Goal: Task Accomplishment & Management: Manage account settings

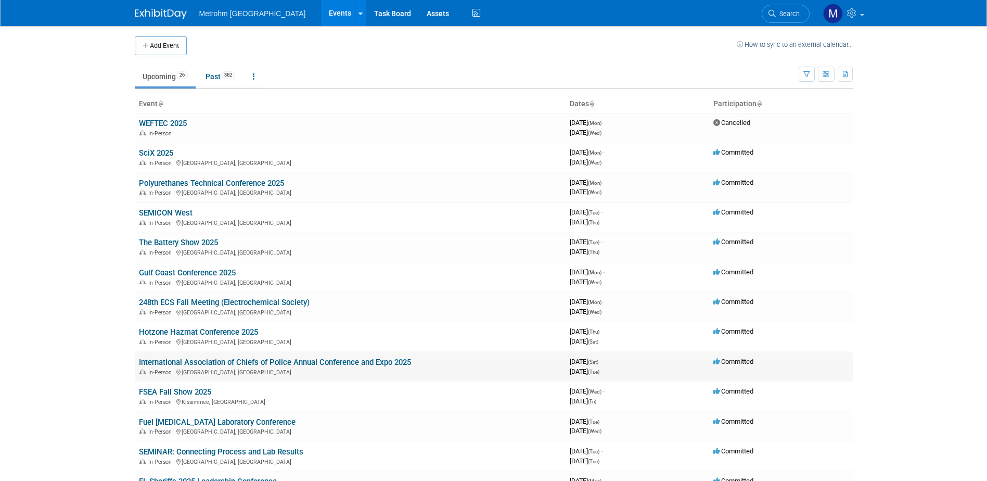
click at [193, 360] on link "International Association of Chiefs of Police Annual Conference and Expo 2025" at bounding box center [275, 361] width 272 height 9
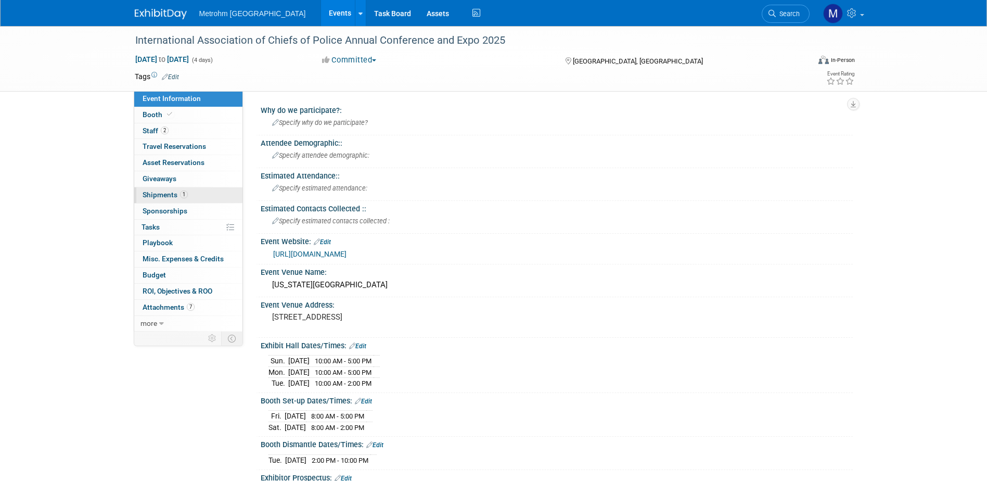
click at [206, 194] on link "1 Shipments 1" at bounding box center [188, 195] width 108 height 16
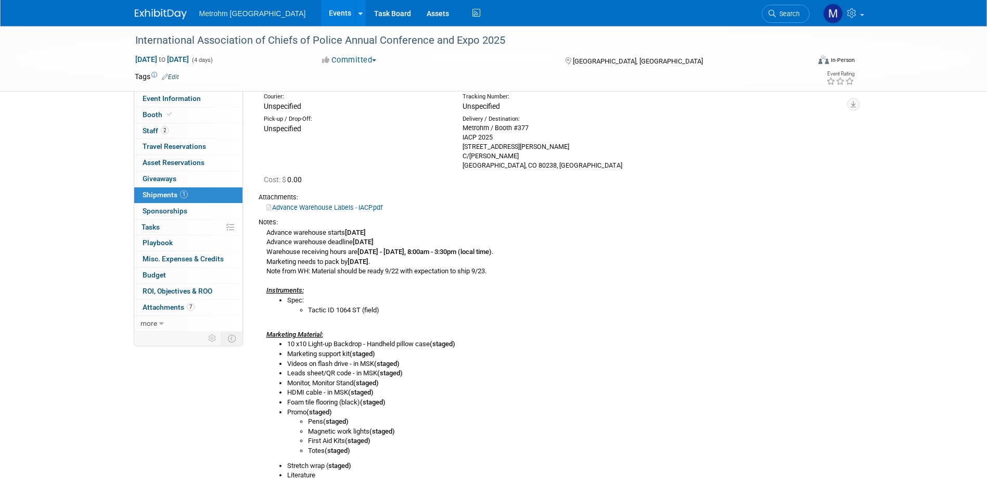
scroll to position [45, 0]
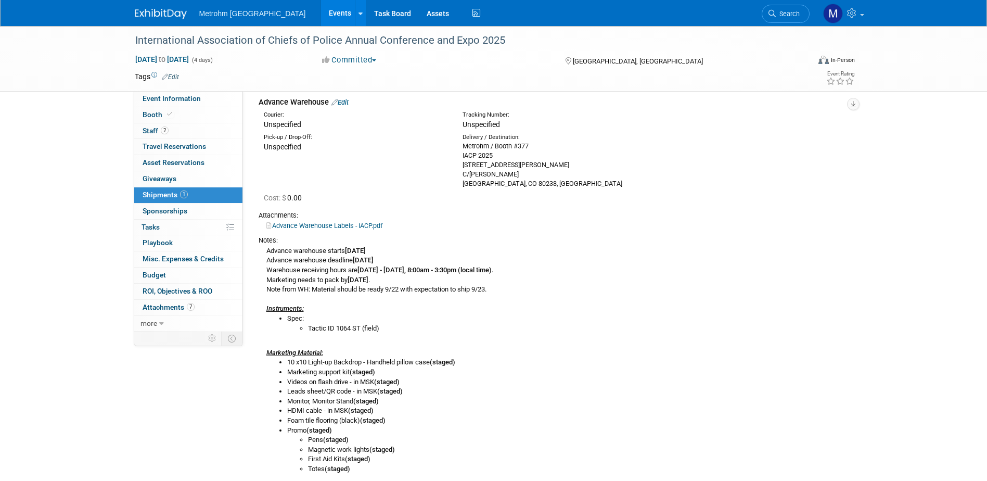
click at [360, 224] on link "Advance Warehouse Labels - IACP.pdf" at bounding box center [324, 226] width 116 height 8
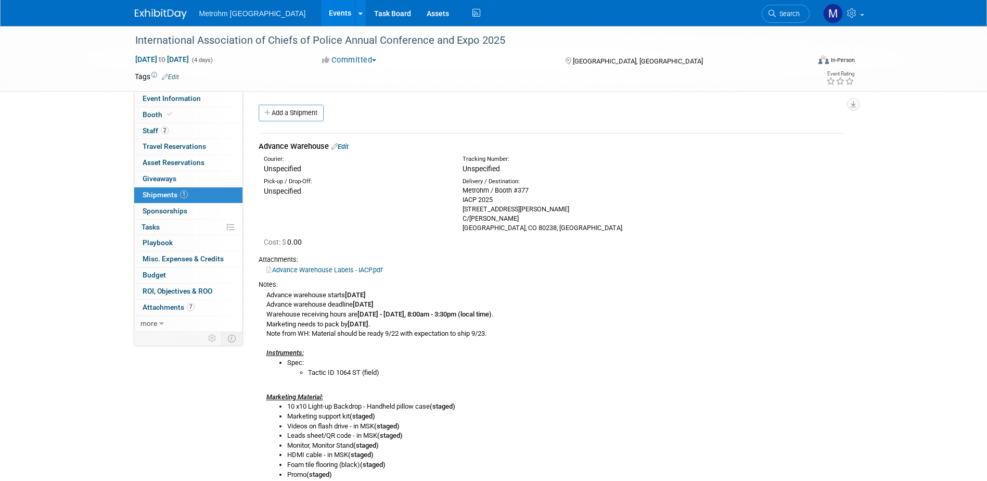
scroll to position [0, 0]
click at [177, 118] on link "Booth" at bounding box center [188, 115] width 108 height 16
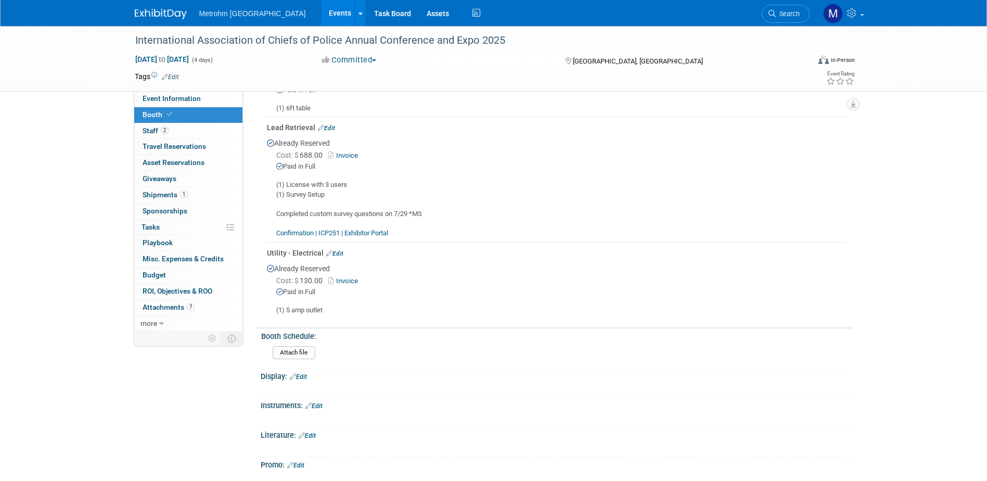
scroll to position [260, 0]
click at [160, 199] on link "1 Shipments 1" at bounding box center [188, 195] width 108 height 16
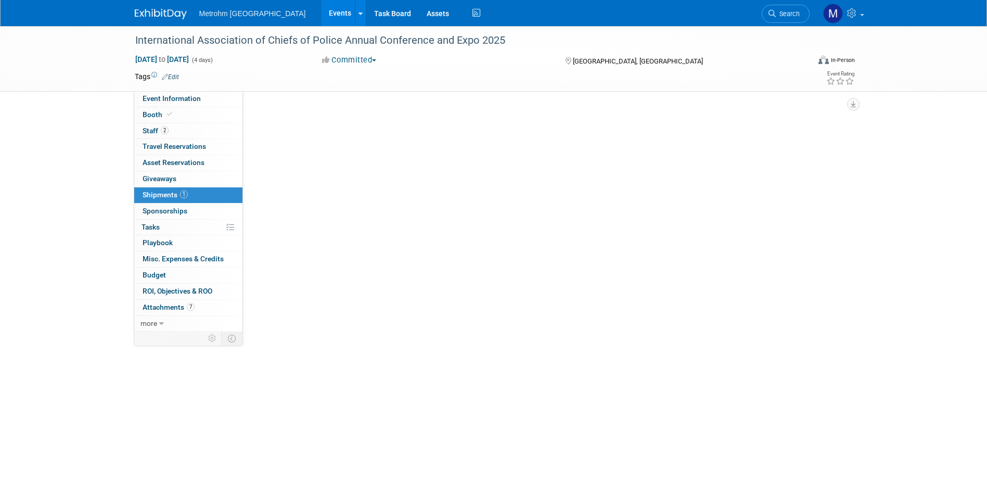
scroll to position [0, 0]
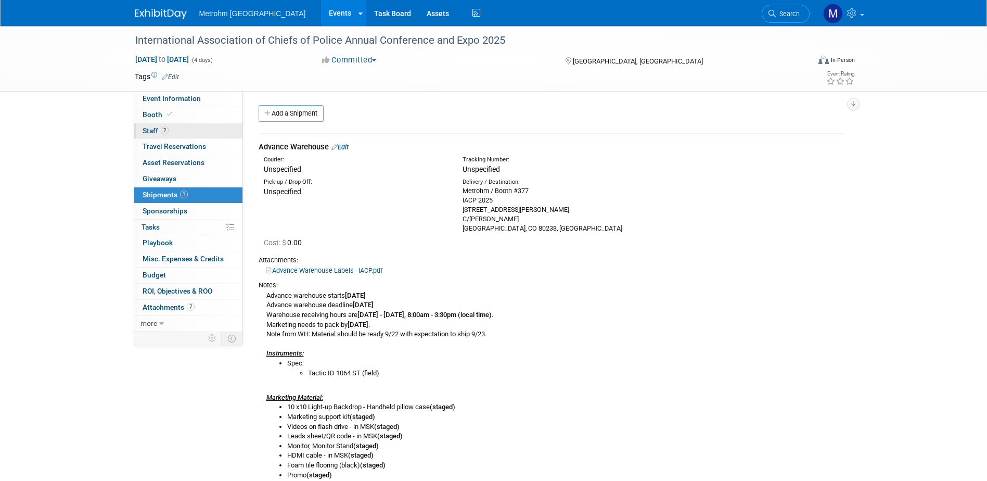
click at [159, 133] on span "Staff 2" at bounding box center [156, 130] width 26 height 8
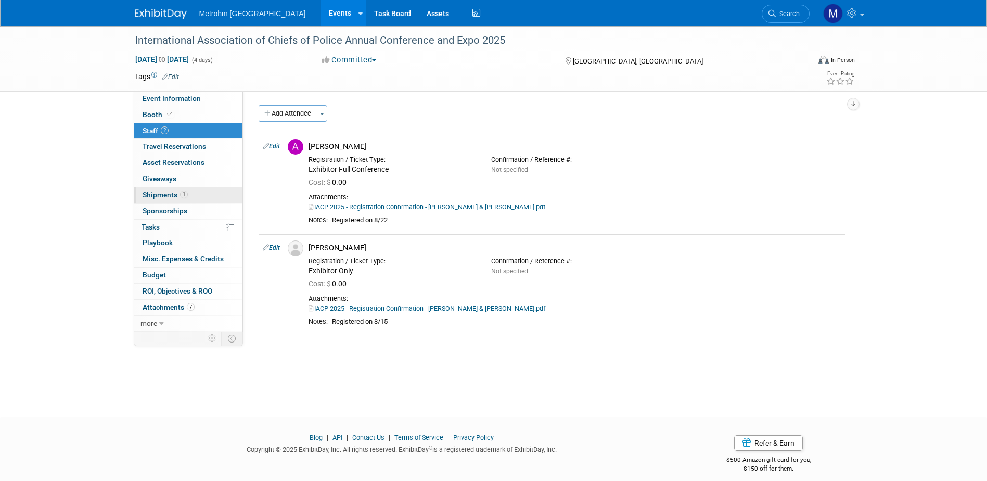
click at [190, 199] on link "1 Shipments 1" at bounding box center [188, 195] width 108 height 16
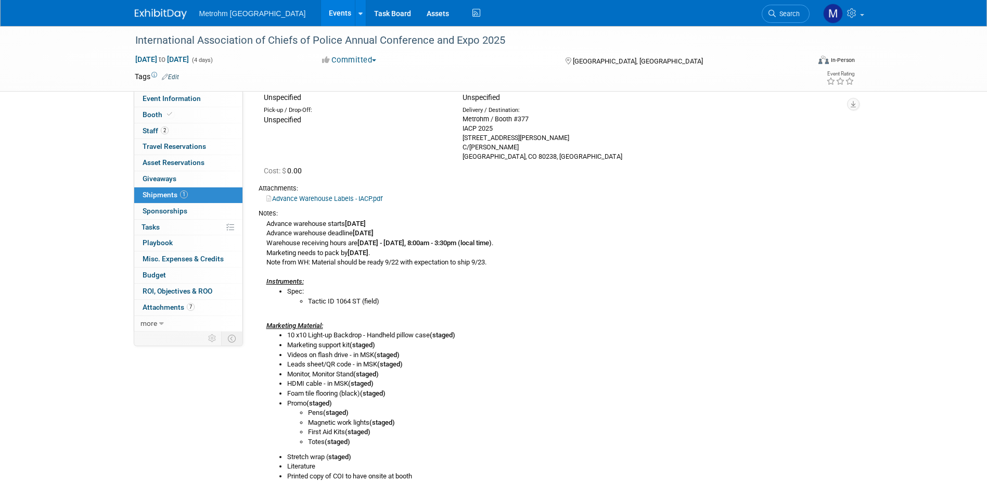
scroll to position [97, 0]
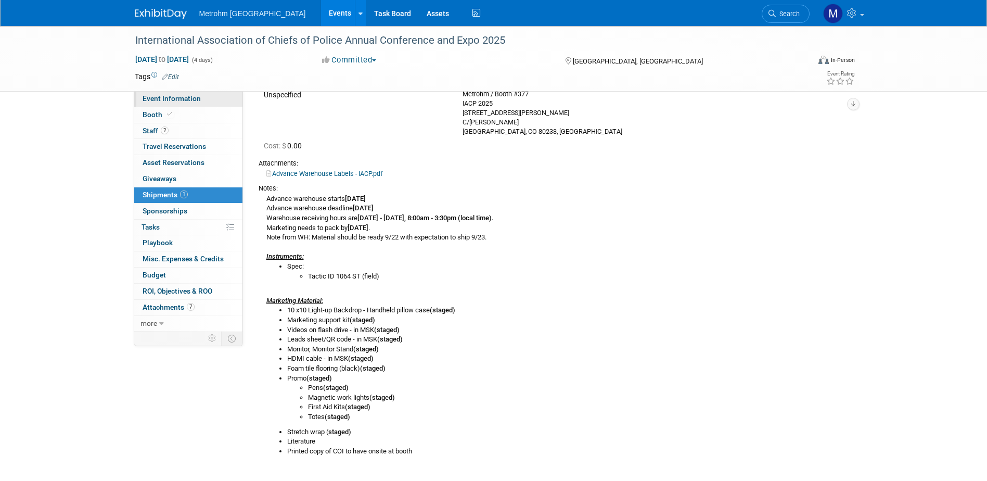
click at [163, 102] on link "Event Information" at bounding box center [188, 99] width 108 height 16
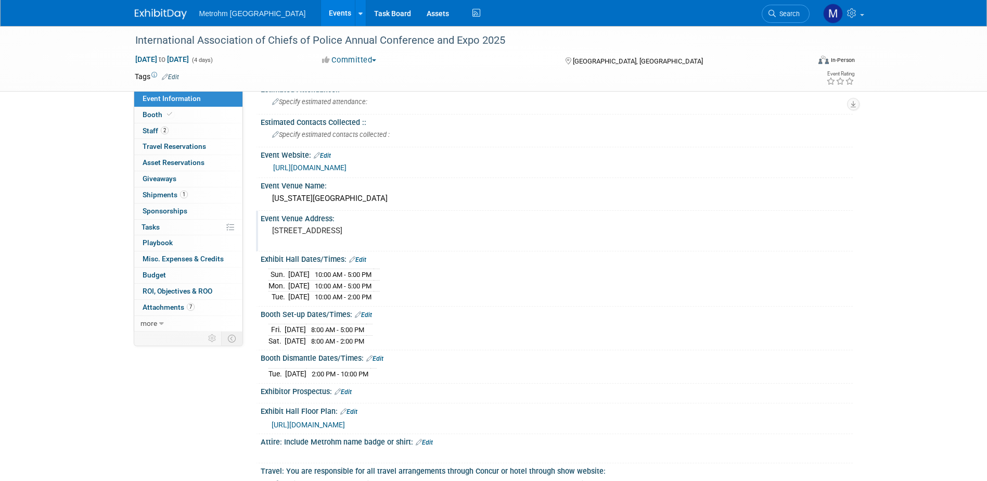
scroll to position [104, 0]
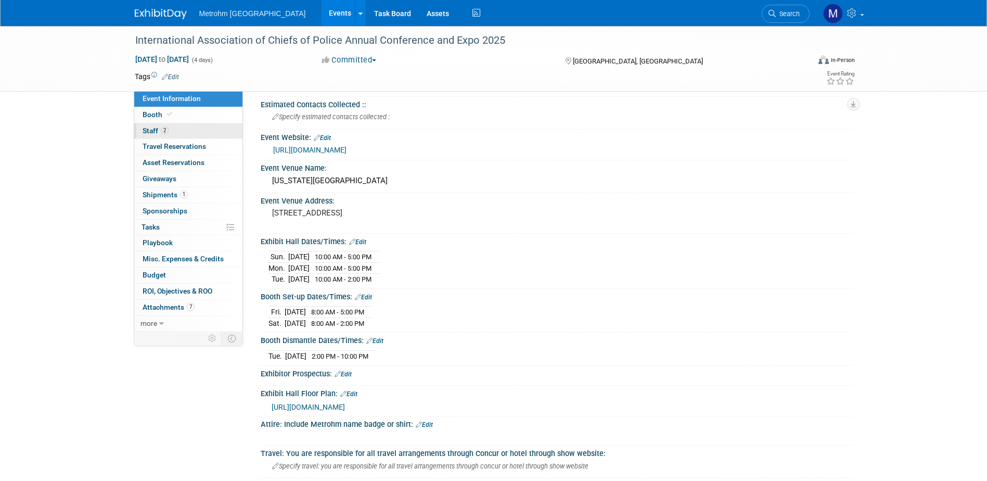
click at [200, 132] on link "2 Staff 2" at bounding box center [188, 131] width 108 height 16
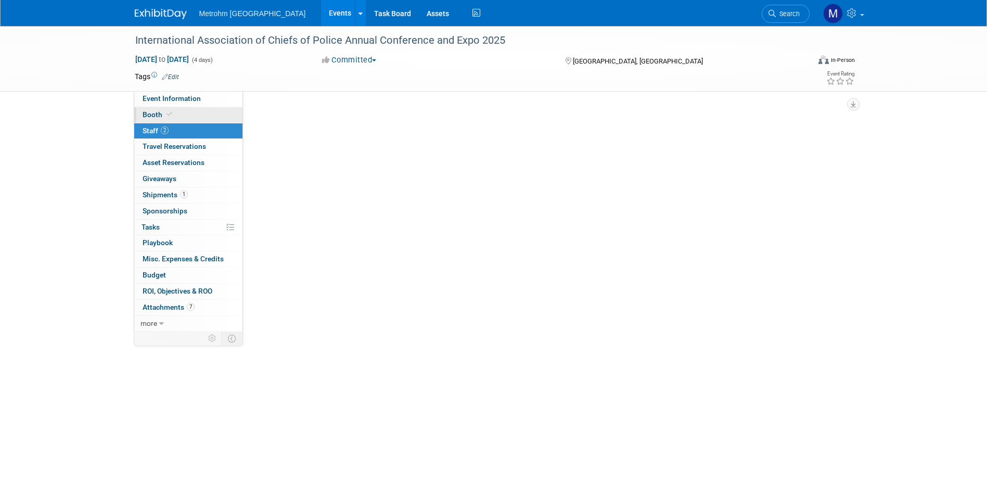
scroll to position [0, 0]
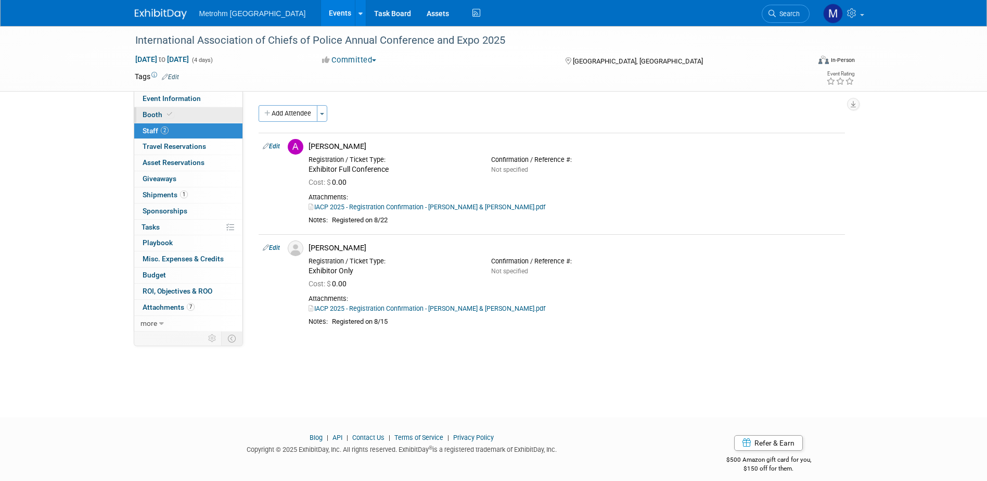
click at [194, 115] on link "Booth" at bounding box center [188, 115] width 108 height 16
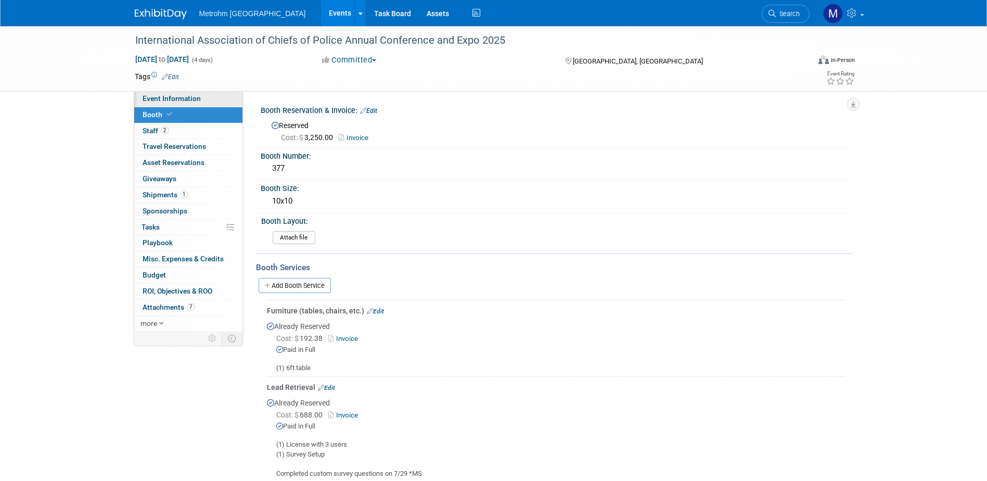
click at [161, 103] on link "Event Information" at bounding box center [188, 99] width 108 height 16
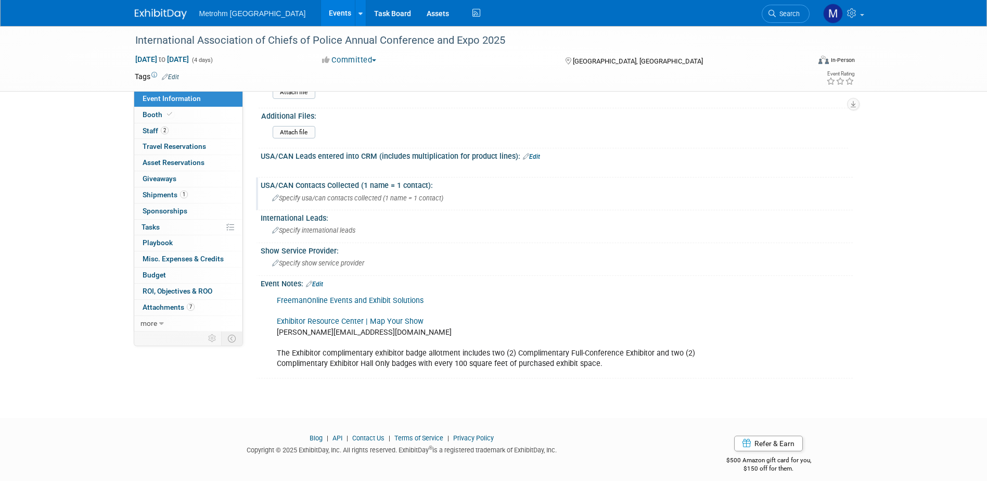
scroll to position [551, 0]
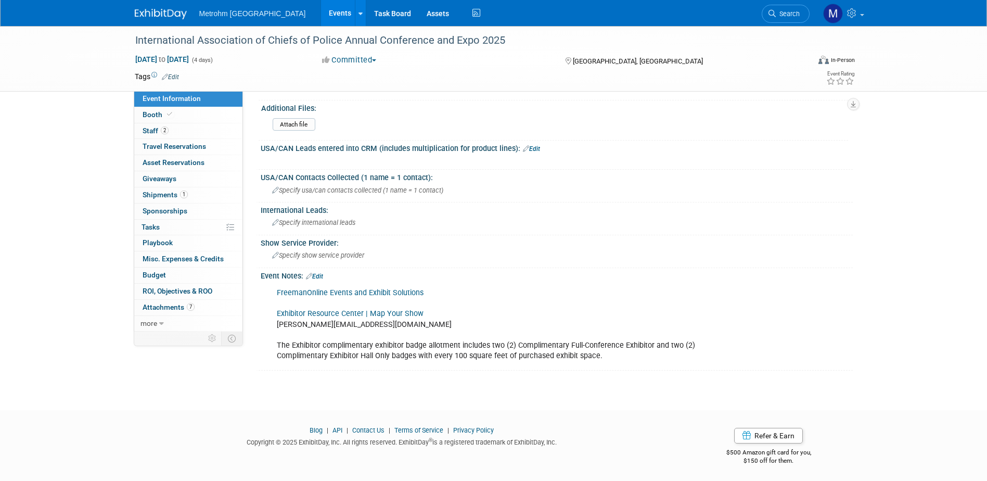
click at [383, 290] on link "FreemanOnline Events and Exhibit Solutions" at bounding box center [350, 292] width 147 height 9
click at [200, 188] on link "1 Shipments 1" at bounding box center [188, 195] width 108 height 16
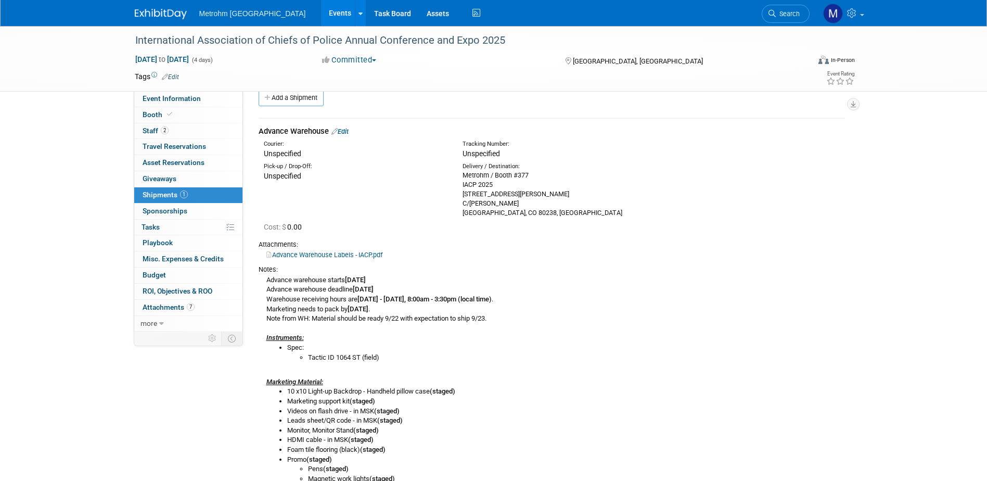
scroll to position [0, 0]
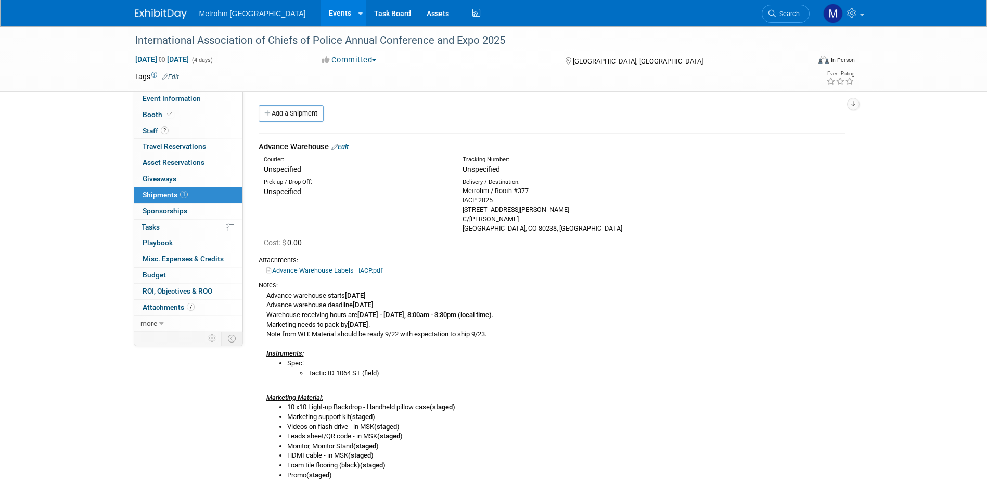
click at [340, 154] on div "Courier: Unspecified Tracking Number: Unspecified" at bounding box center [552, 163] width 602 height 22
click at [343, 147] on link "Edit" at bounding box center [339, 147] width 17 height 8
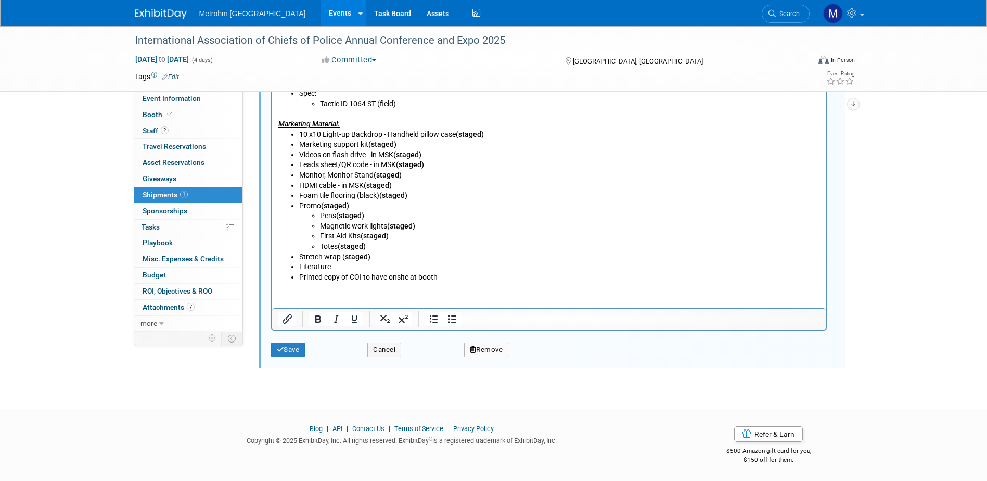
scroll to position [525, 0]
click at [396, 267] on li "Literature" at bounding box center [559, 266] width 521 height 10
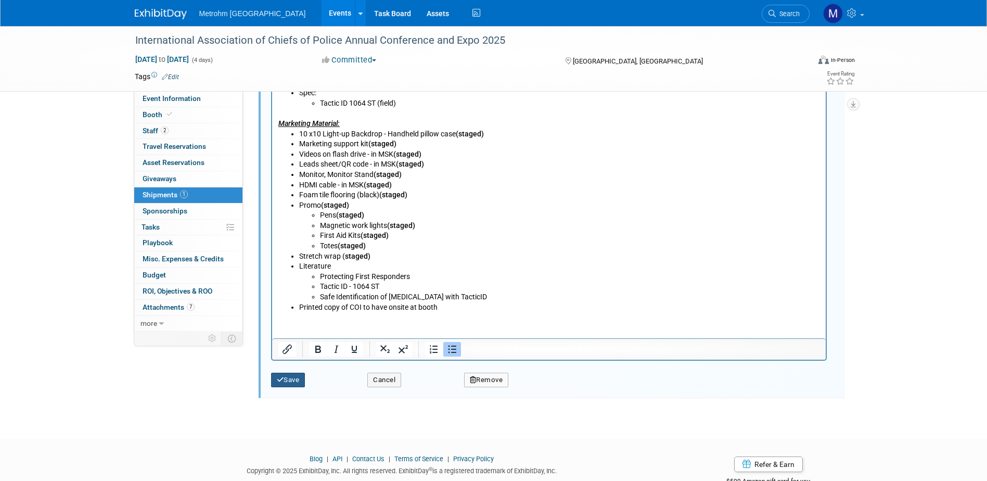
click at [294, 375] on button "Save" at bounding box center [288, 379] width 34 height 15
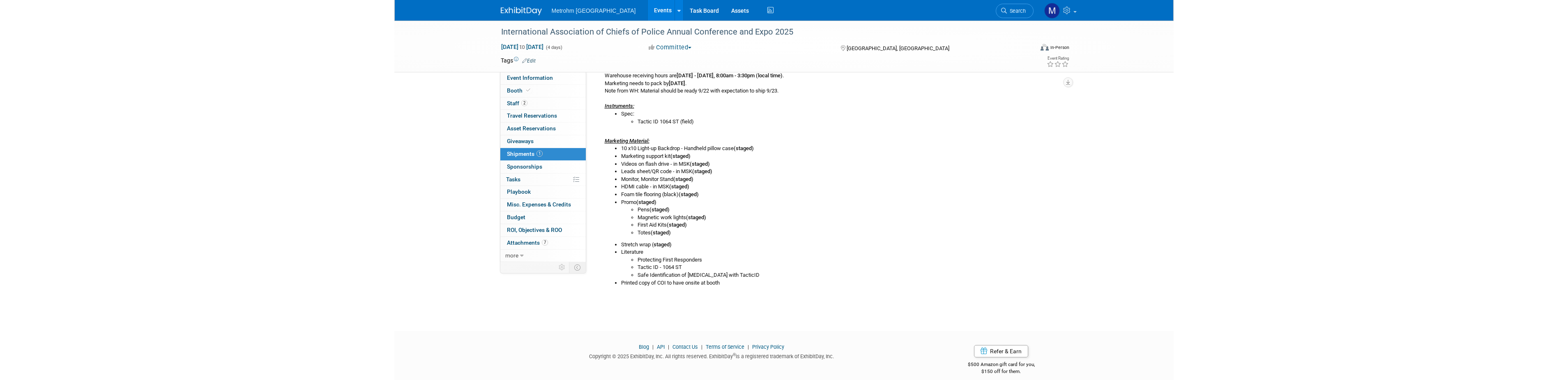
scroll to position [177, 0]
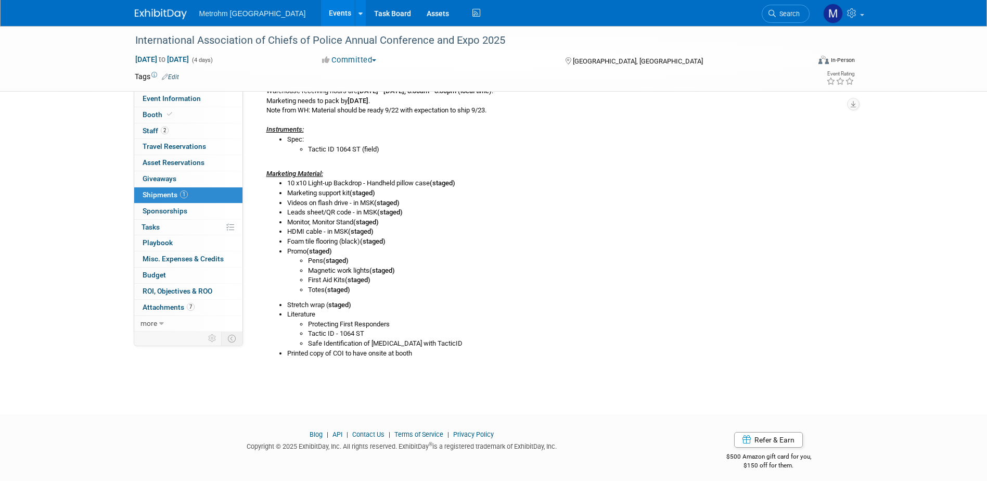
click at [321, 348] on li "Printed copy of COI to have onsite at booth" at bounding box center [566, 353] width 558 height 10
click at [374, 334] on li "Tactic ID - 1064 ST" at bounding box center [576, 334] width 537 height 10
drag, startPoint x: 358, startPoint y: 345, endPoint x: 309, endPoint y: 345, distance: 49.4
click at [309, 345] on li "Safe Identification of Fentanyl with TacticID" at bounding box center [576, 344] width 537 height 10
copy li "Safe Identification of Fentanyl with TacticID"
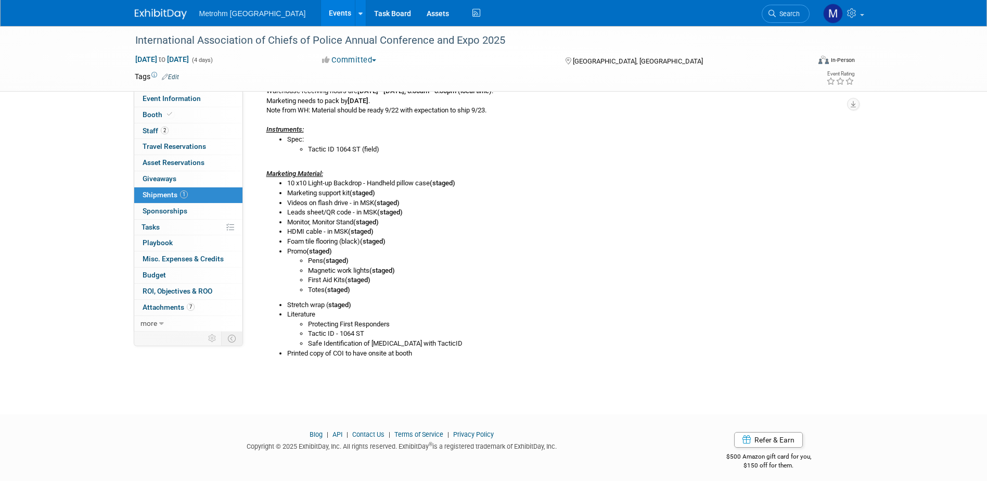
click at [382, 326] on li "Protecting First Responders" at bounding box center [576, 324] width 537 height 10
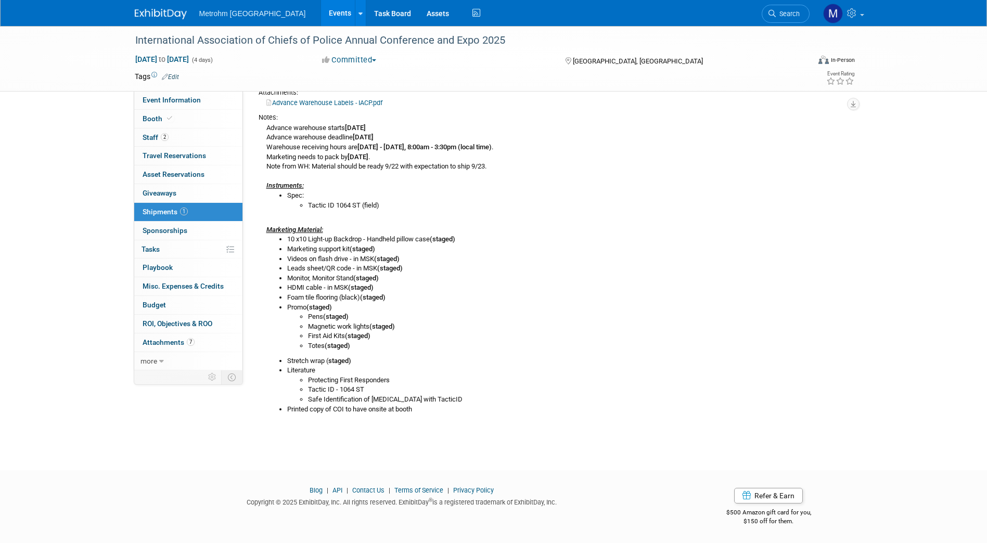
scroll to position [0, 0]
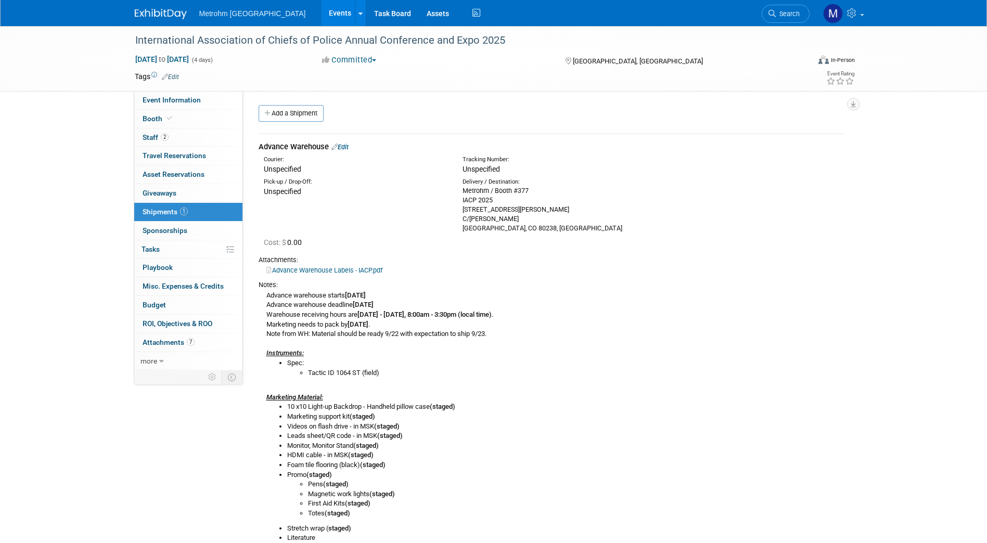
drag, startPoint x: 535, startPoint y: 226, endPoint x: 455, endPoint y: 191, distance: 87.4
click at [455, 191] on div "Delivery / Destination: Metrohm / Booth #377 IACP 2025 4493 Florence St C/O Fre…" at bounding box center [554, 205] width 199 height 55
copy div "Metrohm / Booth #377 IACP 2025 4493 Florence St C/O Freeman Denver, CO 80238, U…"
click at [652, 232] on div "Delivery / Destination: Metrohm / Booth #377 IACP 2025 4493 Florence St C/O Fre…" at bounding box center [554, 205] width 199 height 55
click at [345, 147] on link "Edit" at bounding box center [339, 147] width 17 height 8
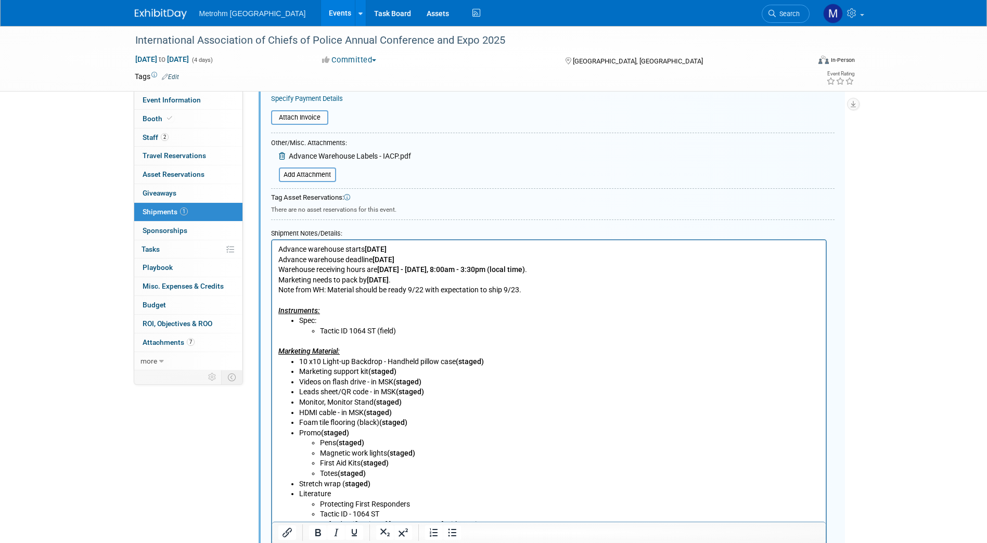
scroll to position [298, 0]
drag, startPoint x: 370, startPoint y: 483, endPoint x: 341, endPoint y: 483, distance: 29.1
click at [341, 480] on li "Stretch wrap ( staged)" at bounding box center [559, 484] width 521 height 10
copy li "( staged)"
click at [343, 480] on li "Literature Protecting First Responders Tactic ID - 1064 ST Safe Identification …" at bounding box center [559, 508] width 521 height 41
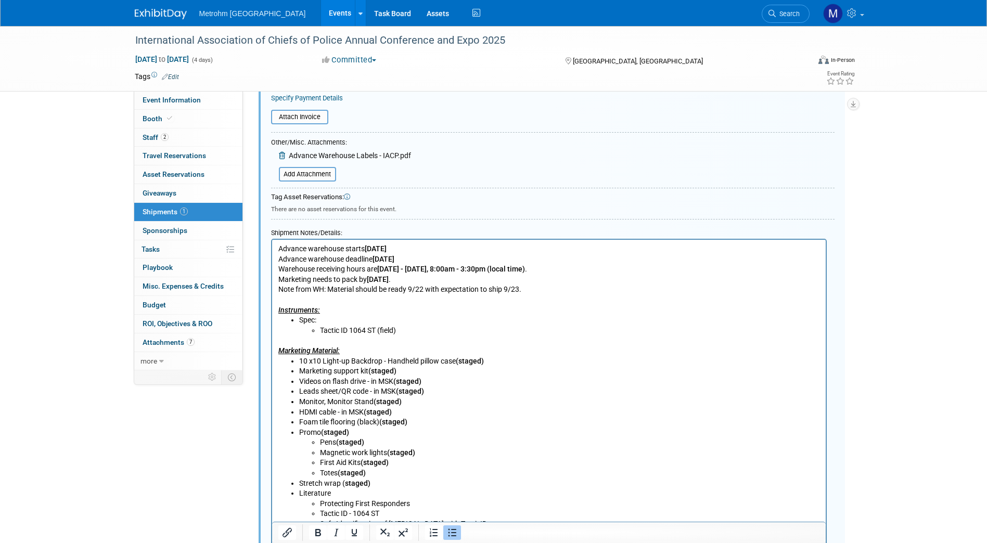
click at [334, 480] on li "Literature Protecting First Responders Tactic ID - 1064 ST Safe Identification …" at bounding box center [559, 508] width 521 height 41
click at [330, 480] on li "Literature Protecting First Responders Tactic ID - 1064 ST Safe Identification …" at bounding box center [559, 508] width 521 height 41
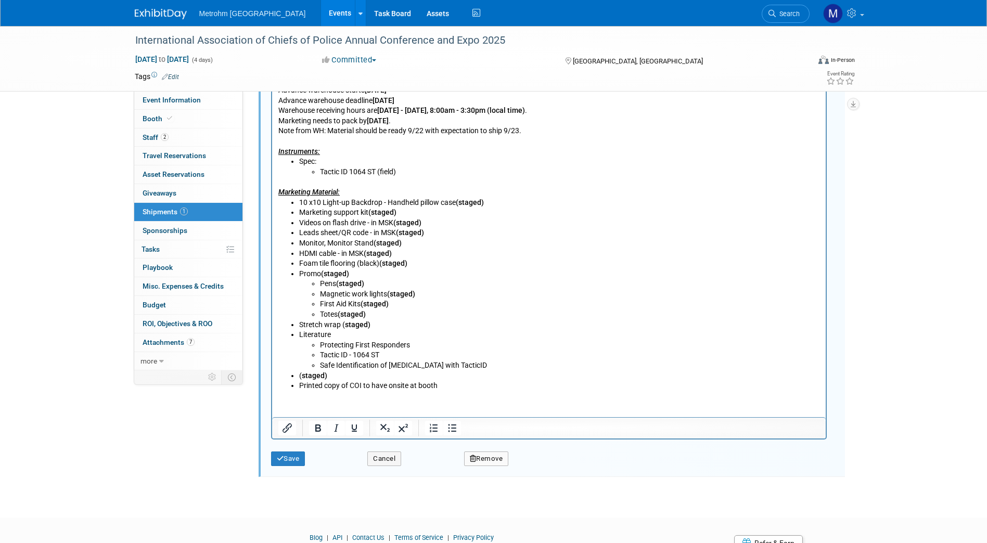
scroll to position [458, 0]
drag, startPoint x: 331, startPoint y: 372, endPoint x: 325, endPoint y: 373, distance: 5.8
click at [325, 373] on li "( staged)" at bounding box center [559, 374] width 521 height 10
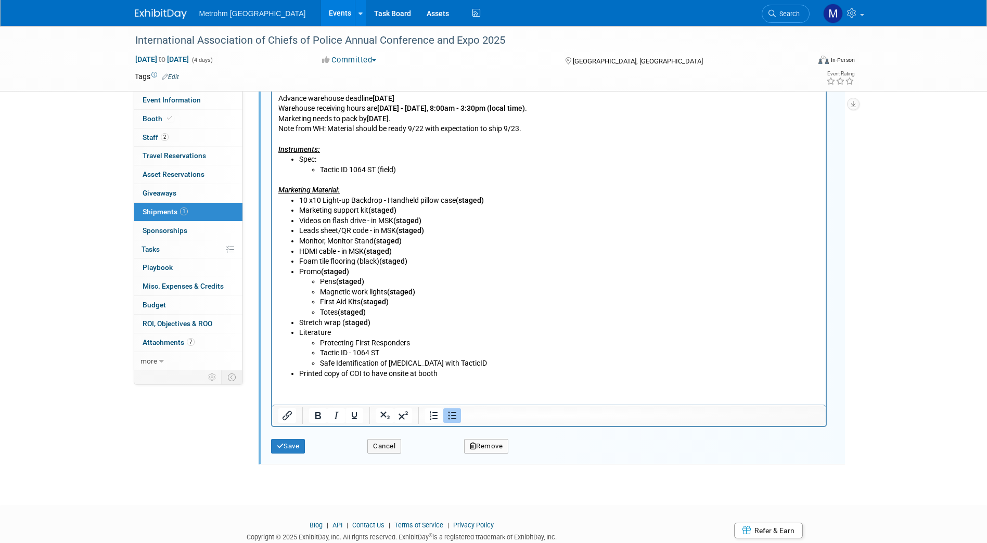
click at [353, 334] on li "Literature Protecting First Responders Tactic ID - 1064 ST Safe Identification …" at bounding box center [559, 348] width 521 height 41
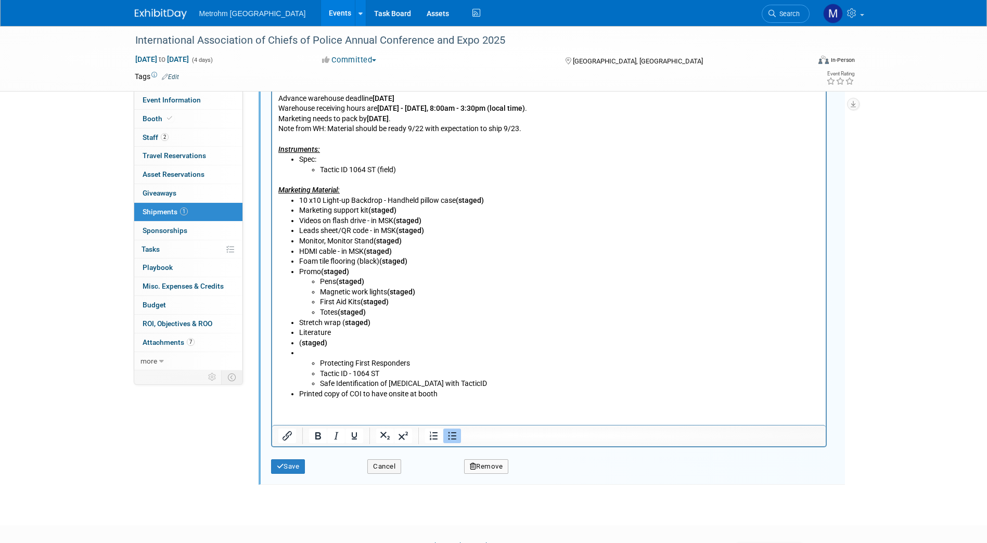
click at [299, 341] on li "( staged)" at bounding box center [559, 343] width 521 height 10
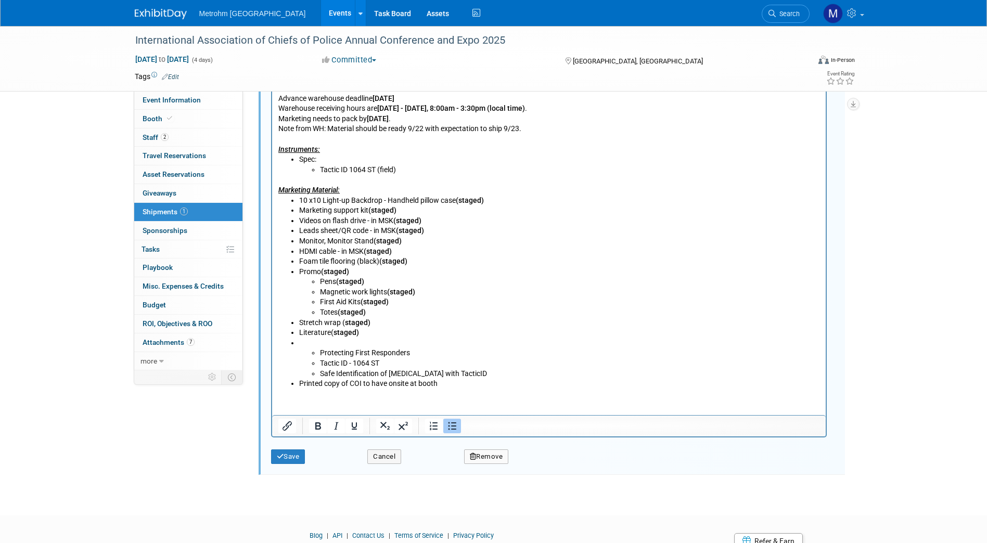
click at [317, 343] on li "Protecting First Responders Tactic ID - 1064 ST Safe Identification of Fentanyl…" at bounding box center [559, 358] width 521 height 41
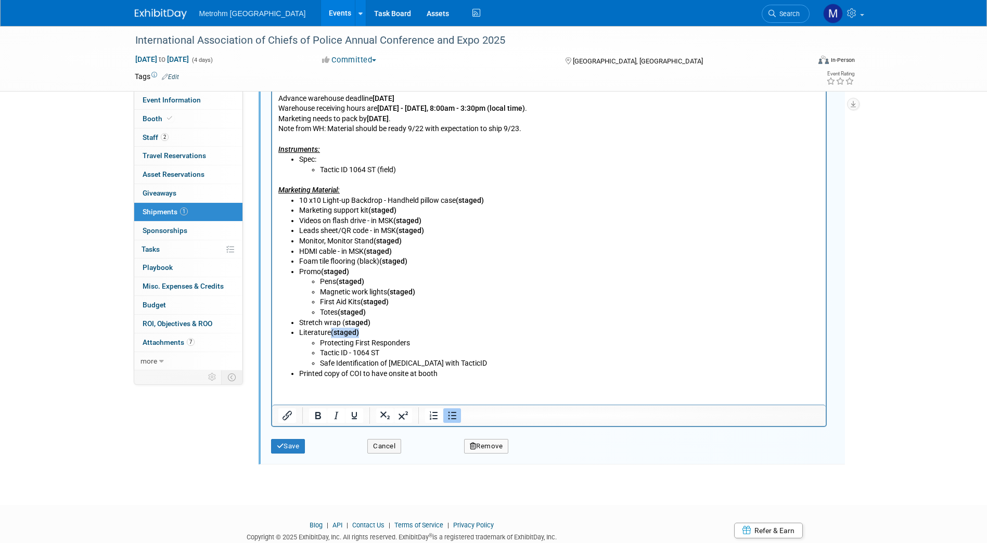
drag, startPoint x: 357, startPoint y: 335, endPoint x: 331, endPoint y: 335, distance: 26.5
click at [331, 335] on li "Literature ( staged) Protecting First Responders Tactic ID - 1064 ST Safe Ident…" at bounding box center [559, 348] width 521 height 41
copy li "( staged)"
click at [446, 373] on li "Printed copy of COI to have onsite at booth" at bounding box center [559, 374] width 521 height 10
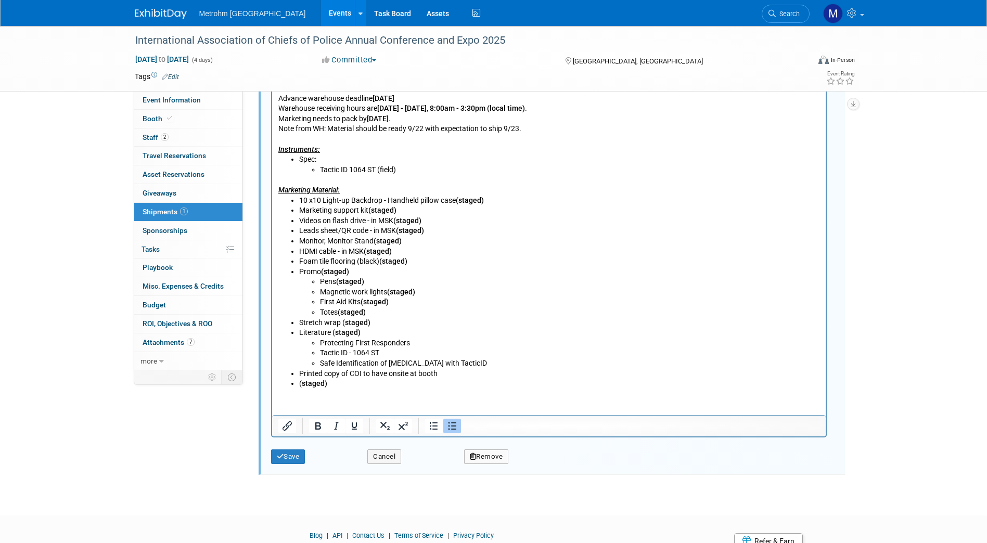
click at [298, 383] on ul "Stretch wrap ( staged) Literature ( staged) Protecting First Responders Tactic …" at bounding box center [548, 353] width 541 height 71
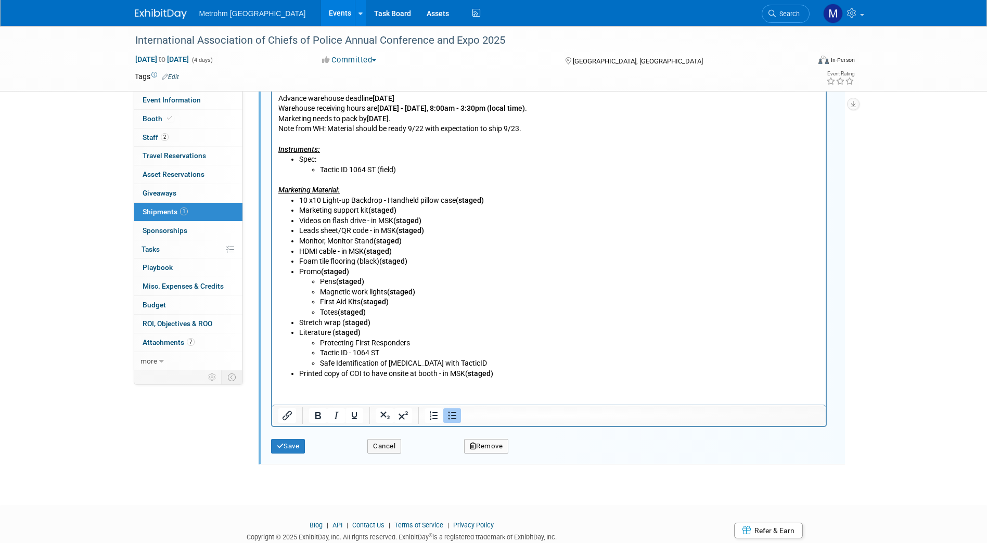
click at [328, 331] on li "Literature ( staged) Protecting First Responders Tactic ID - 1064 ST Safe Ident…" at bounding box center [559, 348] width 521 height 41
click at [292, 450] on button "Save" at bounding box center [288, 446] width 34 height 15
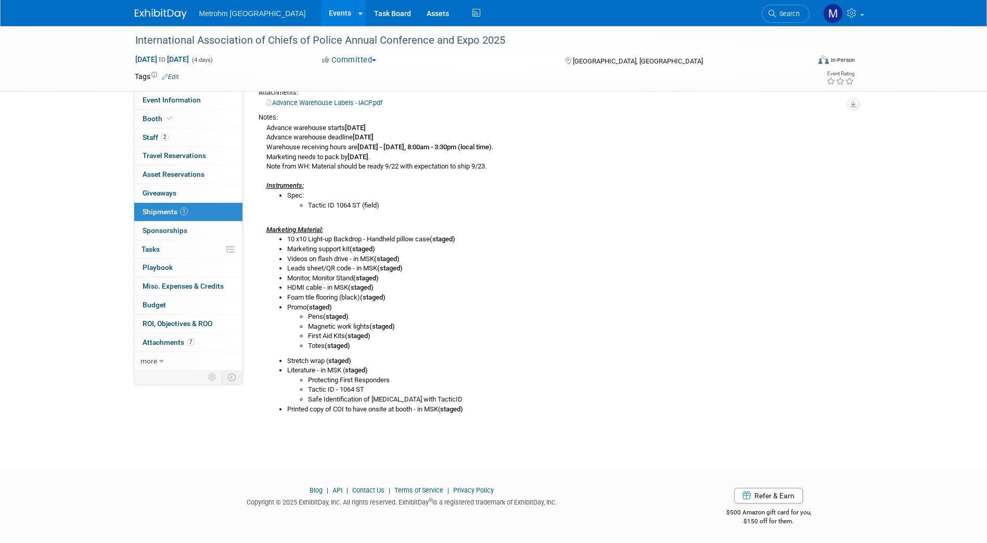
scroll to position [0, 0]
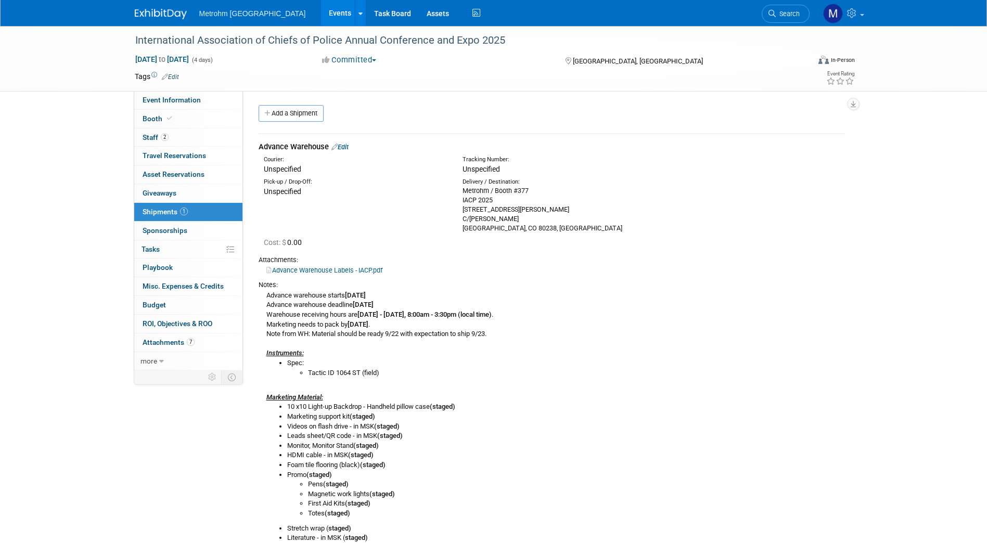
click at [165, 8] on link at bounding box center [167, 9] width 64 height 8
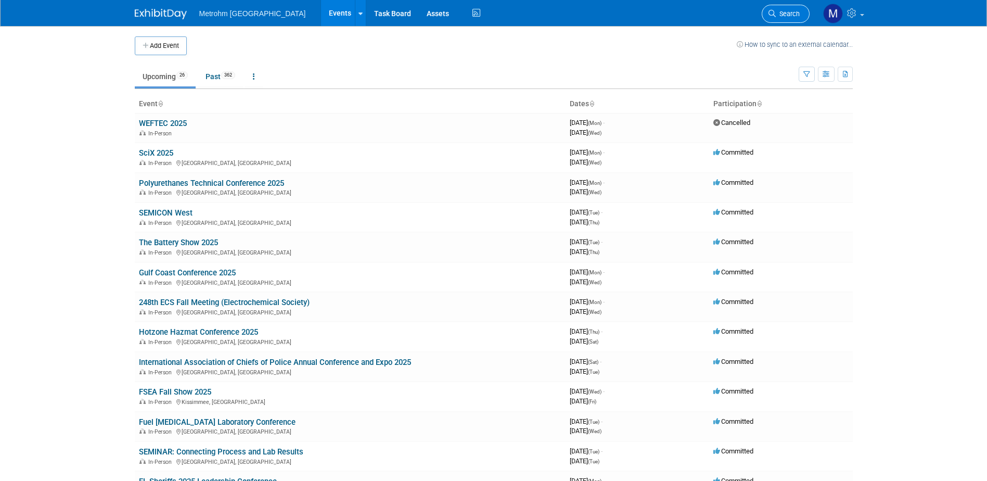
click at [784, 15] on span "Search" at bounding box center [788, 14] width 24 height 8
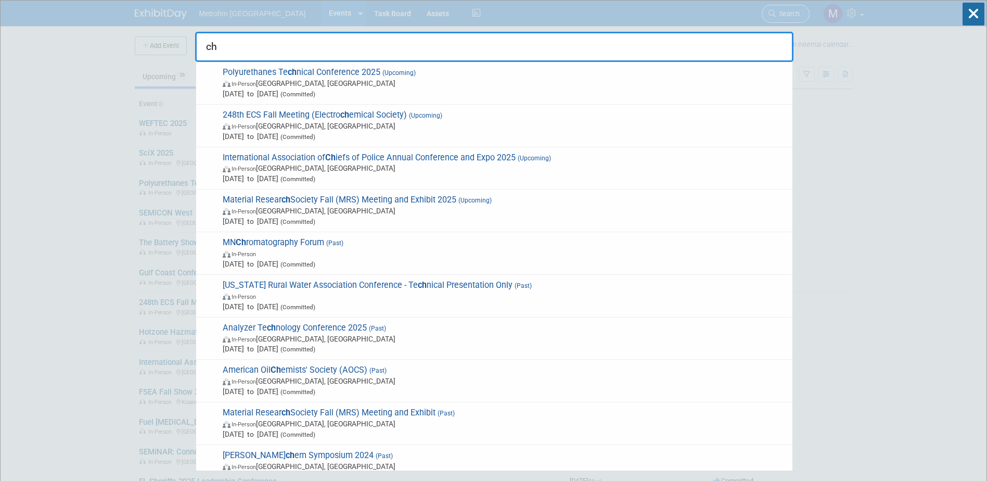
type input "c"
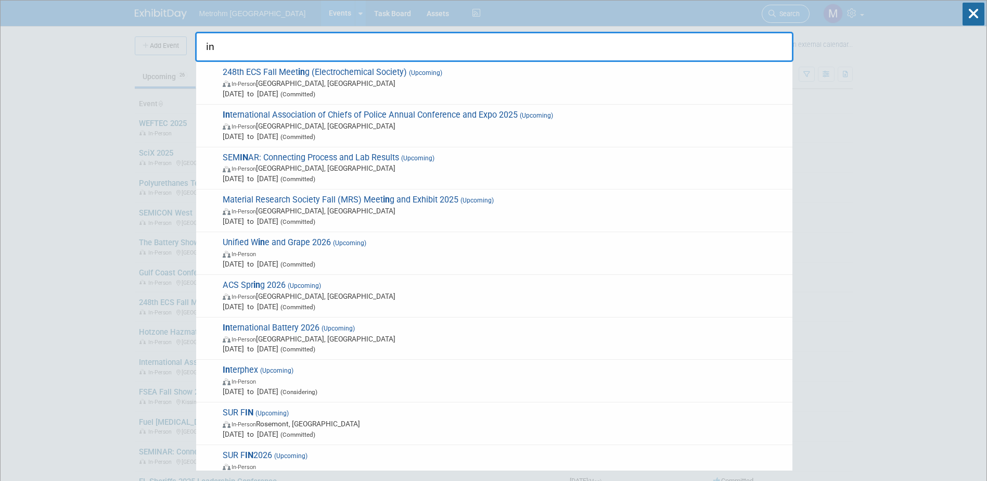
type input "i"
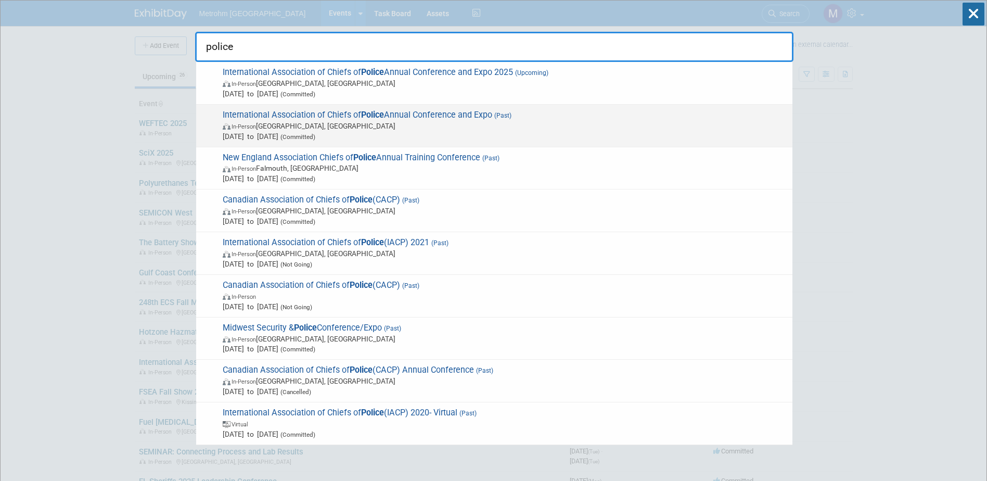
type input "police"
click at [358, 131] on span "Oct 20, 2024 to Oct 22, 2024 (Committed)" at bounding box center [505, 136] width 564 height 10
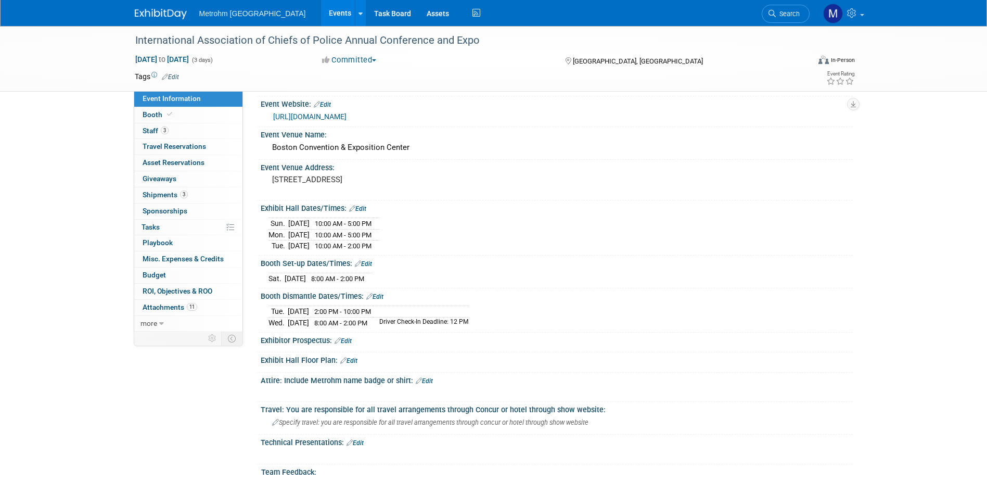
scroll to position [156, 0]
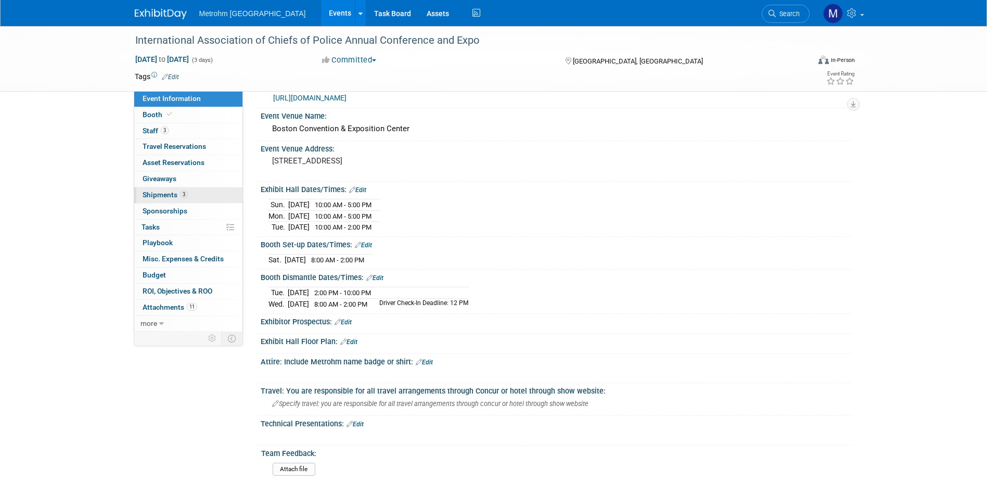
click at [200, 200] on link "3 Shipments 3" at bounding box center [188, 195] width 108 height 16
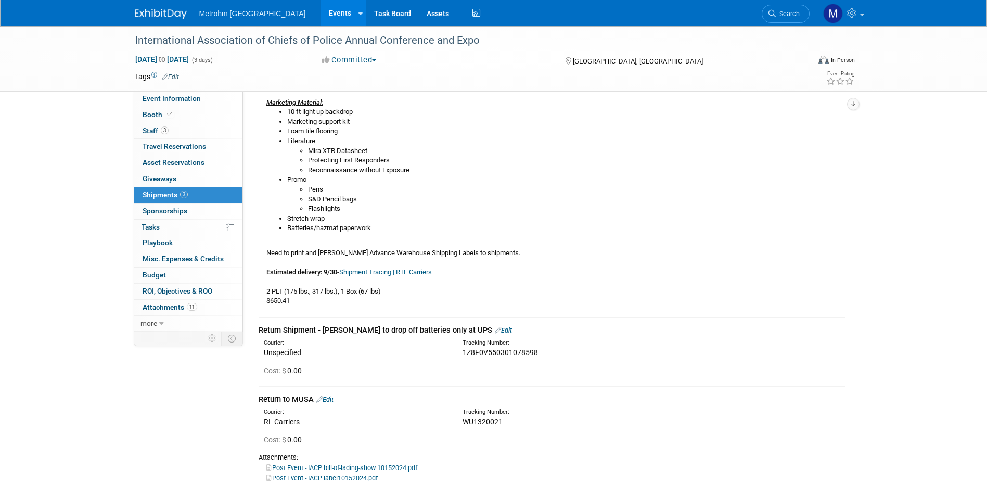
scroll to position [270, 0]
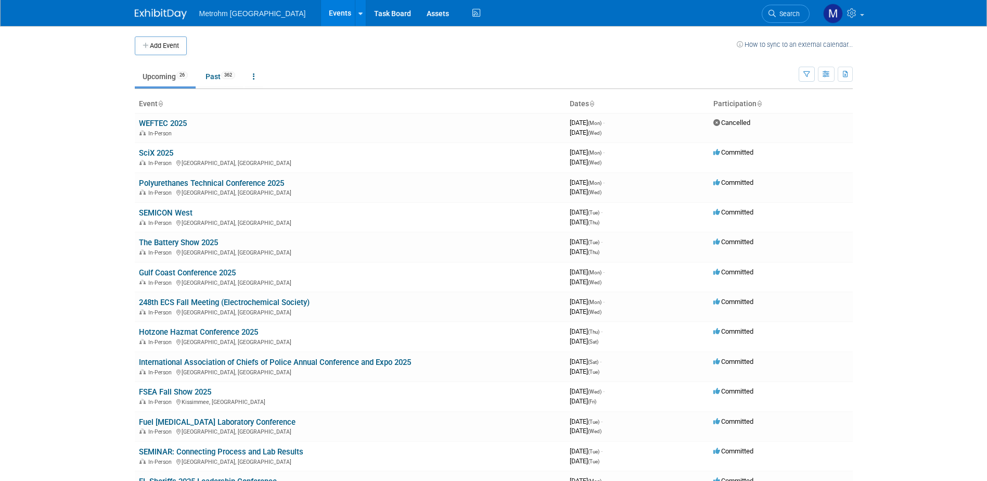
click at [779, 16] on span "Search" at bounding box center [788, 14] width 24 height 8
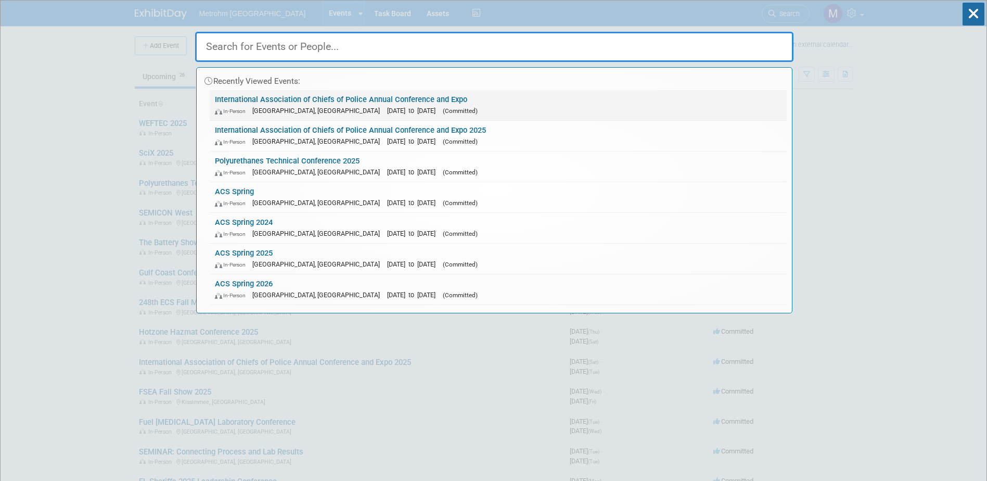
click at [443, 110] on span "(Committed)" at bounding box center [460, 110] width 35 height 7
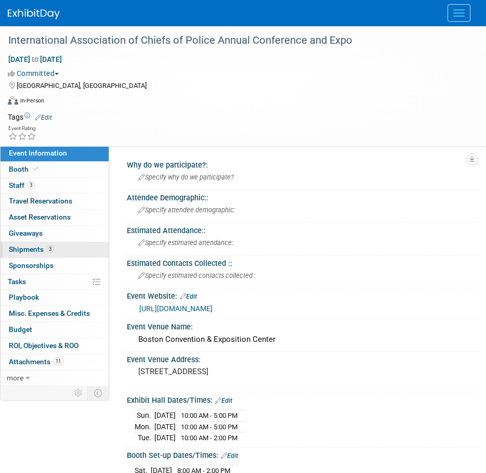
click at [62, 249] on link "3 Shipments 3" at bounding box center [55, 250] width 108 height 16
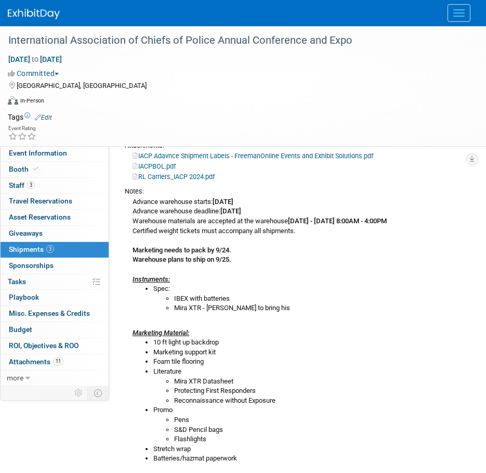
scroll to position [156, 0]
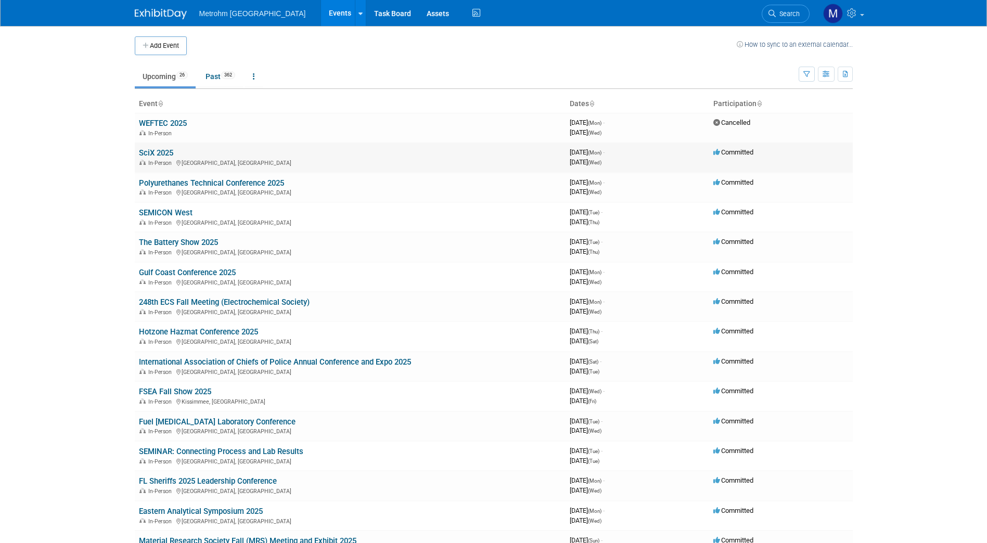
click at [163, 149] on link "SciX 2025" at bounding box center [156, 152] width 34 height 9
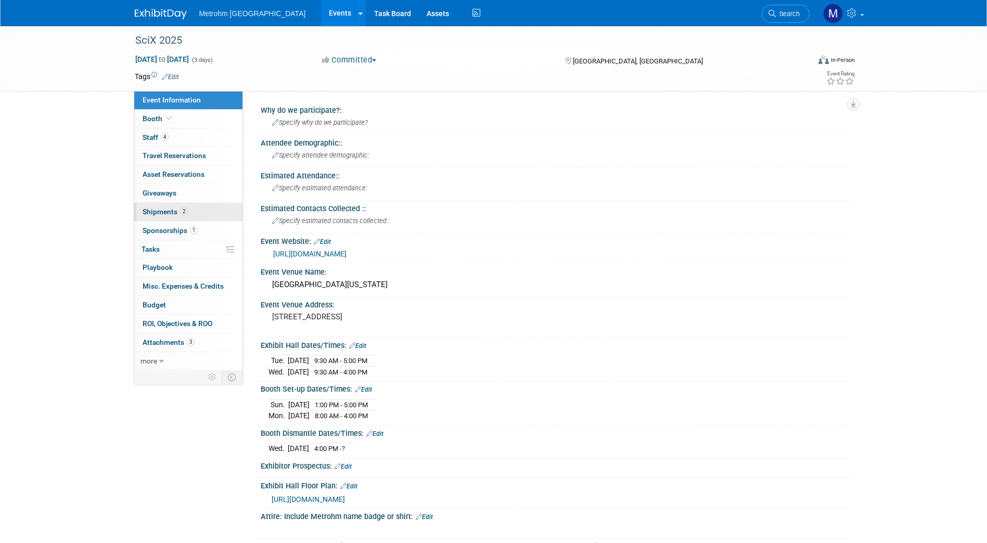
click at [199, 204] on link "2 Shipments 2" at bounding box center [188, 212] width 108 height 18
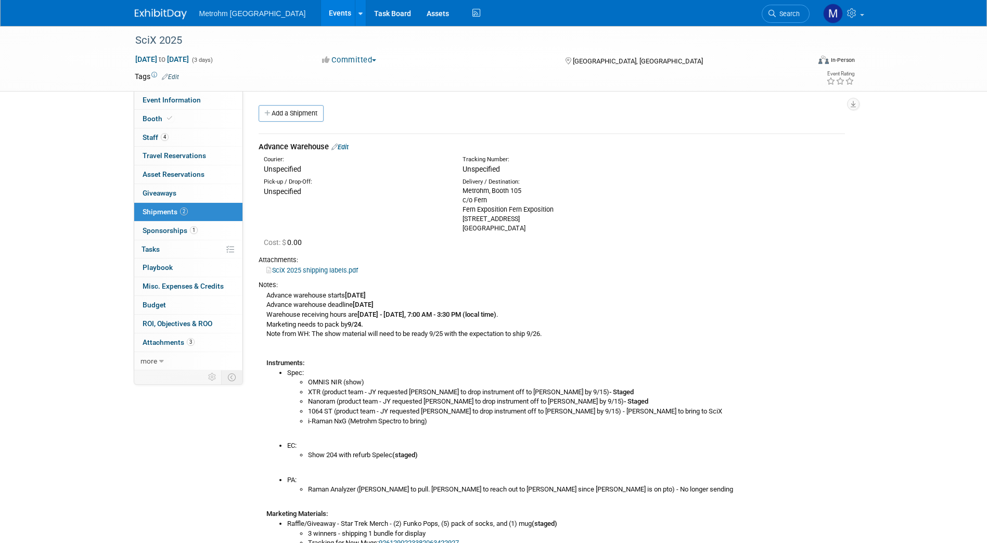
click at [343, 148] on link "Edit" at bounding box center [339, 147] width 17 height 8
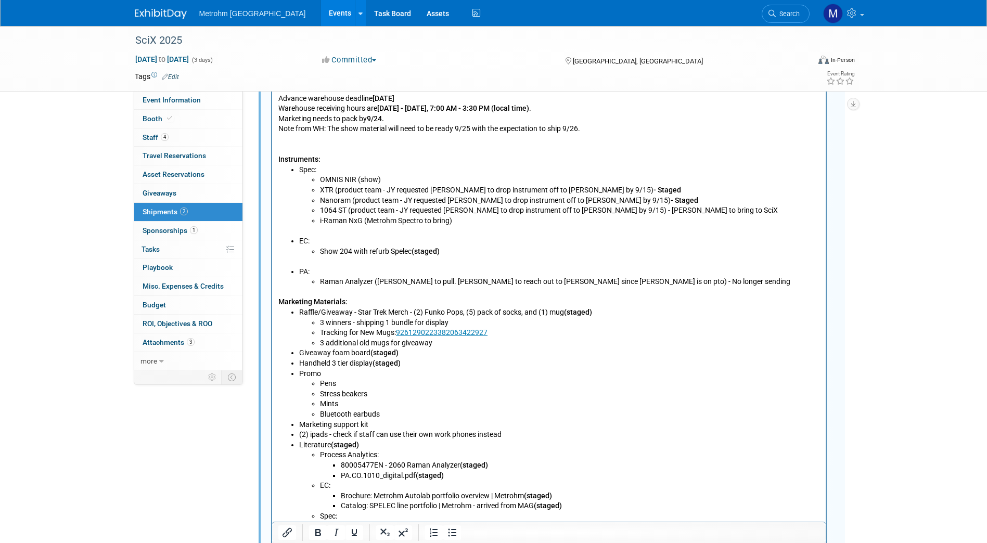
scroll to position [459, 0]
click at [401, 350] on li "Giveaway foam board (staged)" at bounding box center [559, 352] width 521 height 10
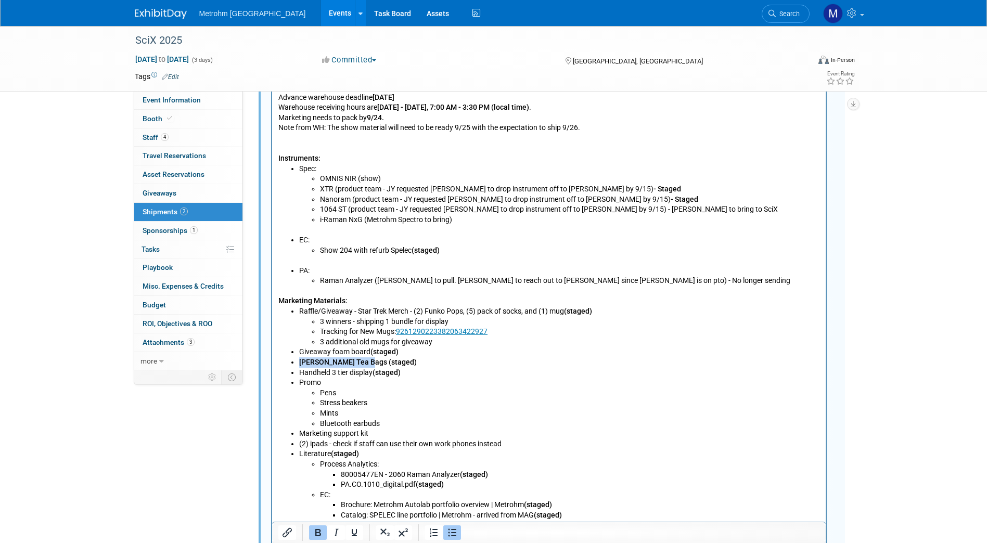
drag, startPoint x: 298, startPoint y: 362, endPoint x: 362, endPoint y: 361, distance: 64.0
click at [362, 361] on b "Earl Gray Tea Bags (staged)" at bounding box center [358, 362] width 118 height 8
click at [501, 405] on li "Stress beakers" at bounding box center [569, 403] width 500 height 10
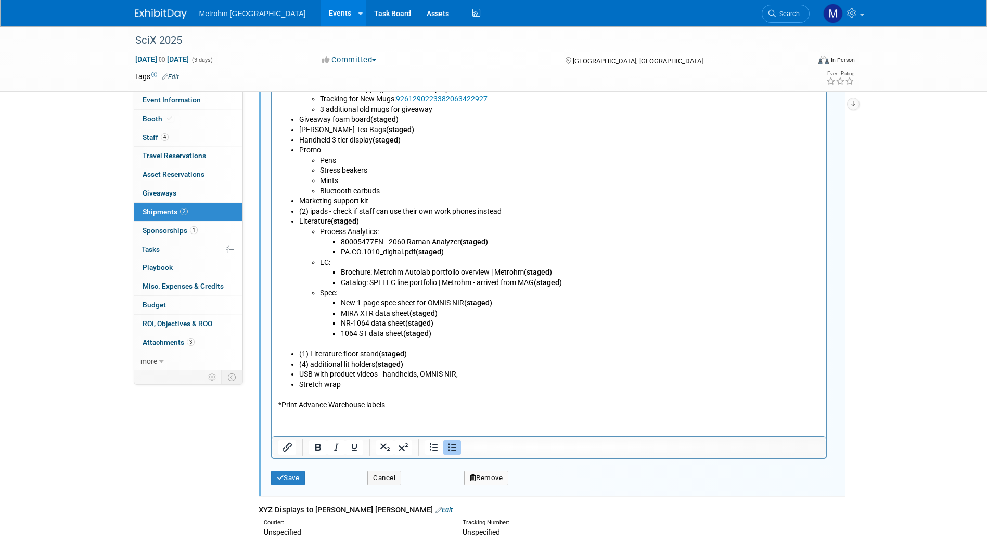
scroll to position [695, 0]
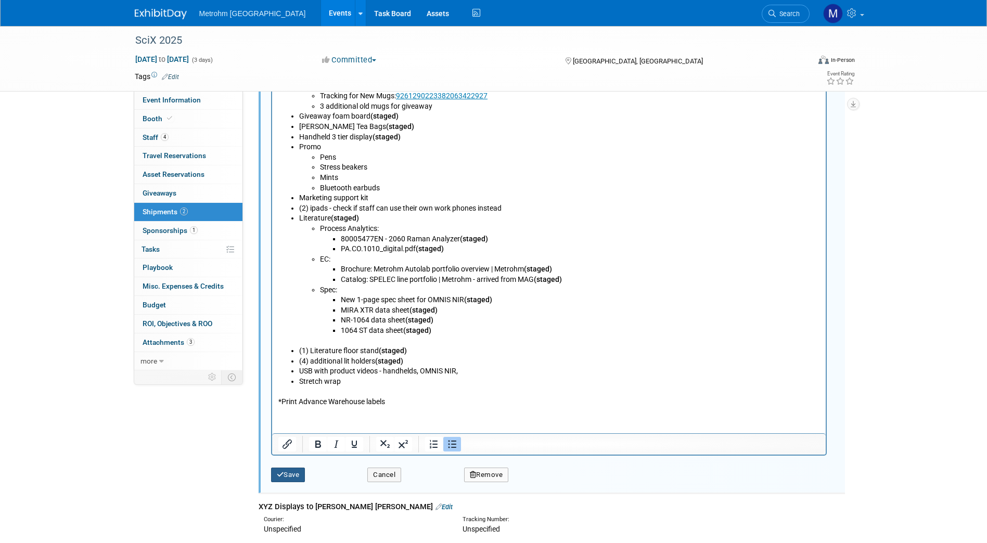
click at [300, 477] on button "Save" at bounding box center [288, 475] width 34 height 15
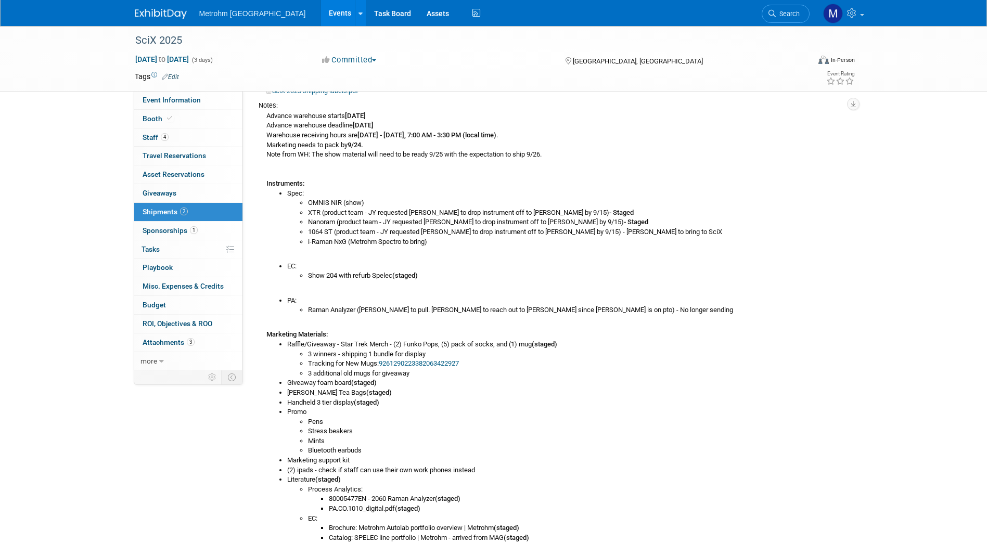
scroll to position [0, 0]
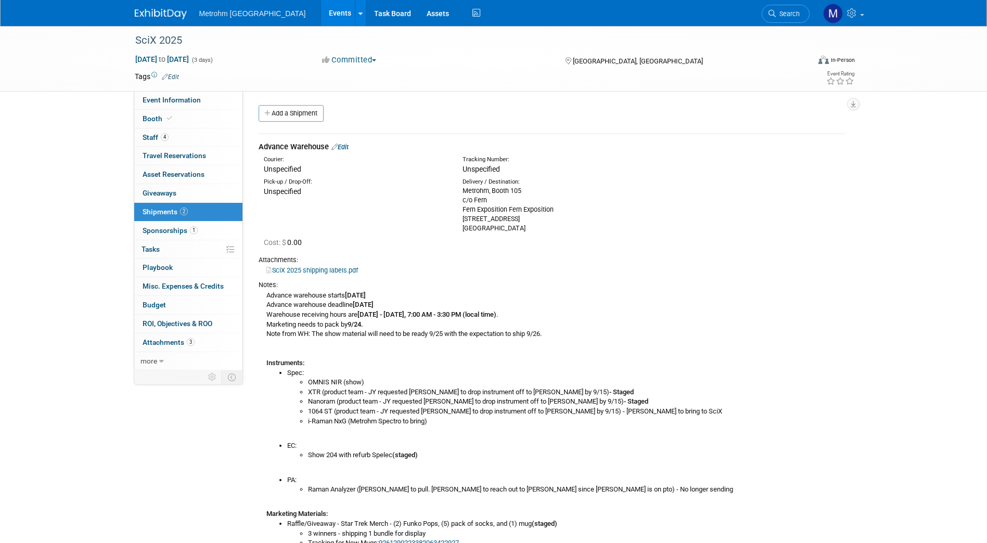
click at [338, 149] on icon at bounding box center [334, 147] width 6 height 7
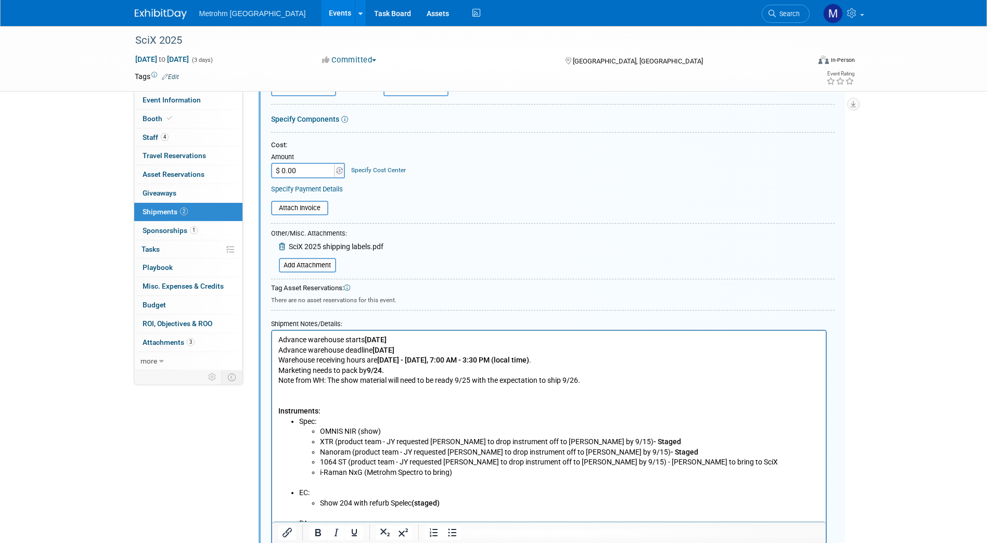
scroll to position [229, 0]
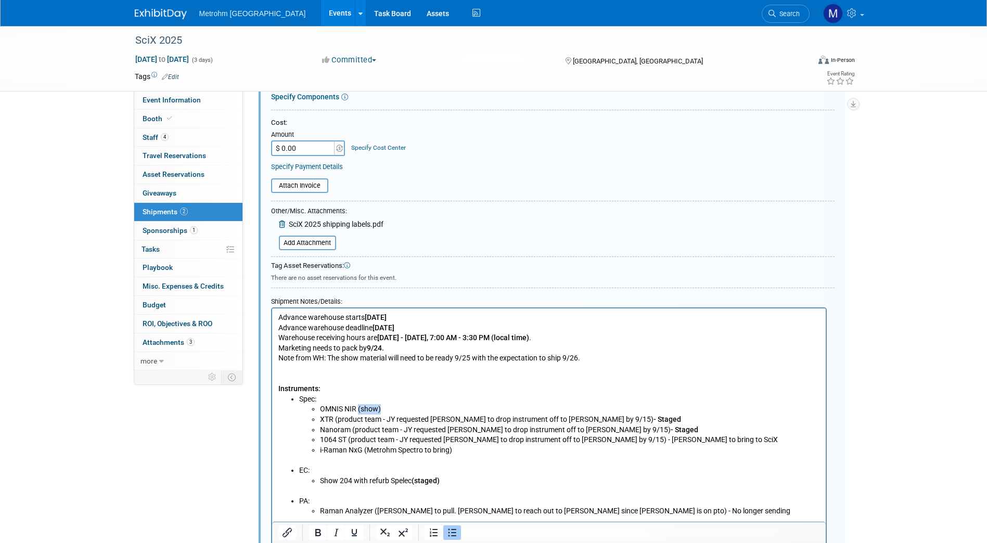
drag, startPoint x: 387, startPoint y: 405, endPoint x: 357, endPoint y: 411, distance: 31.3
click at [357, 411] on li "OMNIS NIR (show)" at bounding box center [569, 409] width 500 height 10
drag, startPoint x: 390, startPoint y: 410, endPoint x: 358, endPoint y: 409, distance: 31.7
click at [358, 409] on li "OMNIS NIR -(staged)" at bounding box center [569, 409] width 500 height 10
click at [358, 409] on li "OMNIS NIR - (staged)" at bounding box center [569, 409] width 500 height 10
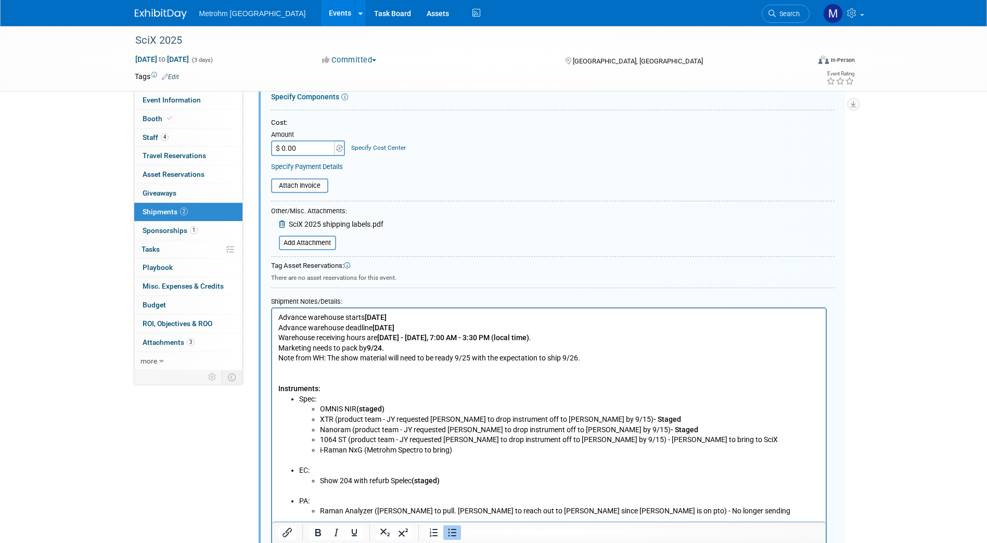
click at [498, 446] on li "i-Raman NxG (Metrohm Spectro to bring)" at bounding box center [569, 450] width 500 height 10
drag, startPoint x: 385, startPoint y: 407, endPoint x: 358, endPoint y: 408, distance: 27.1
click at [358, 408] on li "OMNIS NIR (staged)" at bounding box center [569, 409] width 500 height 10
copy b "(staged)"
click at [696, 443] on li "1064 ST (product team - JY requested Lenzi to drop instrument off to Michelle b…" at bounding box center [569, 440] width 500 height 10
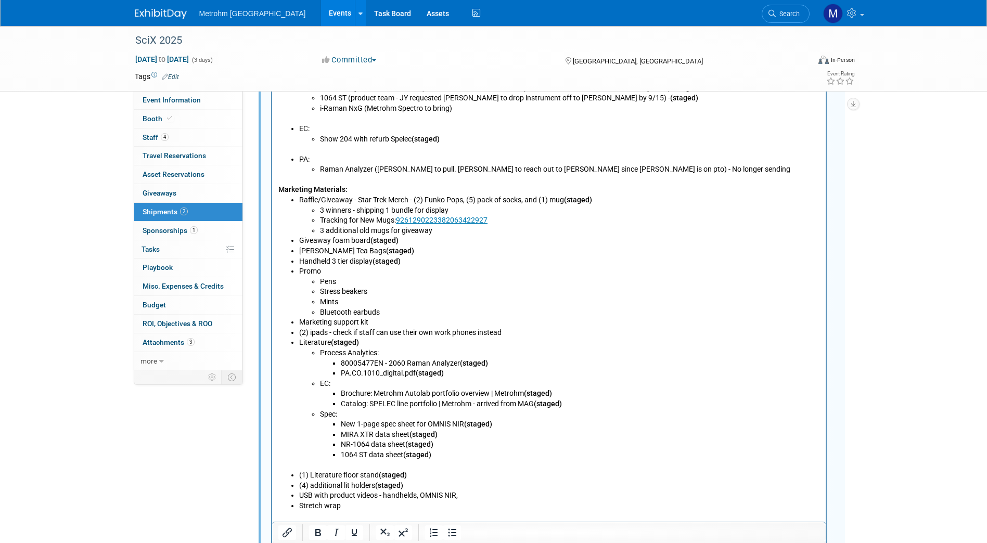
scroll to position [572, 0]
drag, startPoint x: 506, startPoint y: 330, endPoint x: 296, endPoint y: 332, distance: 209.6
click at [296, 332] on ul "Raffle/Giveaway - Star Trek Merch - (2) Funko Pops, (5) pack of socks, and (1) …" at bounding box center [548, 353] width 541 height 316
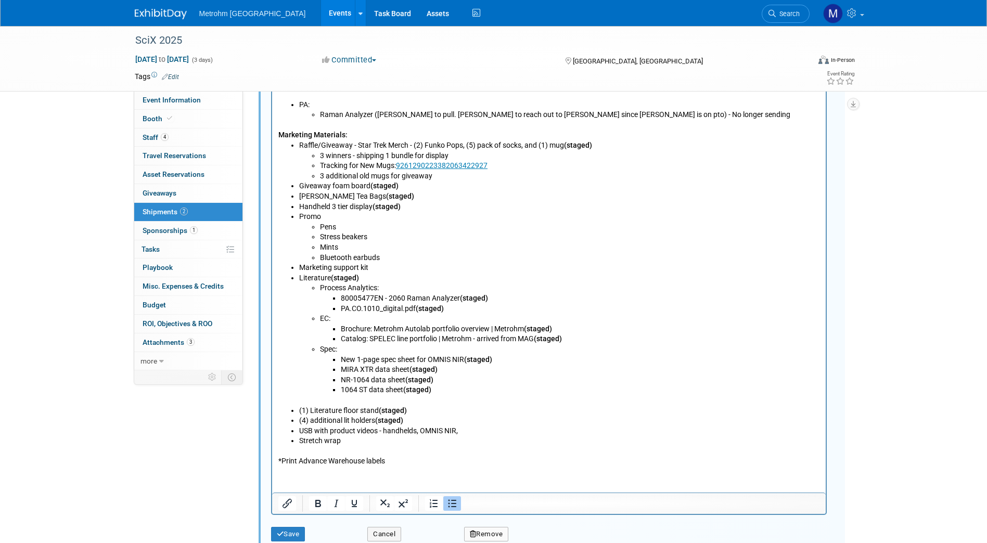
scroll to position [626, 0]
click at [291, 533] on button "Save" at bounding box center [288, 533] width 34 height 15
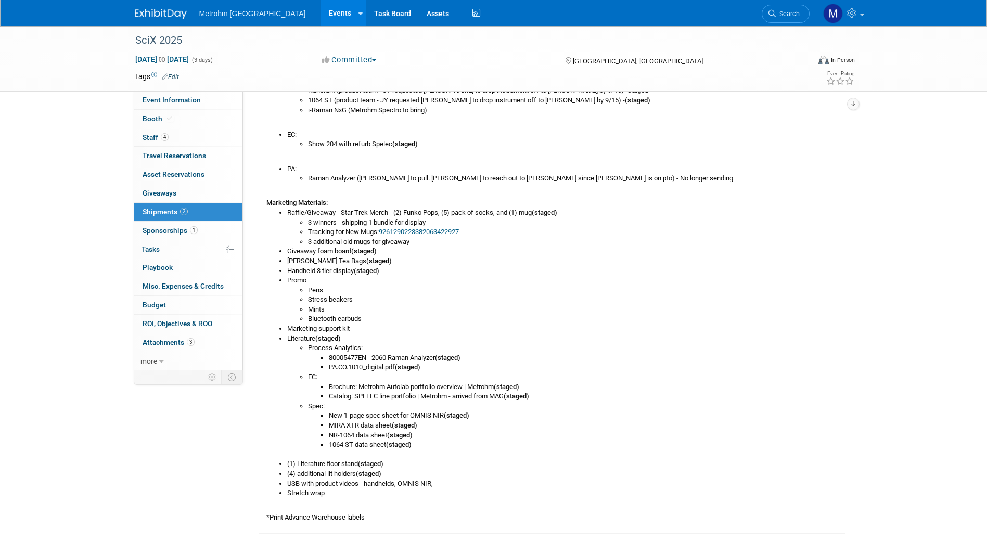
scroll to position [311, 0]
click at [160, 8] on link at bounding box center [167, 9] width 64 height 8
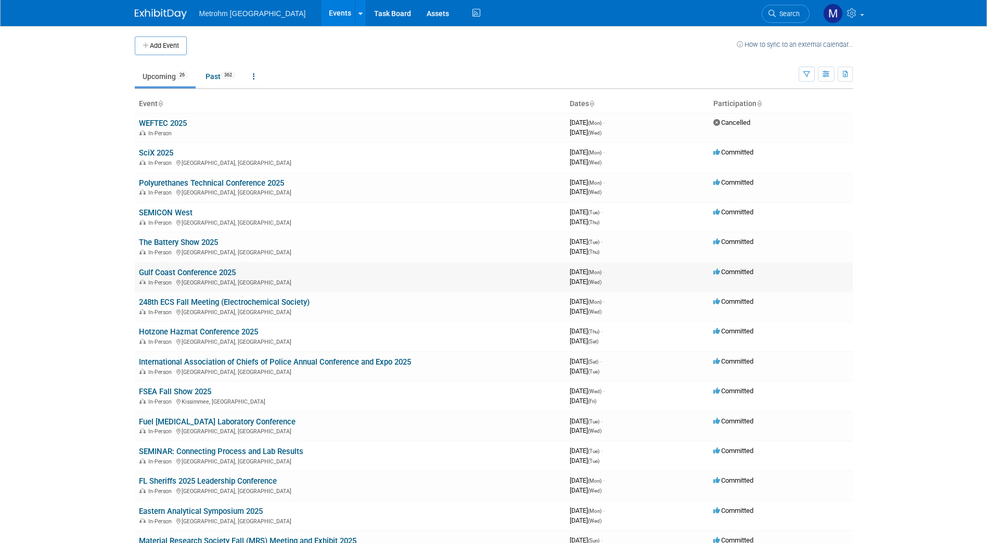
click at [168, 274] on link "Gulf Coast Conference 2025" at bounding box center [187, 272] width 97 height 9
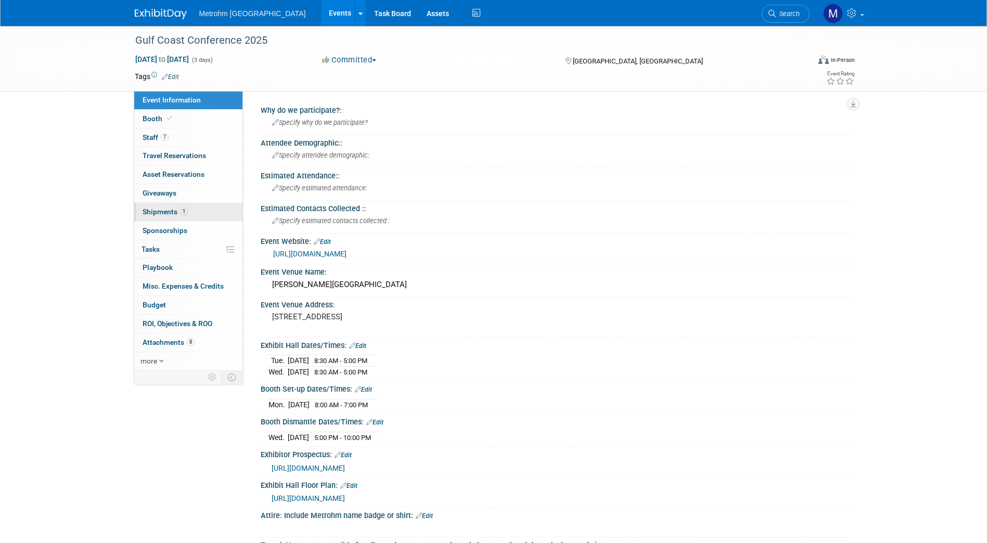
click at [165, 208] on span "Shipments 1" at bounding box center [165, 212] width 45 height 8
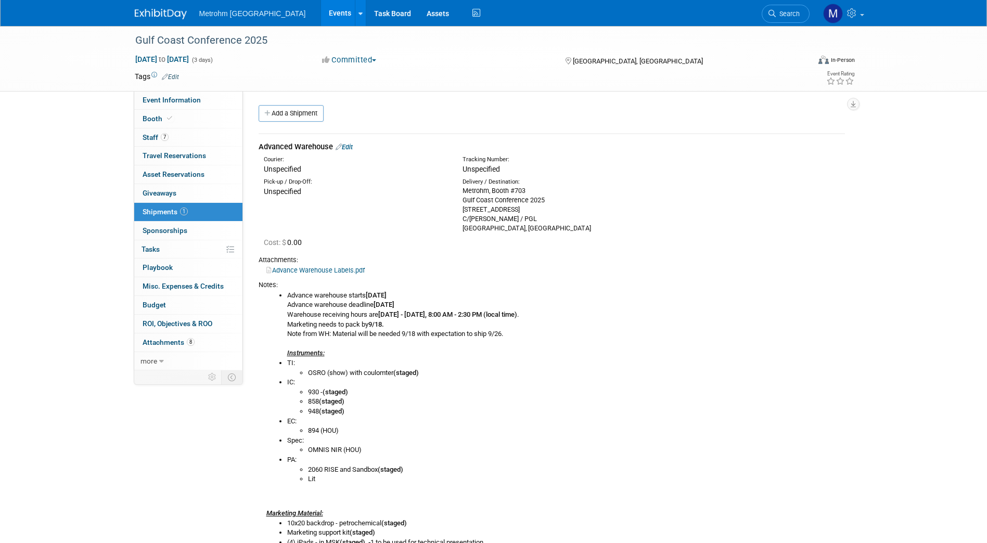
click at [350, 142] on div "Advanced Warehouse Edit" at bounding box center [552, 146] width 586 height 11
click at [349, 147] on link "Edit" at bounding box center [343, 147] width 17 height 8
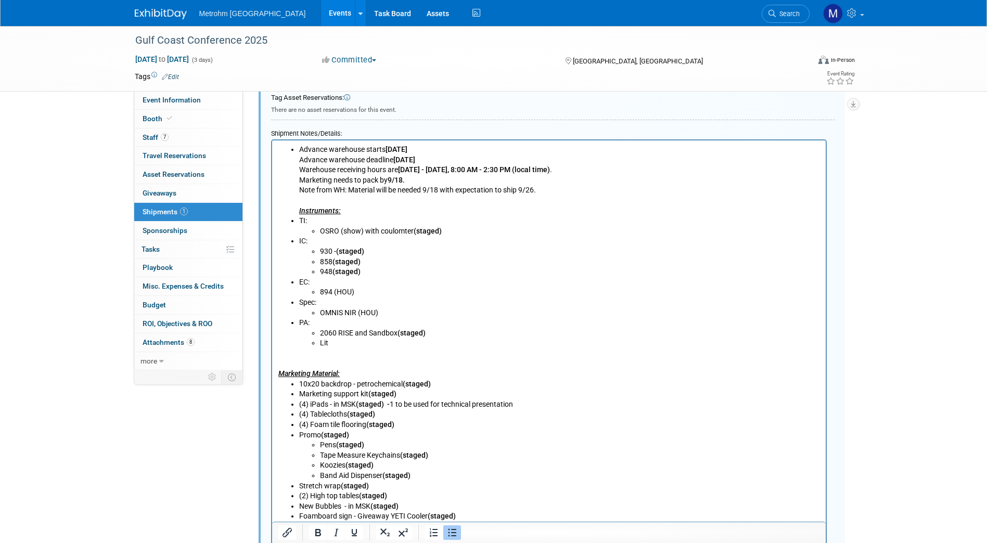
scroll to position [397, 0]
drag, startPoint x: 442, startPoint y: 231, endPoint x: 416, endPoint y: 233, distance: 26.1
click at [416, 233] on li "OSRO (show) with coulomter (staged)" at bounding box center [569, 231] width 500 height 10
click at [416, 233] on b "(staged)" at bounding box center [427, 230] width 28 height 8
drag, startPoint x: 446, startPoint y: 229, endPoint x: 414, endPoint y: 235, distance: 32.8
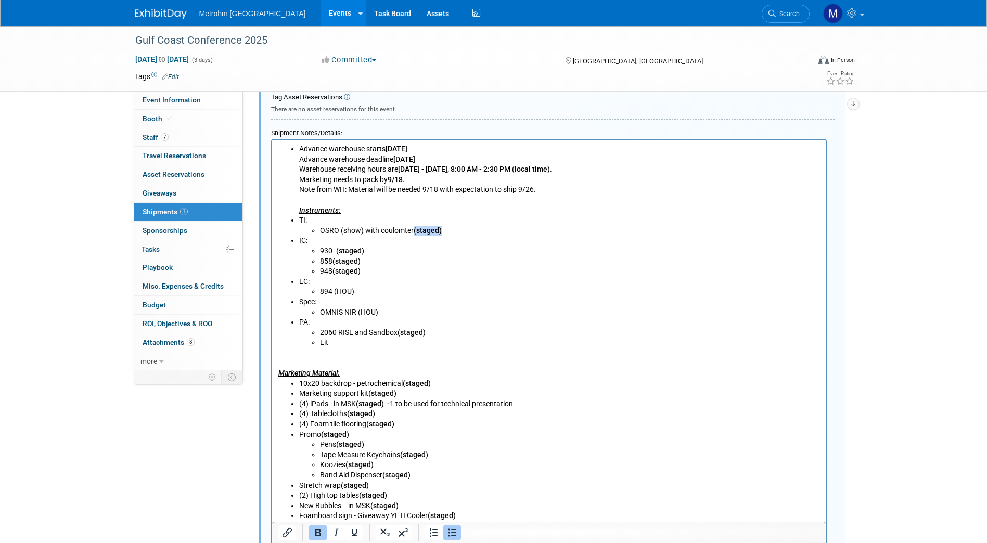
click at [414, 235] on li "OSRO (show) with coulomter (staged)" at bounding box center [569, 231] width 500 height 10
copy b "(staged)"
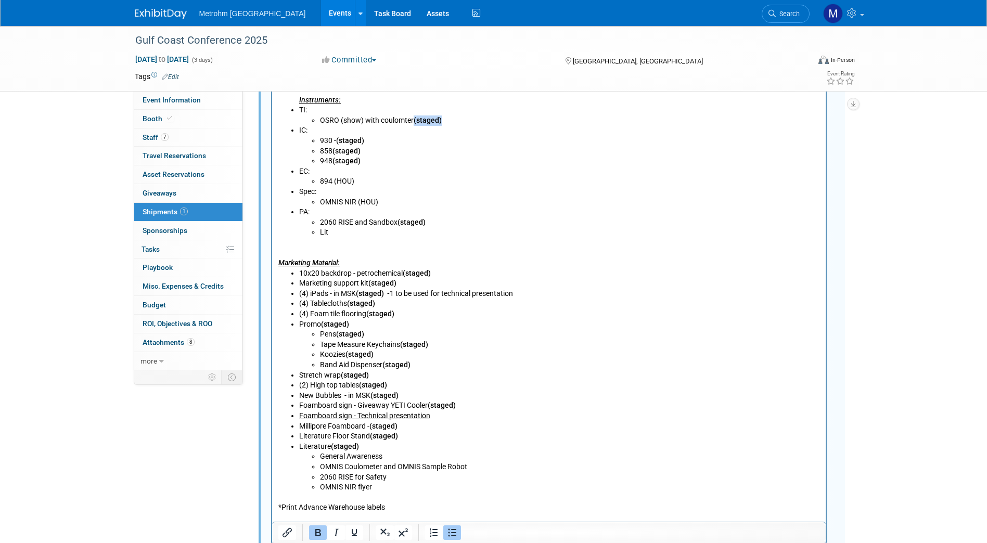
scroll to position [508, 0]
click at [434, 413] on li "Foamboard sign - Technical presentation" at bounding box center [559, 415] width 521 height 10
drag, startPoint x: 460, startPoint y: 415, endPoint x: 299, endPoint y: 415, distance: 161.2
click at [299, 415] on li "Foamboard sign - Technical presentation (staged)" at bounding box center [559, 415] width 521 height 10
click at [480, 444] on li "Literature (staged) General Awareness OMNIS Coulometer and OMNIS Sample Robot 2…" at bounding box center [559, 466] width 521 height 51
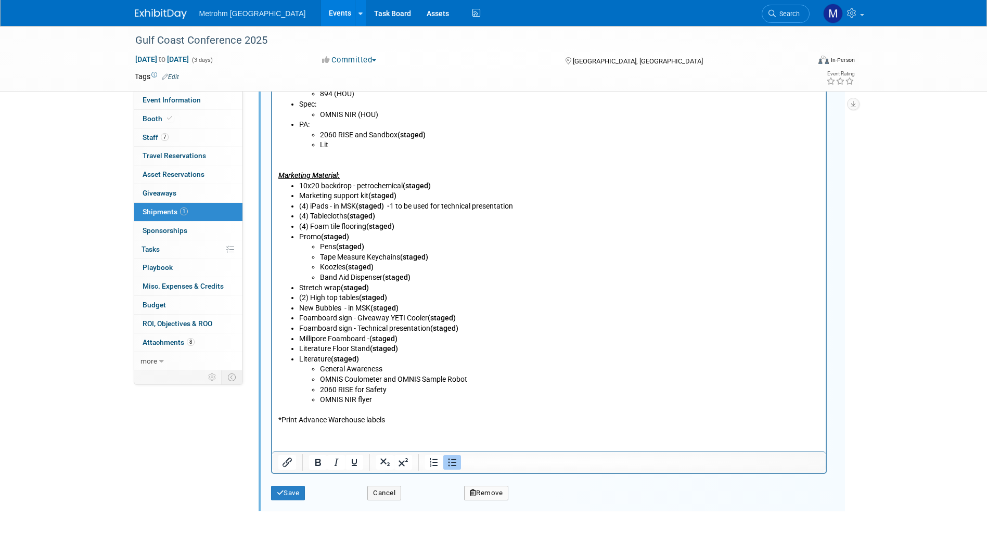
scroll to position [596, 0]
click at [287, 498] on button "Save" at bounding box center [288, 492] width 34 height 15
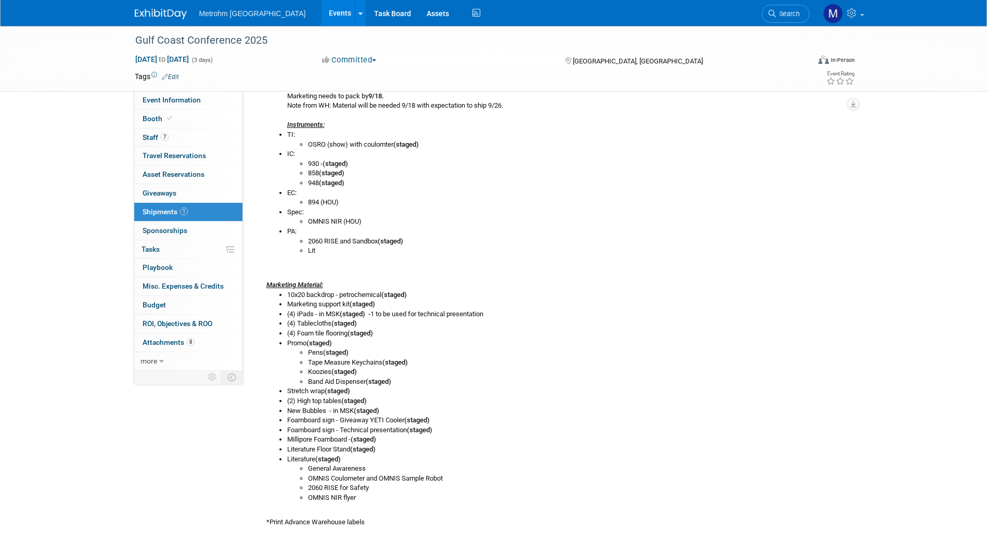
scroll to position [238, 0]
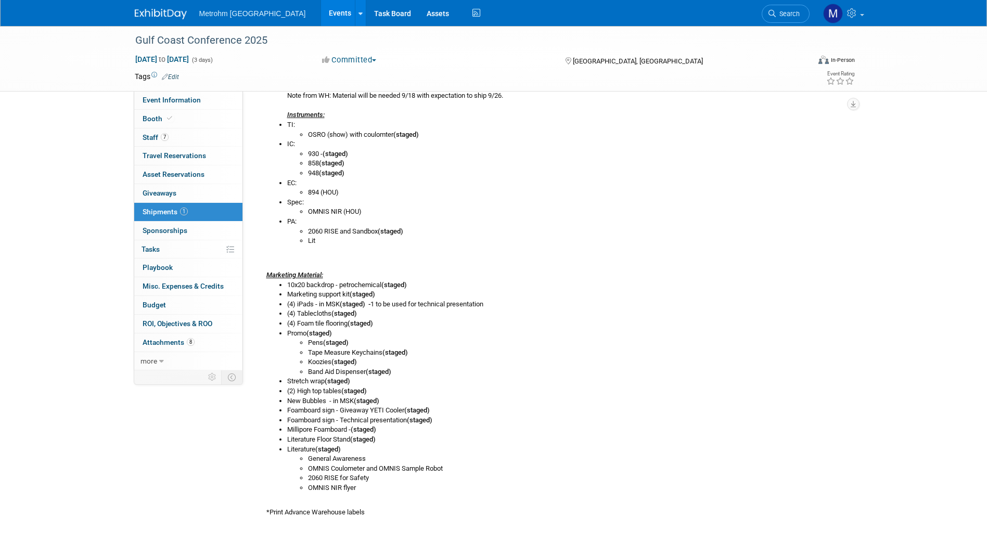
click at [170, 17] on img at bounding box center [161, 14] width 52 height 10
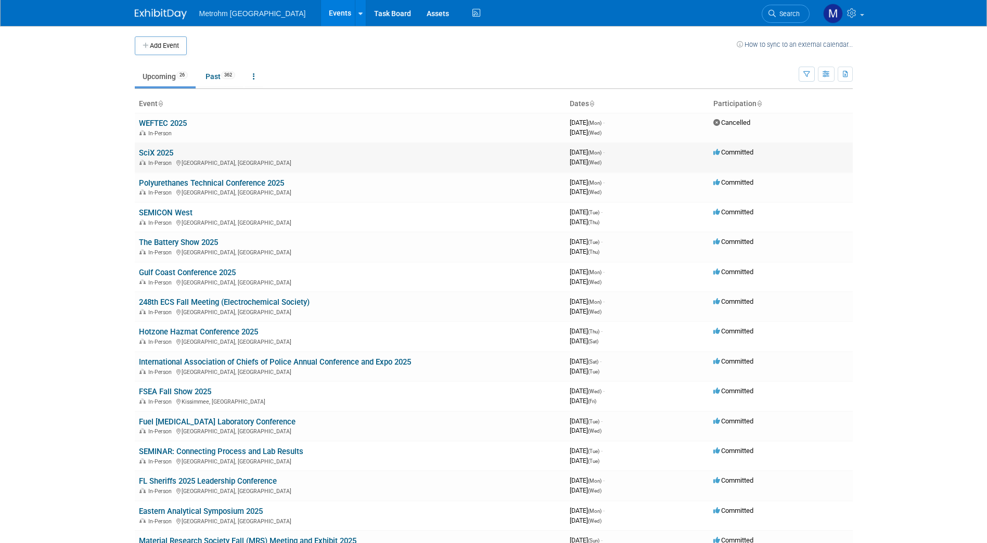
click at [164, 153] on link "SciX 2025" at bounding box center [156, 152] width 34 height 9
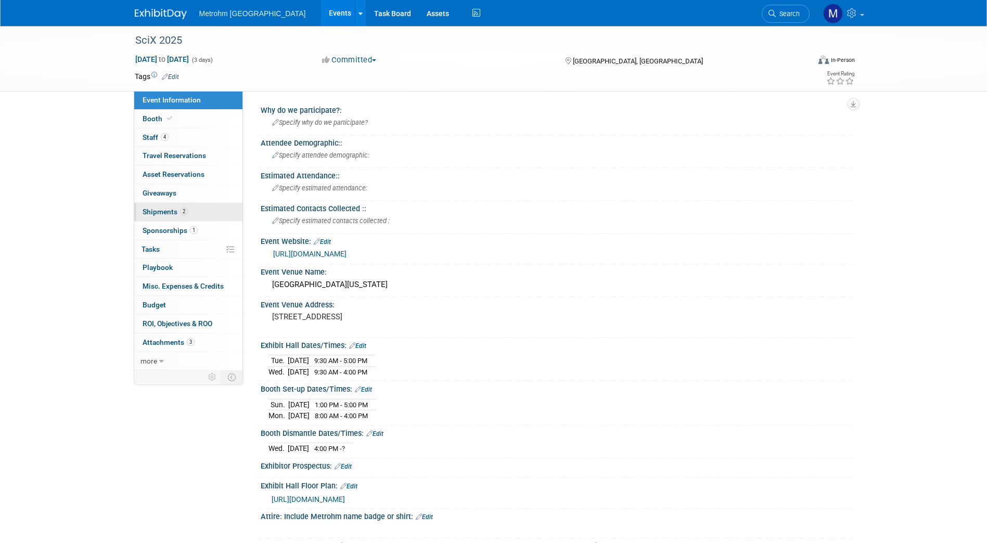
click at [161, 213] on span "Shipments 2" at bounding box center [165, 212] width 45 height 8
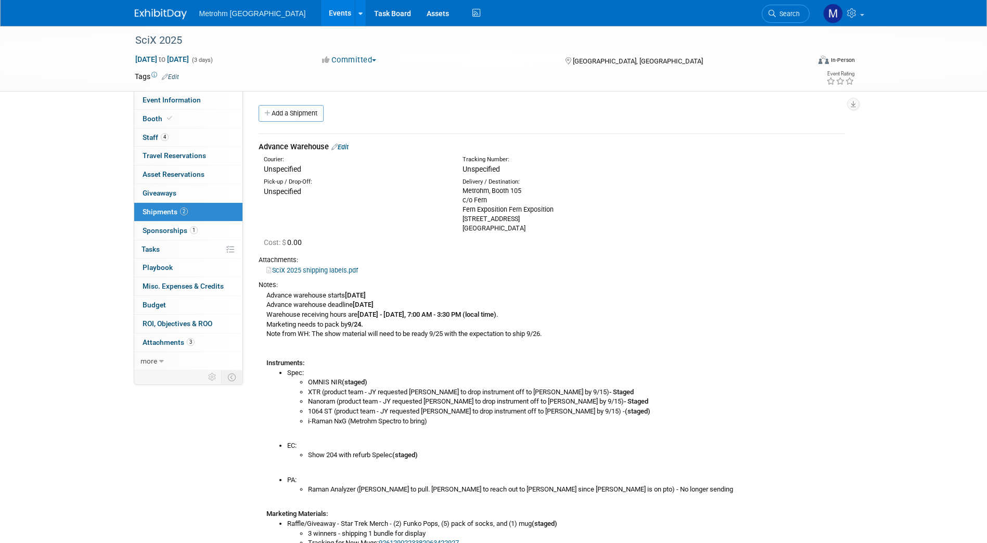
click at [339, 147] on link "Edit" at bounding box center [339, 147] width 17 height 8
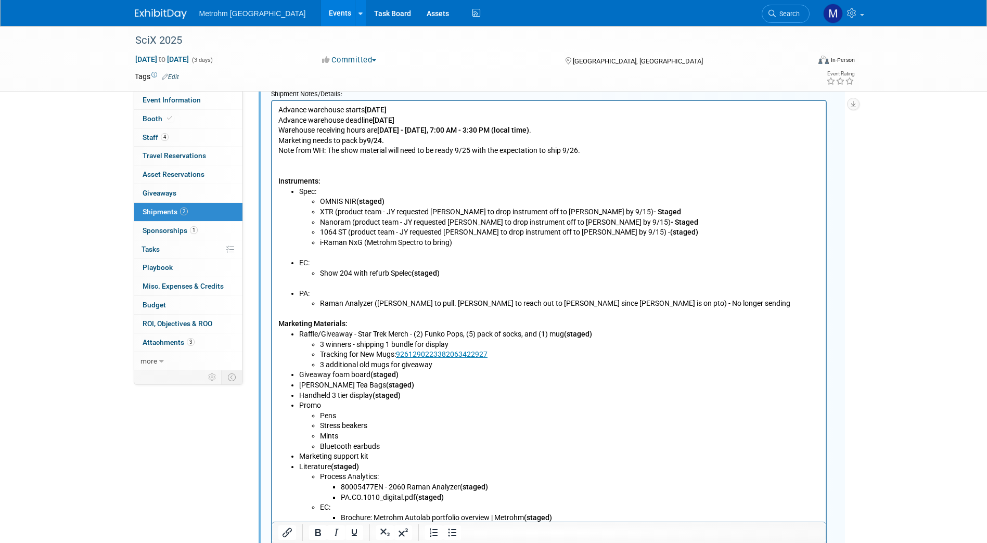
scroll to position [440, 0]
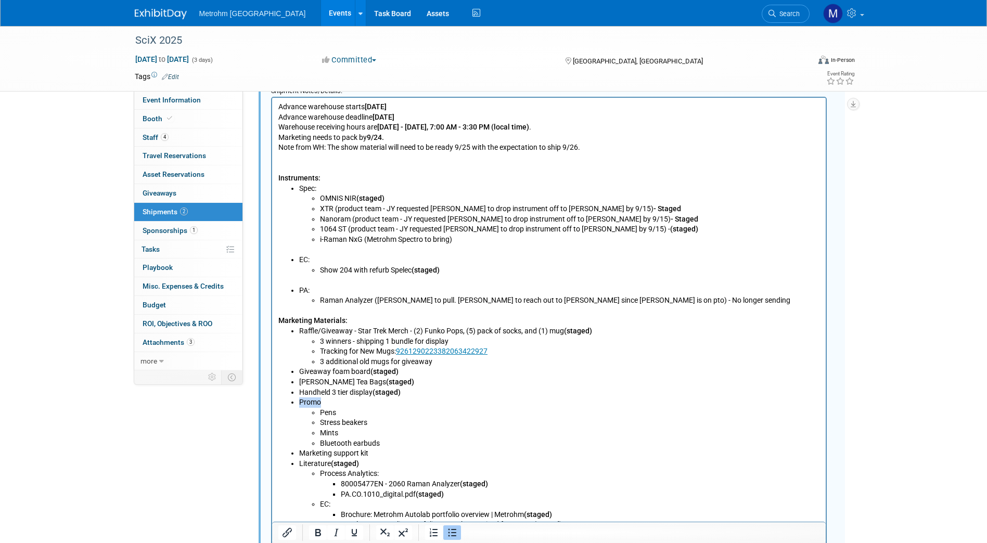
drag, startPoint x: 299, startPoint y: 401, endPoint x: 319, endPoint y: 403, distance: 20.3
click at [319, 403] on li "Promo Pens Stress beakers Mints Bluetooth earbuds" at bounding box center [559, 422] width 521 height 51
click at [403, 426] on li "Stress beakers" at bounding box center [569, 423] width 500 height 10
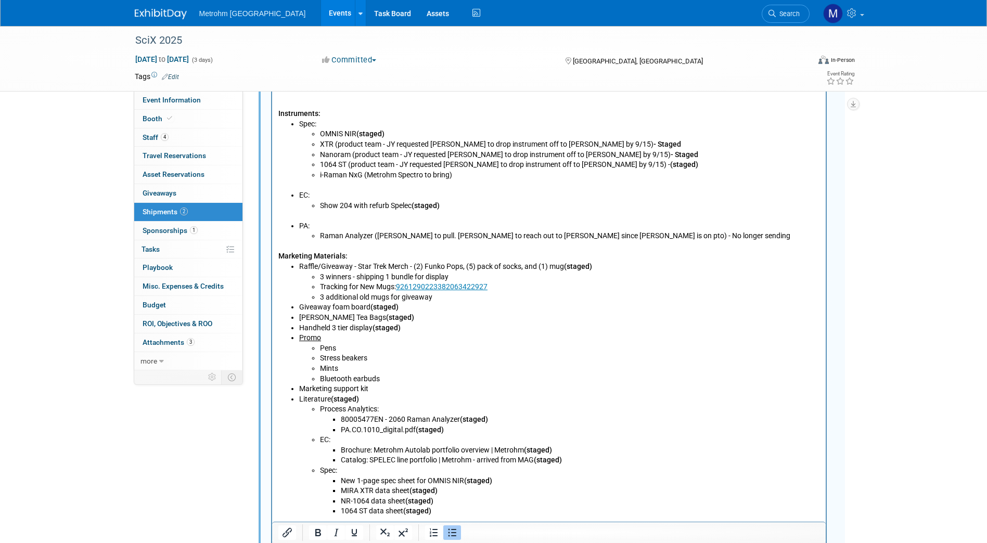
scroll to position [505, 0]
drag, startPoint x: 300, startPoint y: 391, endPoint x: 375, endPoint y: 390, distance: 74.9
click at [375, 390] on li "Marketing support kit" at bounding box center [559, 388] width 521 height 10
click at [454, 428] on li "PA.CO.1010_digital.pdf (staged)" at bounding box center [579, 429] width 479 height 10
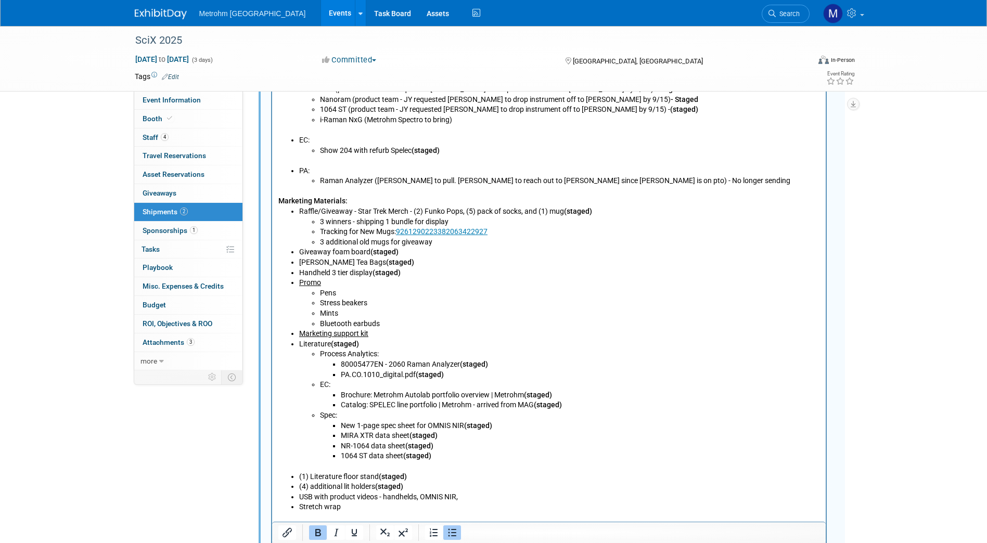
scroll to position [560, 0]
drag, startPoint x: 460, startPoint y: 496, endPoint x: 298, endPoint y: 497, distance: 162.3
click at [299, 497] on li "USB with product videos - handhelds, OMNIS NIR," at bounding box center [559, 497] width 521 height 10
click at [423, 485] on li "(4) additional lit holders (staged)" at bounding box center [559, 487] width 521 height 10
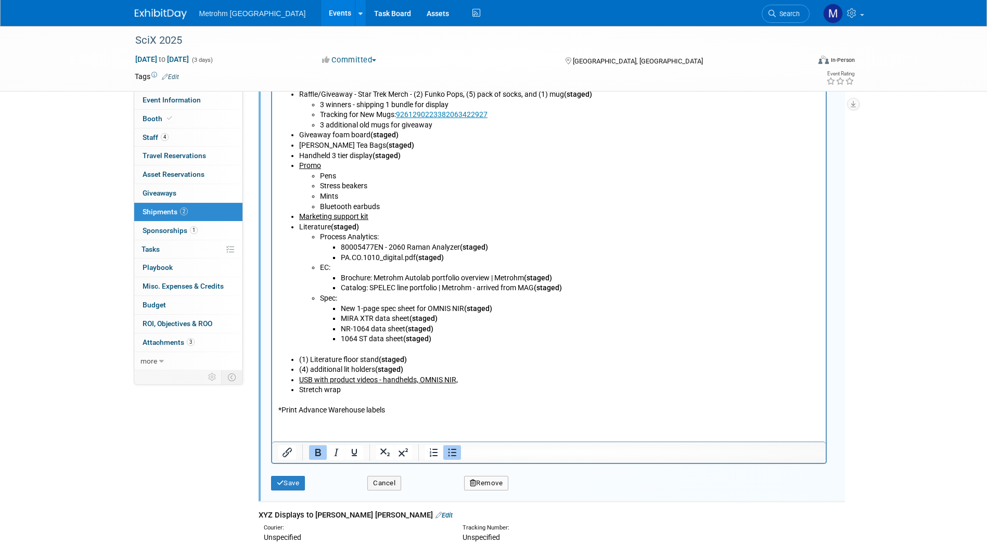
scroll to position [678, 0]
click at [301, 480] on button "Save" at bounding box center [288, 481] width 34 height 15
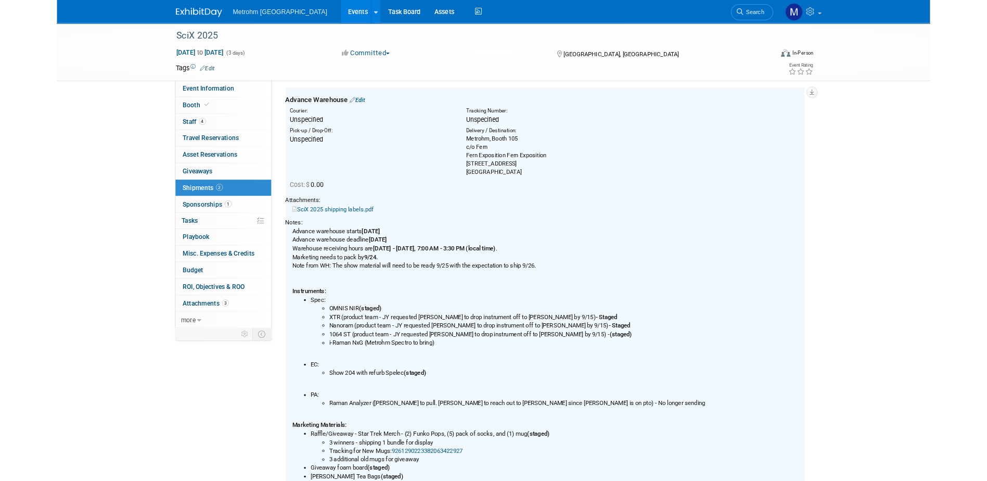
scroll to position [35, 0]
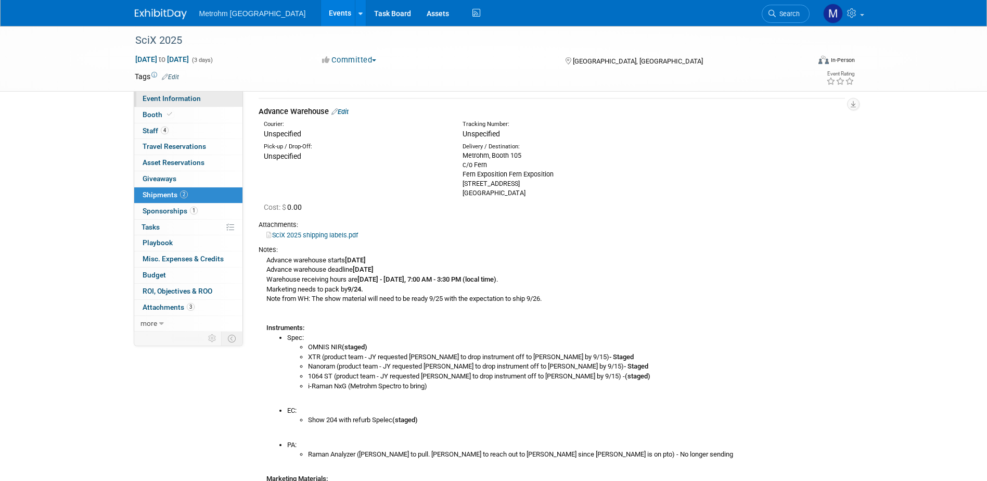
click at [161, 96] on span "Event Information" at bounding box center [172, 98] width 58 height 8
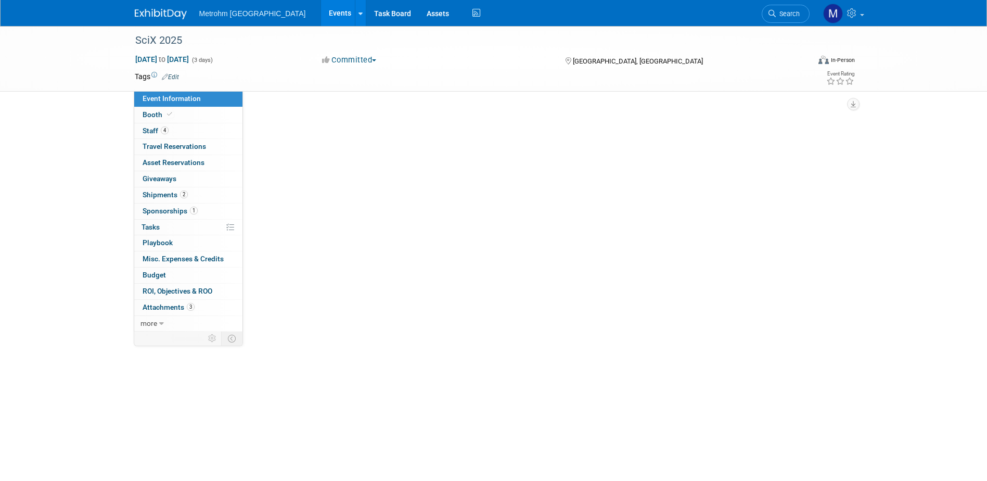
scroll to position [0, 0]
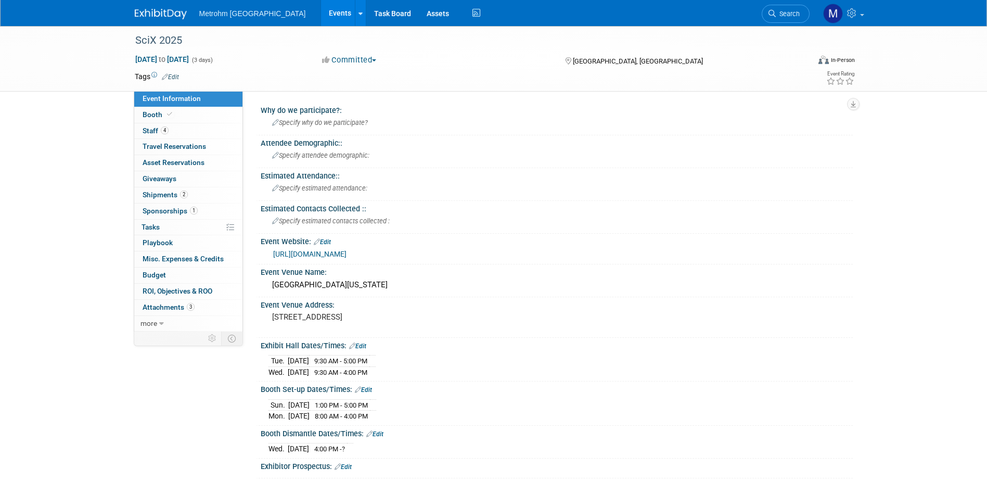
click at [146, 10] on img at bounding box center [161, 14] width 52 height 10
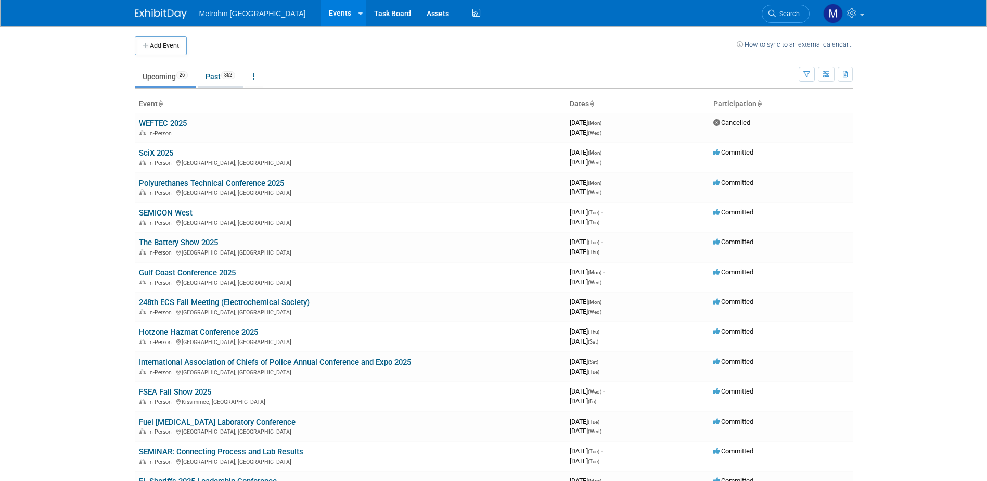
click at [221, 77] on link "Past 362" at bounding box center [220, 77] width 45 height 20
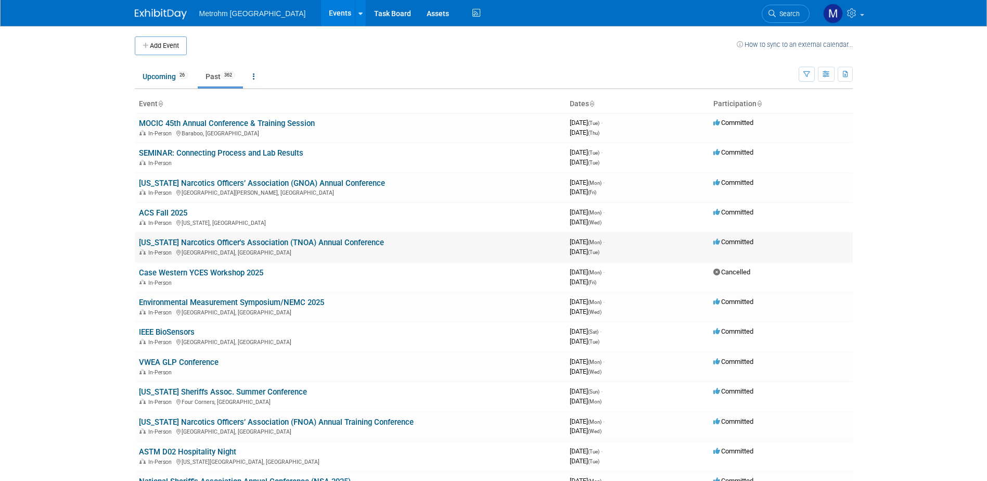
click at [186, 238] on link "[US_STATE] Narcotics Officer's Association (TNOA) Annual Conference" at bounding box center [261, 242] width 245 height 9
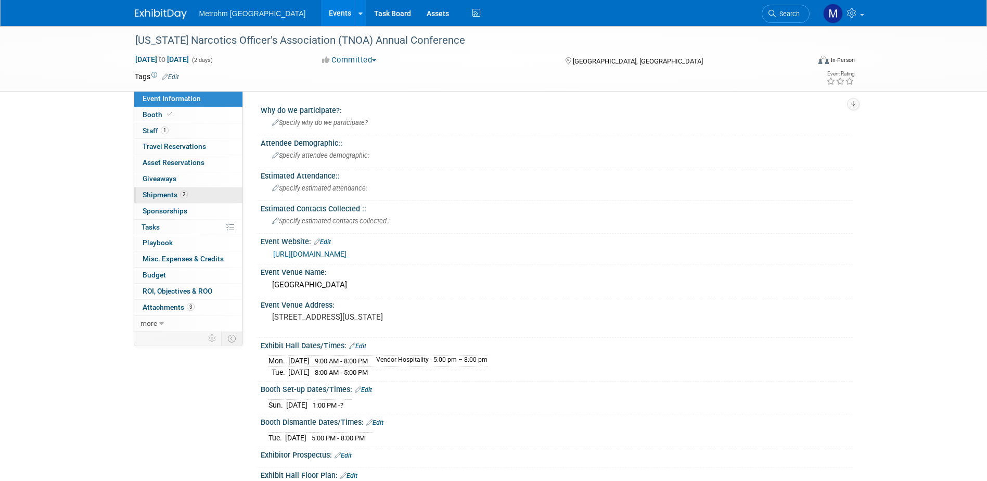
click at [191, 191] on link "2 Shipments 2" at bounding box center [188, 195] width 108 height 16
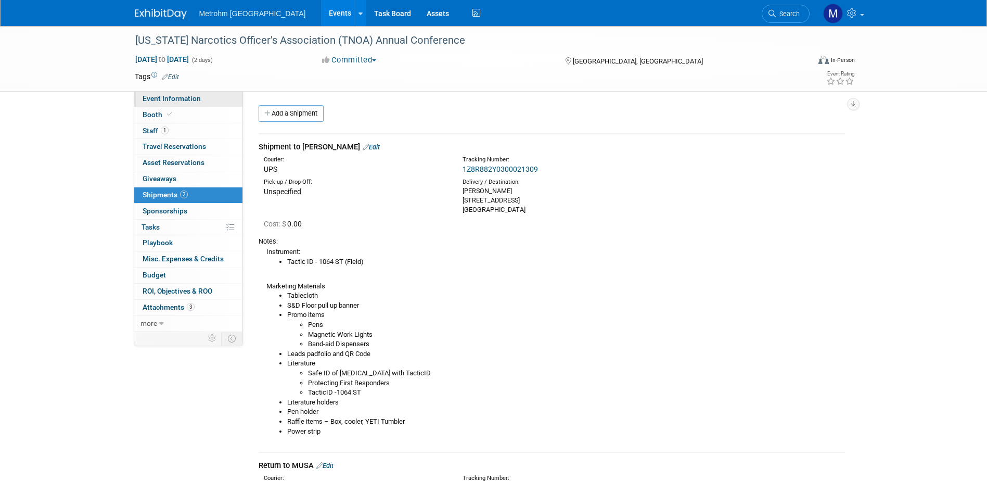
click at [175, 97] on span "Event Information" at bounding box center [172, 98] width 58 height 8
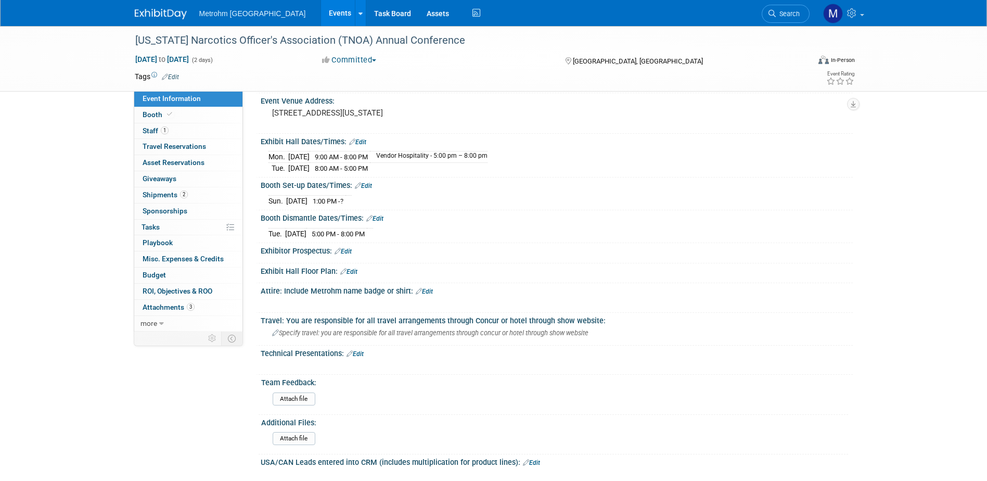
scroll to position [208, 0]
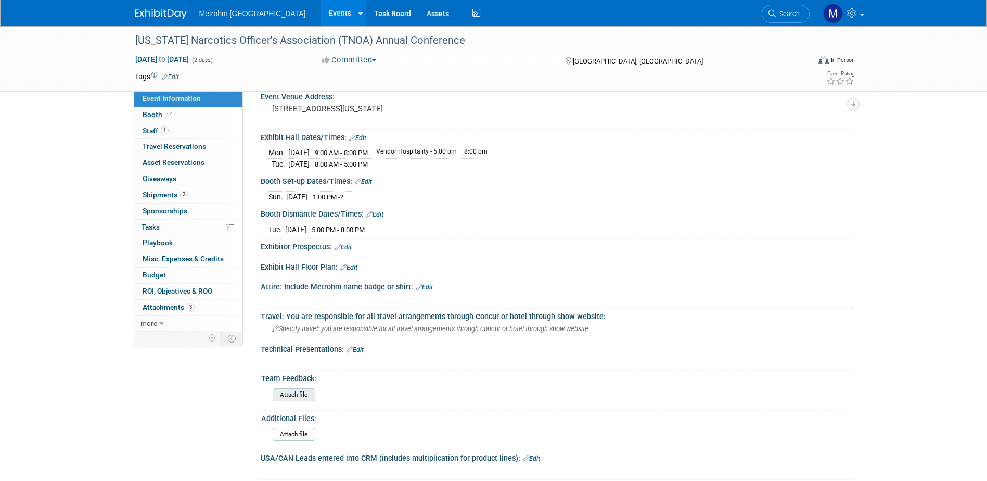
click at [304, 391] on input "file" at bounding box center [243, 395] width 141 height 12
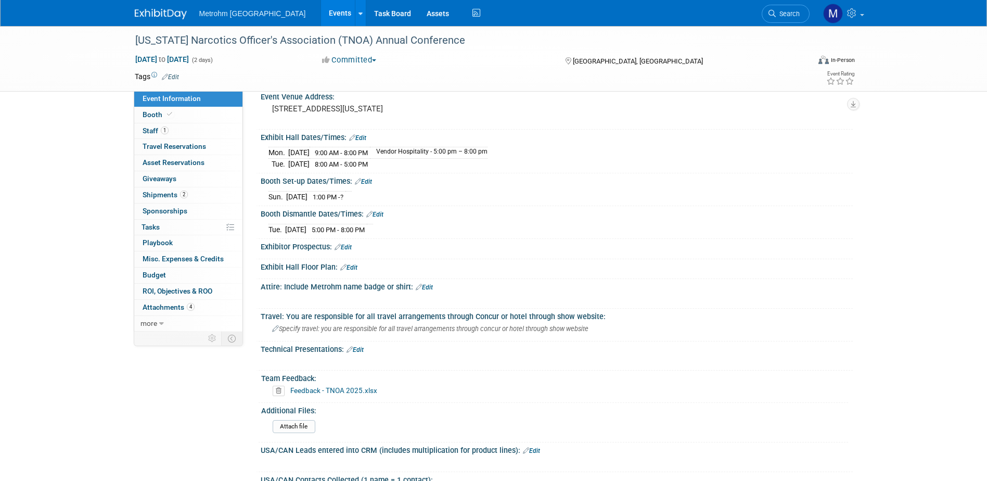
click at [153, 17] on img at bounding box center [161, 14] width 52 height 10
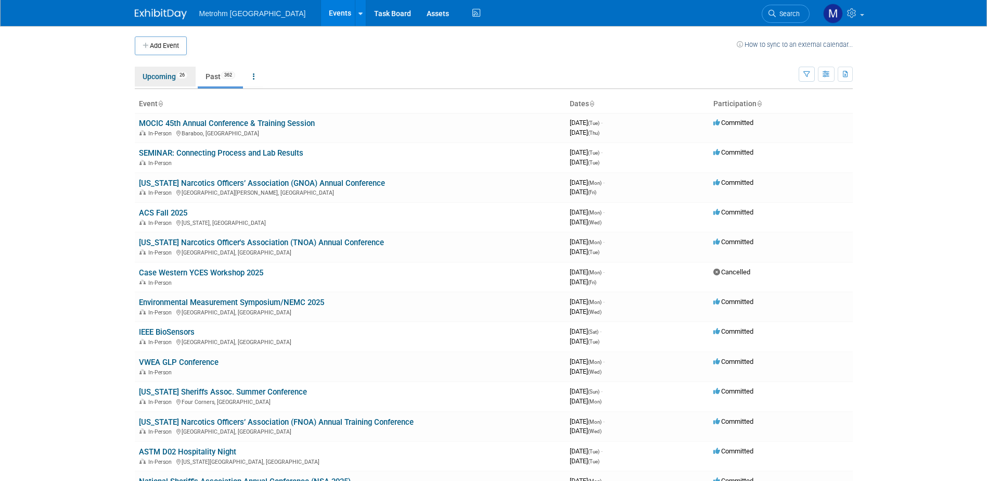
click at [168, 73] on link "Upcoming 26" at bounding box center [165, 77] width 61 height 20
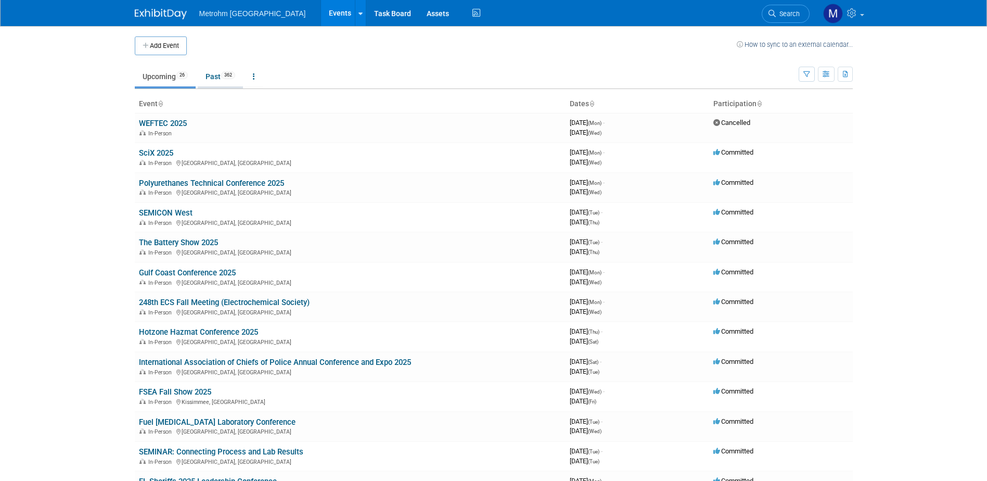
click at [232, 77] on span "362" at bounding box center [228, 75] width 14 height 8
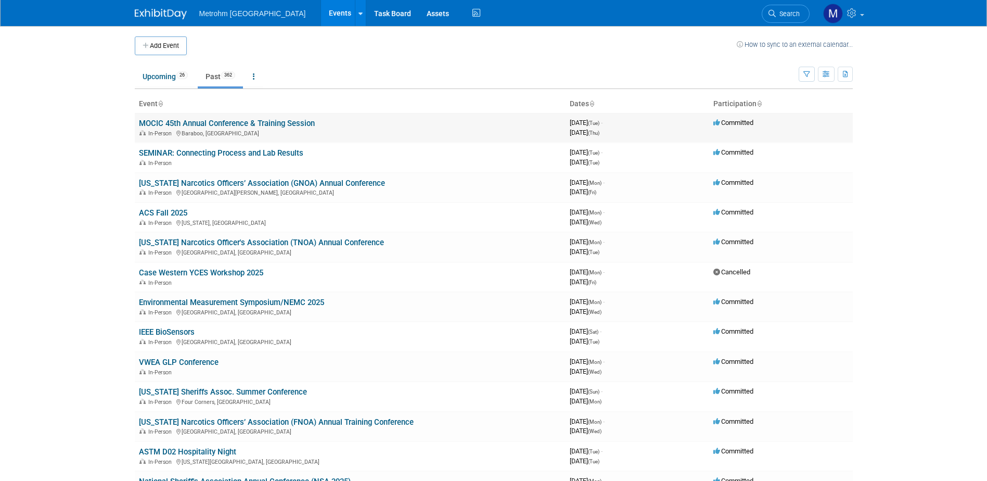
click at [189, 124] on link "MOCIC 45th Annual Conference & Training Session" at bounding box center [227, 123] width 176 height 9
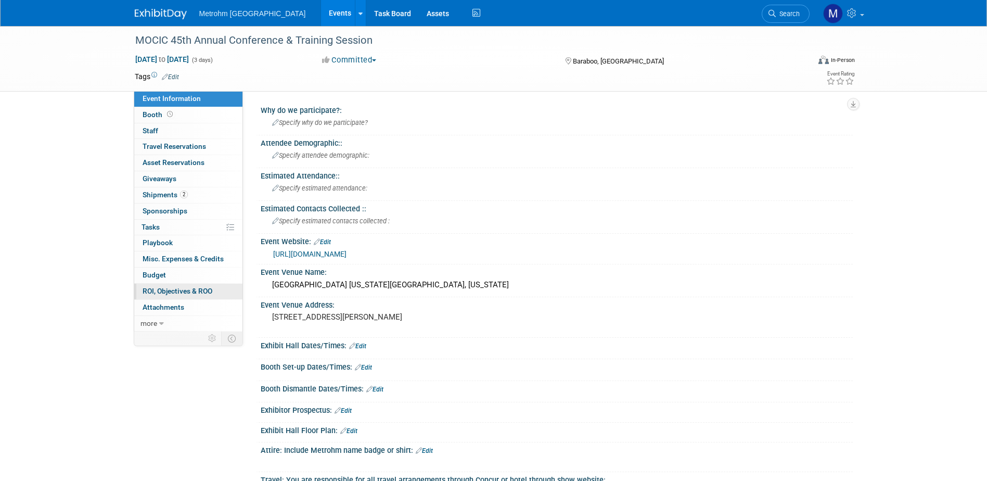
click at [171, 292] on span "ROI, Objectives & ROO 0" at bounding box center [178, 291] width 70 height 8
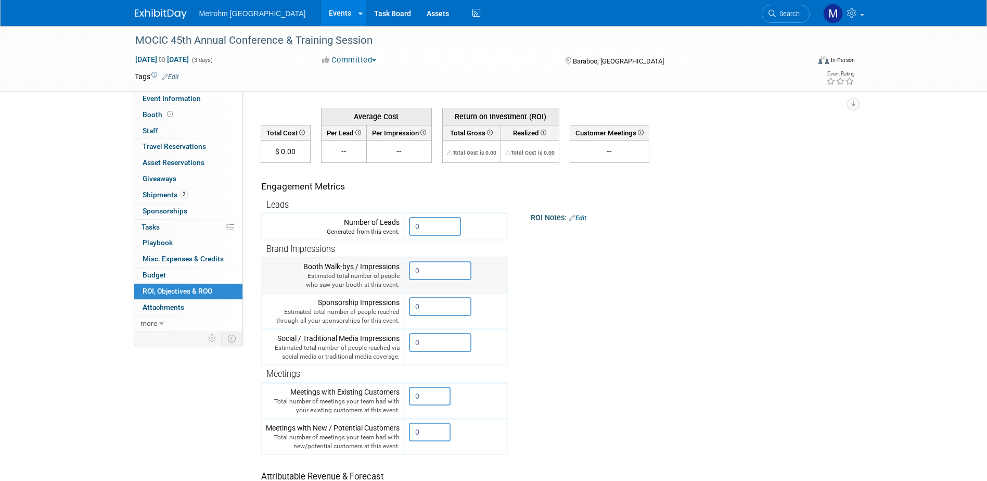
scroll to position [52, 0]
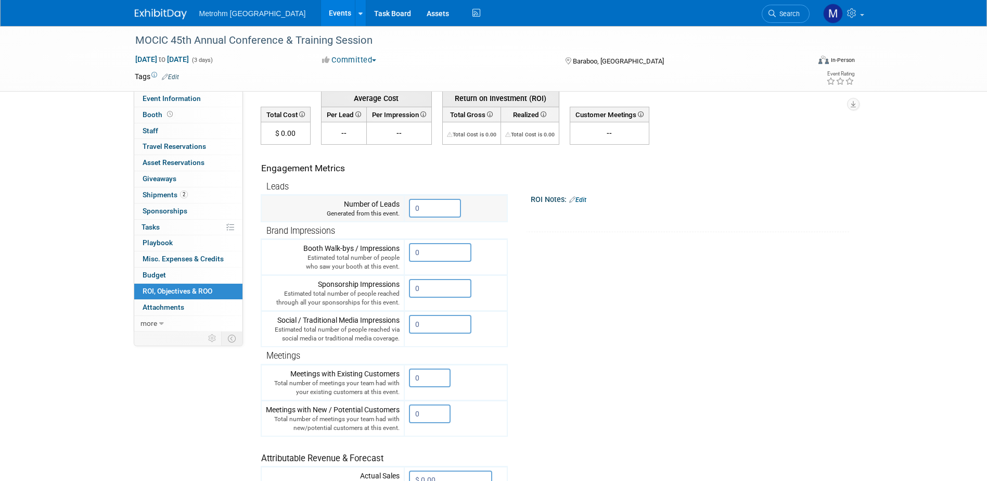
click at [414, 215] on input "0" at bounding box center [435, 208] width 52 height 19
click at [415, 214] on input "0" at bounding box center [435, 208] width 52 height 19
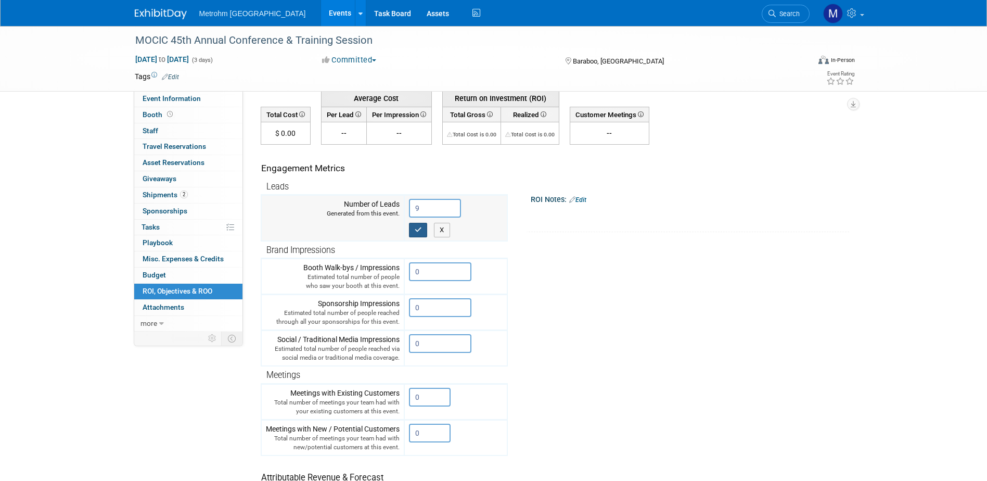
type input "9"
click at [417, 228] on icon "button" at bounding box center [418, 229] width 7 height 7
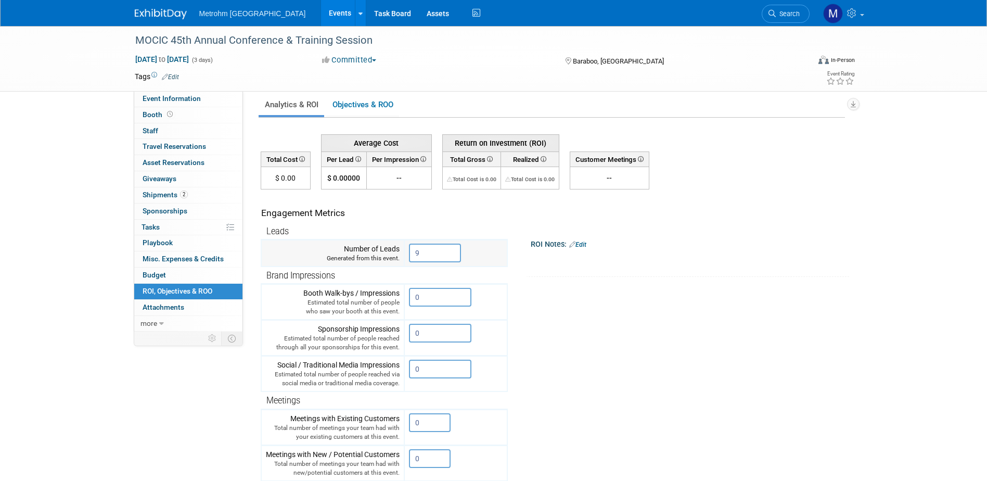
scroll to position [0, 0]
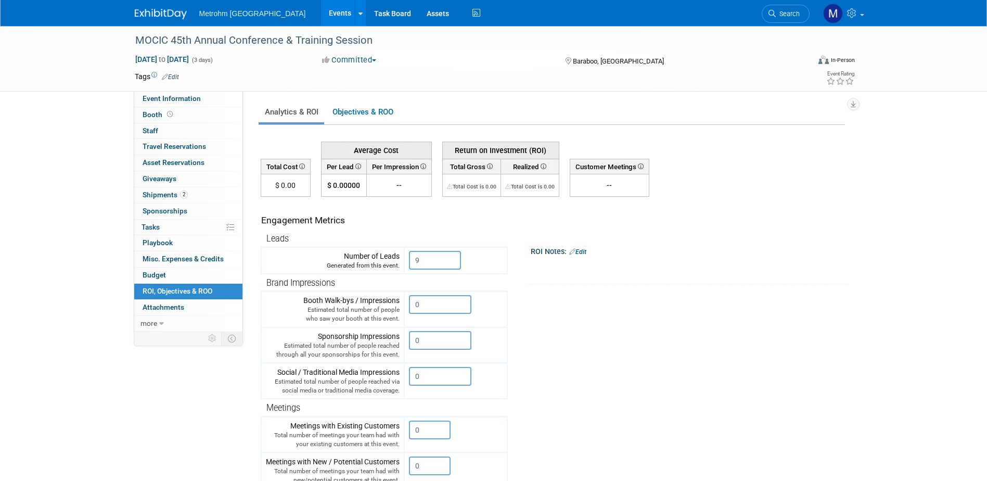
click at [162, 4] on div at bounding box center [167, 9] width 64 height 19
click at [168, 9] on img at bounding box center [161, 14] width 52 height 10
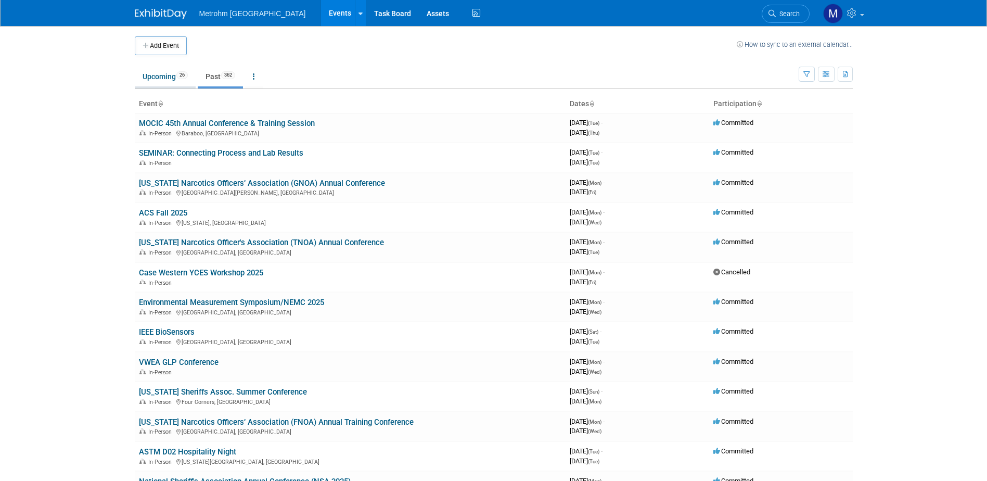
click at [173, 71] on link "Upcoming 26" at bounding box center [165, 77] width 61 height 20
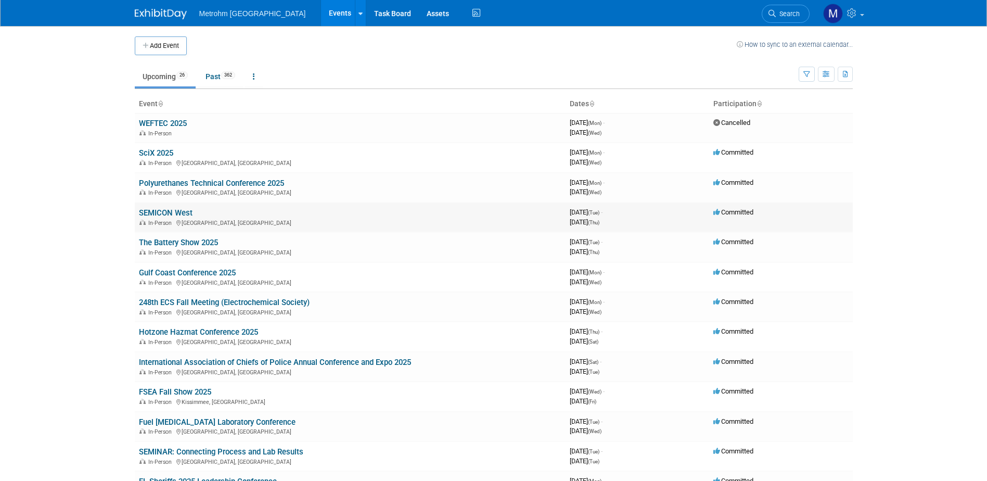
click at [184, 211] on link "SEMICON West" at bounding box center [166, 212] width 54 height 9
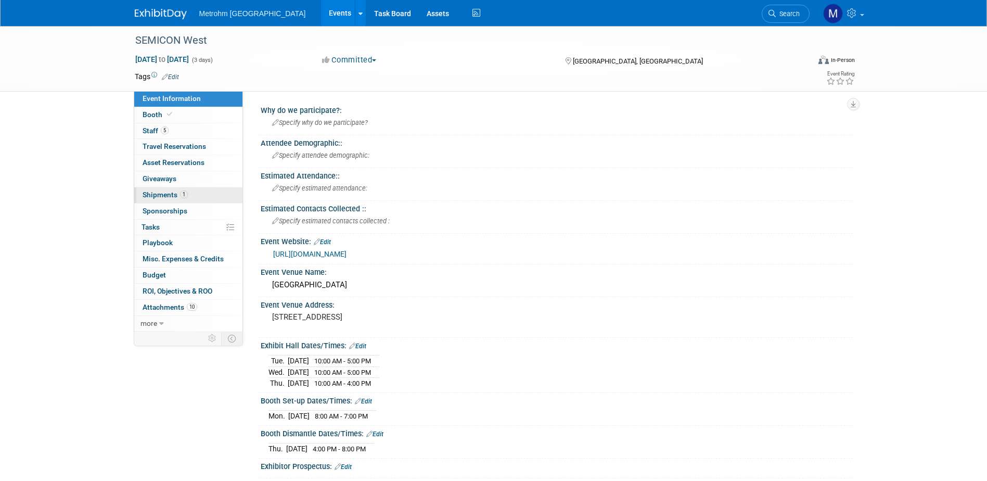
click at [224, 197] on link "1 Shipments 1" at bounding box center [188, 195] width 108 height 16
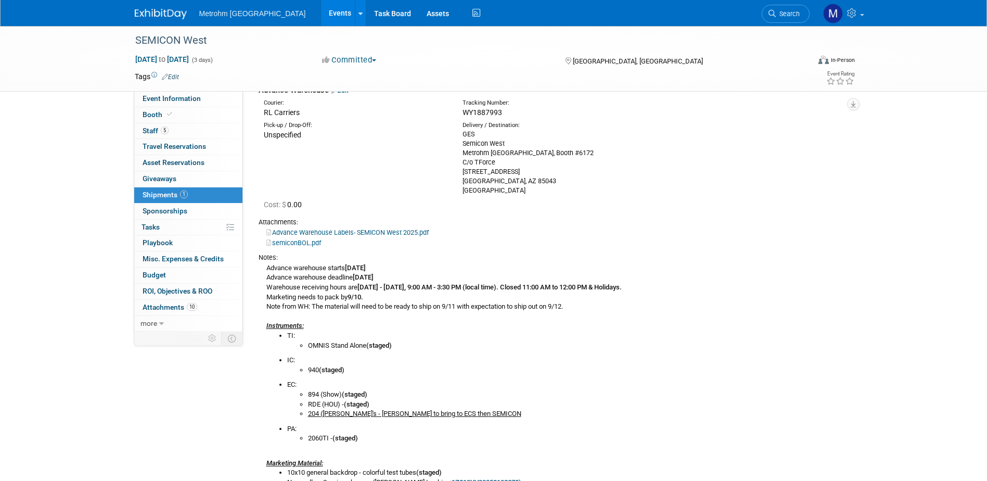
scroll to position [52, 0]
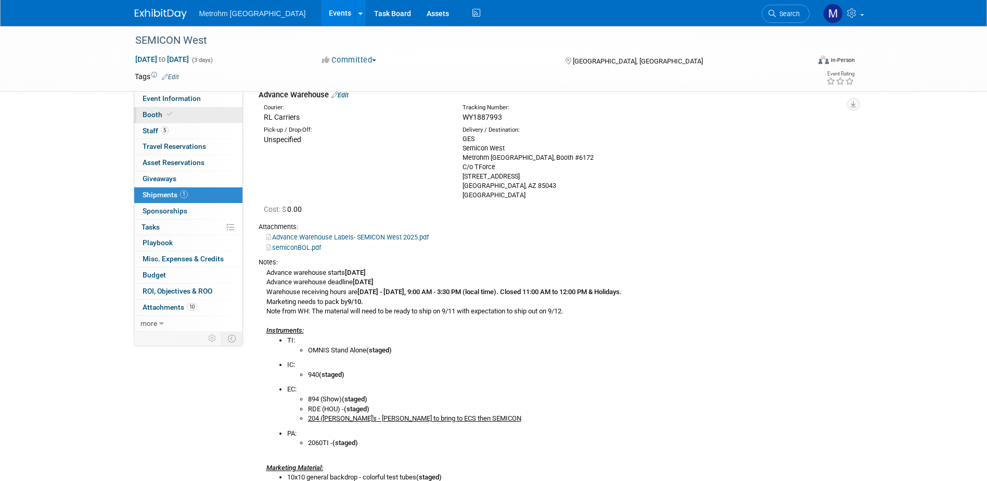
click at [193, 111] on link "Booth" at bounding box center [188, 115] width 108 height 16
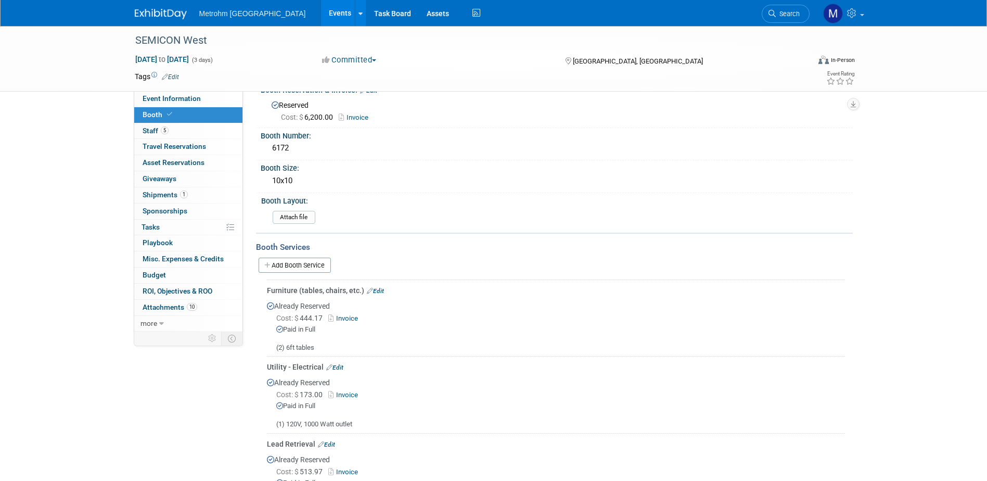
scroll to position [0, 0]
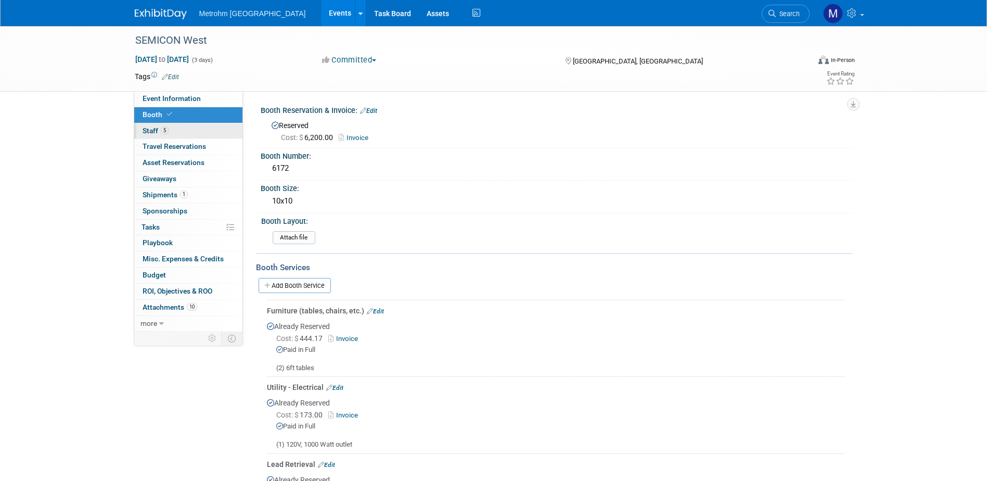
click at [197, 127] on link "5 Staff 5" at bounding box center [188, 131] width 108 height 16
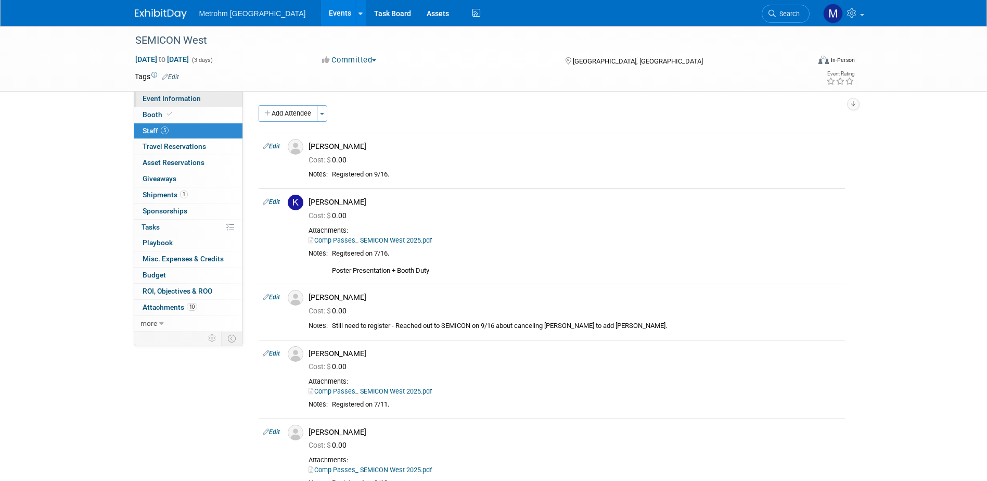
click at [140, 98] on link "Event Information" at bounding box center [188, 99] width 108 height 16
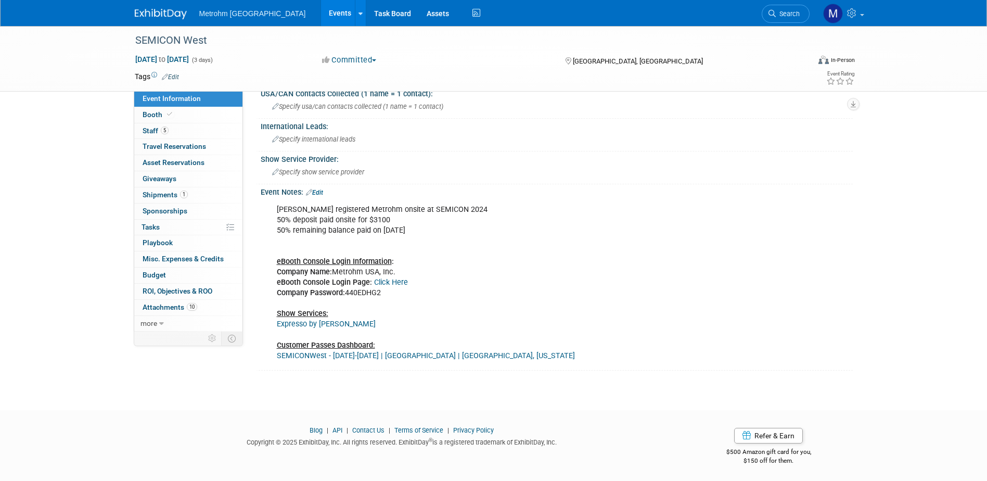
scroll to position [668, 0]
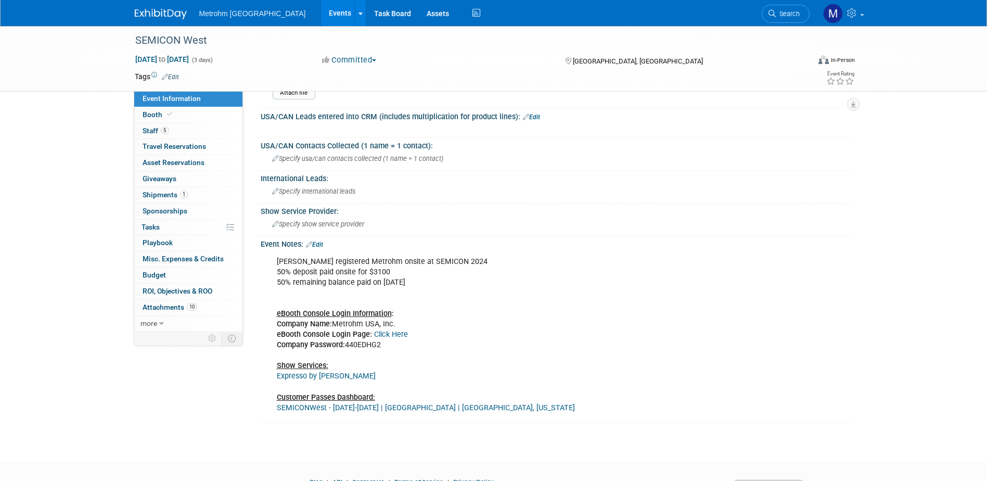
click at [397, 331] on link "Click Here" at bounding box center [391, 334] width 34 height 9
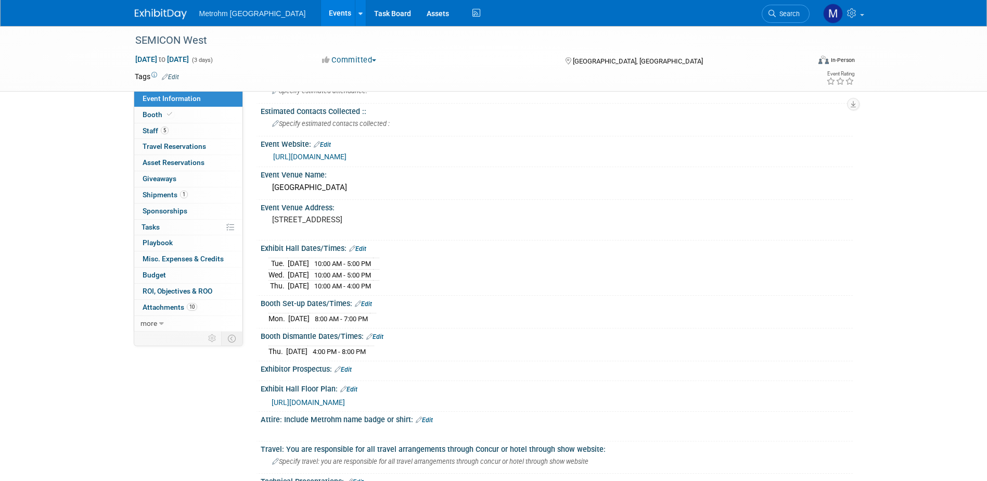
scroll to position [0, 0]
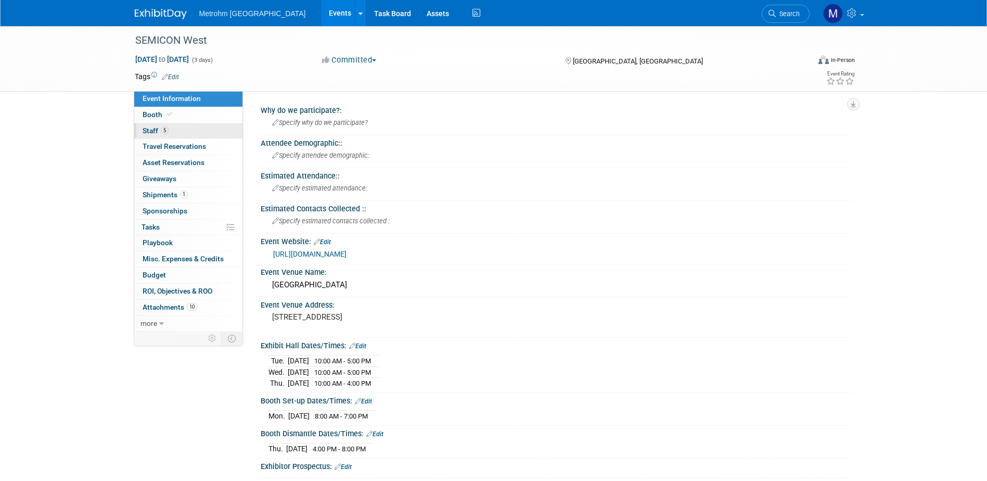
click at [176, 134] on link "5 Staff 5" at bounding box center [188, 131] width 108 height 16
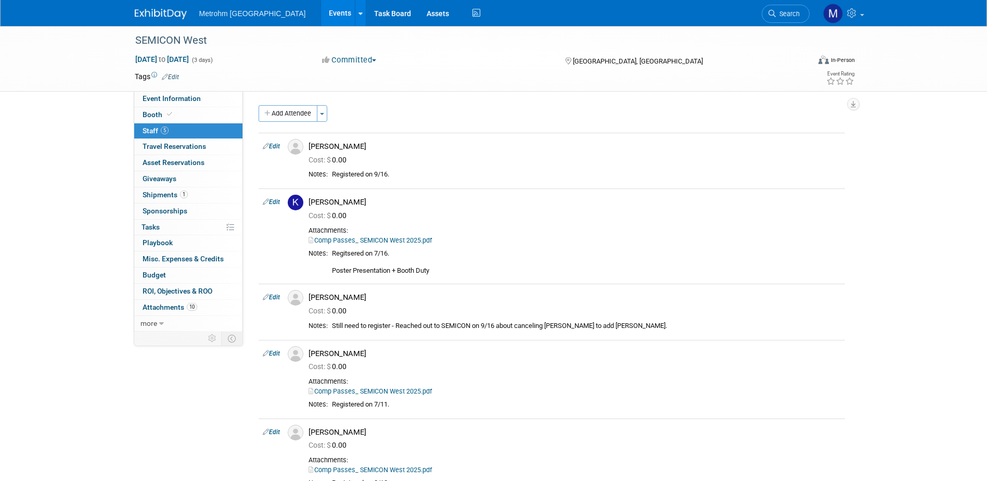
click at [275, 299] on link "Edit" at bounding box center [271, 296] width 17 height 7
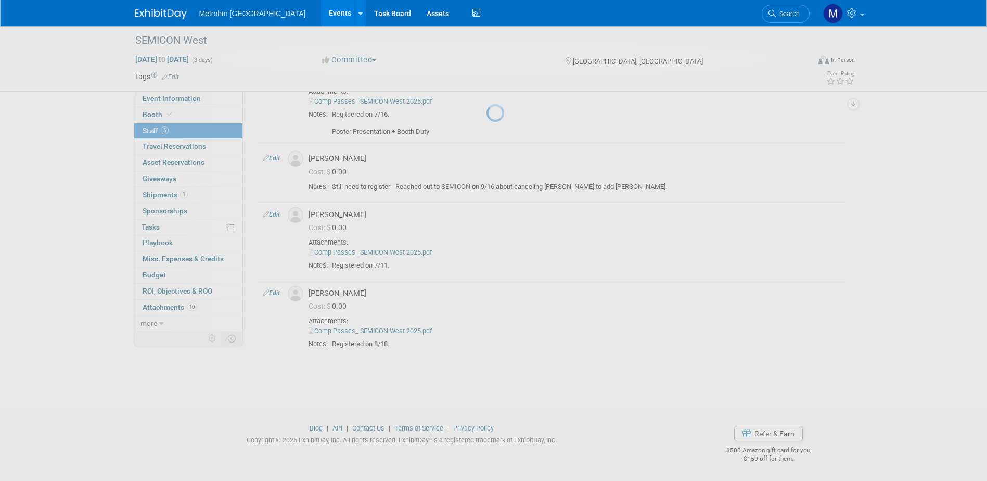
select select "e8056aeb-008f-455c-bf2f-537c2c811e3a"
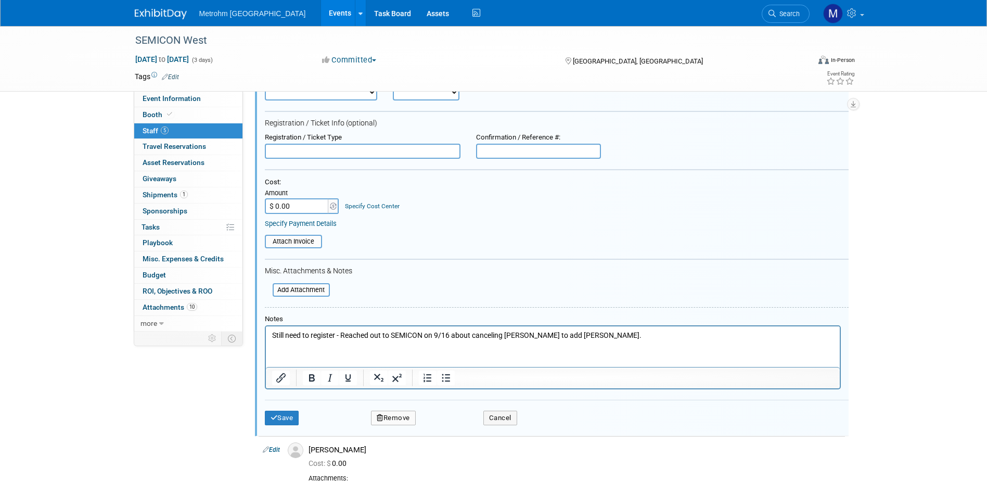
scroll to position [269, 0]
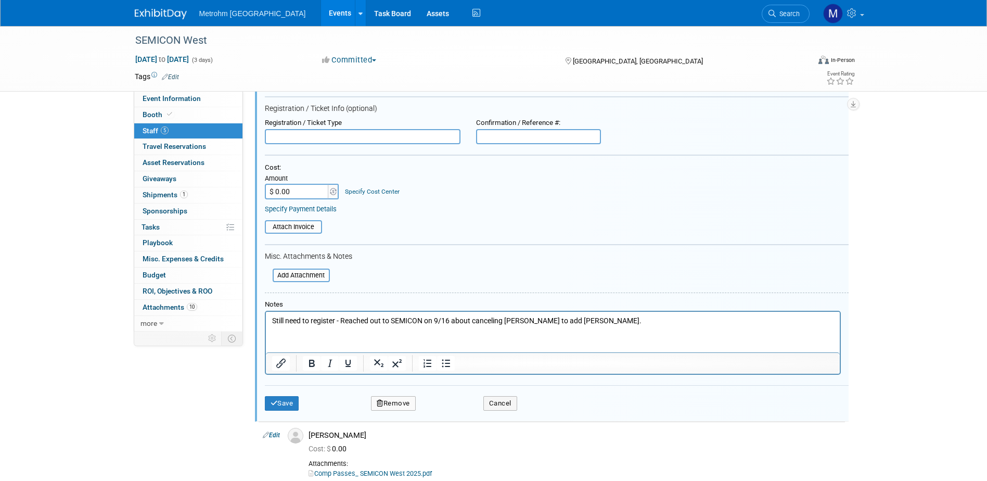
click at [409, 319] on p "Still need to register - Reached out to SEMICON on 9/16 about canceling Mike Kl…" at bounding box center [553, 321] width 562 height 10
click at [624, 320] on p "Still need to register - Reached out to SEMICON on 9/16 about canceling Mike Kl…" at bounding box center [553, 321] width 562 height 10
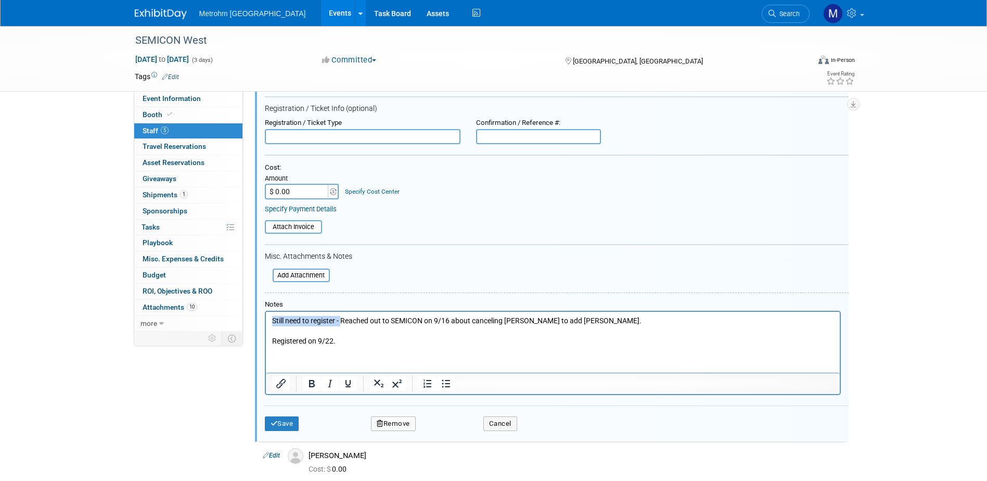
drag, startPoint x: 342, startPoint y: 318, endPoint x: 172, endPoint y: 320, distance: 170.1
click at [265, 320] on html "Still need to register - Reached out to SEMICON on 9/16 about canceling Mike Kl…" at bounding box center [552, 329] width 574 height 35
click at [295, 421] on button "Save" at bounding box center [282, 423] width 34 height 15
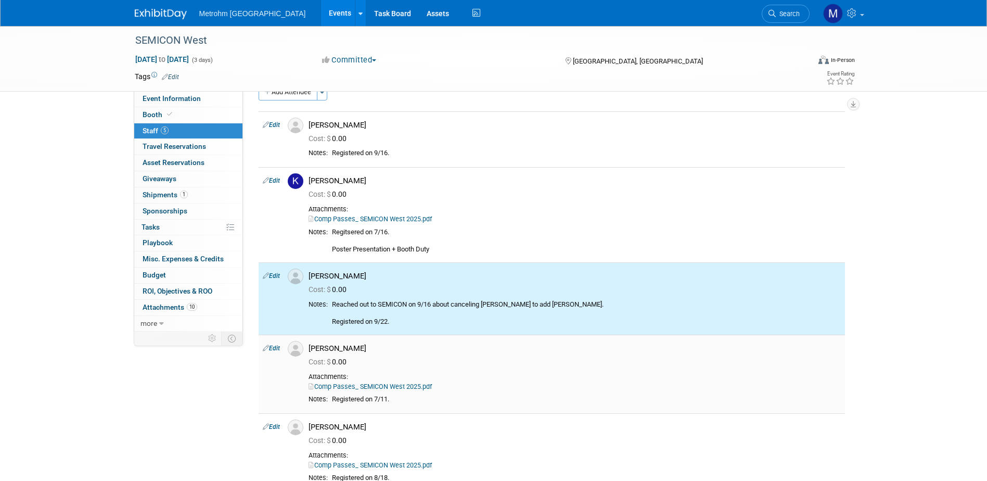
scroll to position [0, 0]
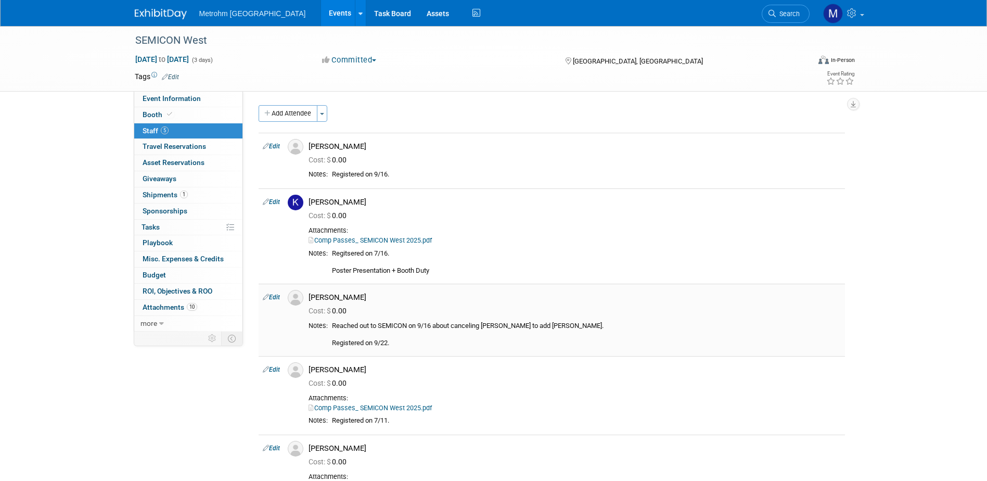
click at [277, 300] on link "Edit" at bounding box center [271, 296] width 17 height 7
select select "e8056aeb-008f-455c-bf2f-537c2c811e3a"
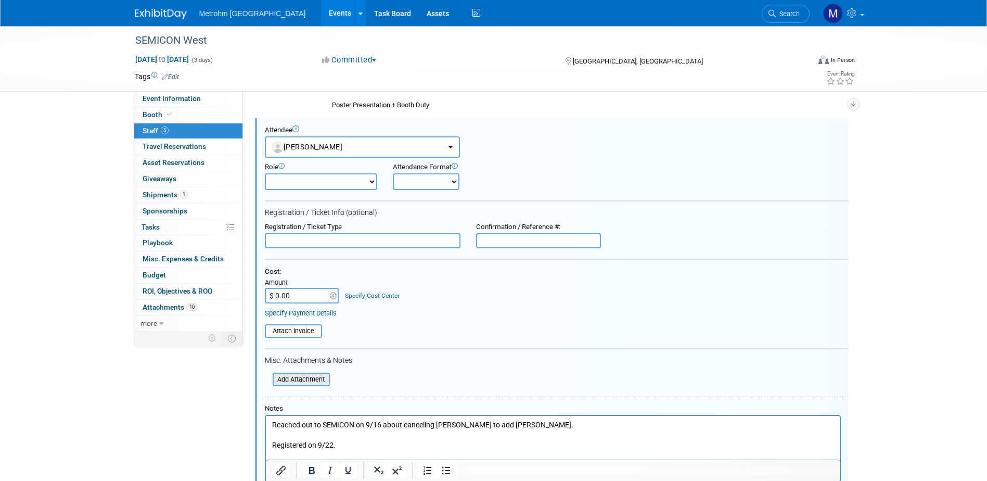
click at [314, 374] on input "file" at bounding box center [267, 378] width 124 height 11
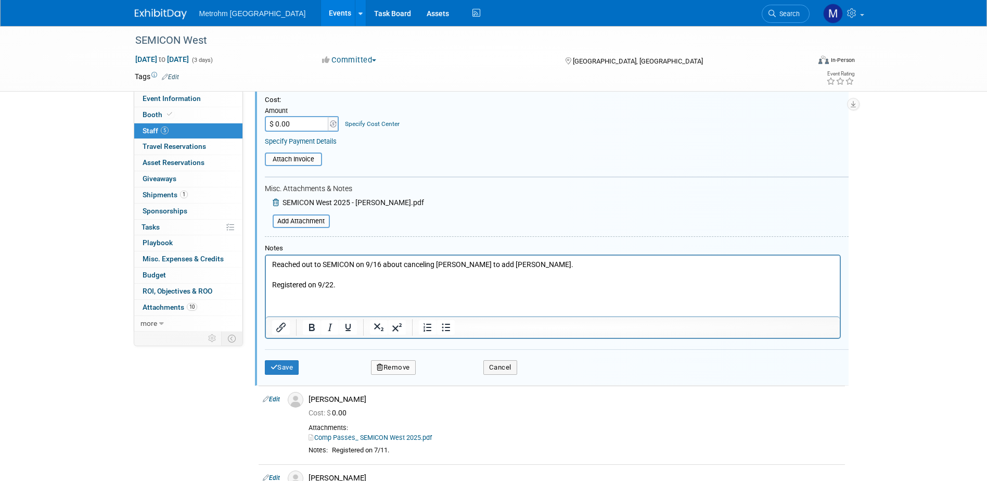
scroll to position [425, 0]
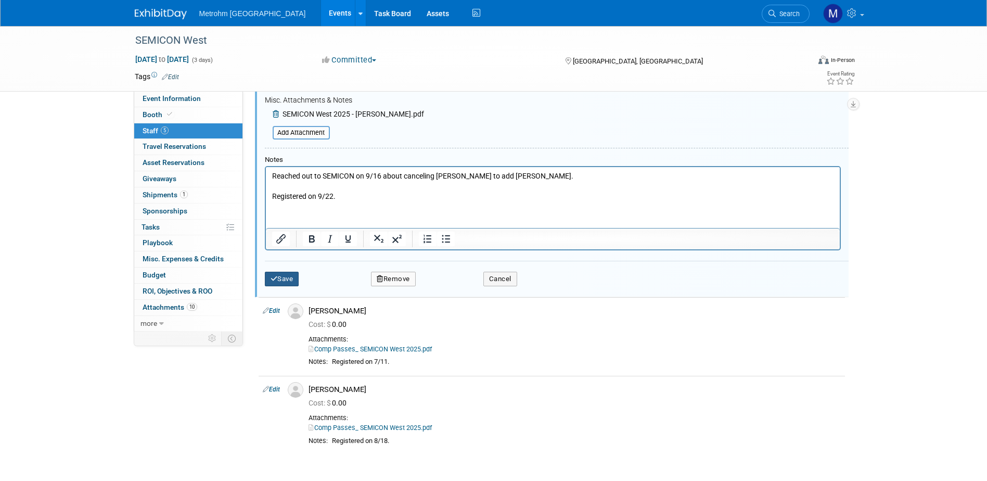
click at [291, 285] on button "Save" at bounding box center [282, 279] width 34 height 15
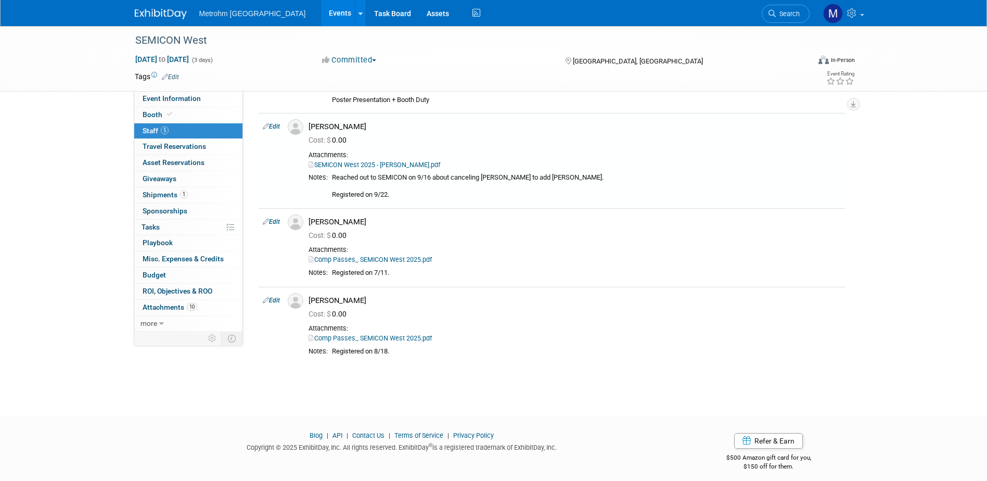
scroll to position [178, 0]
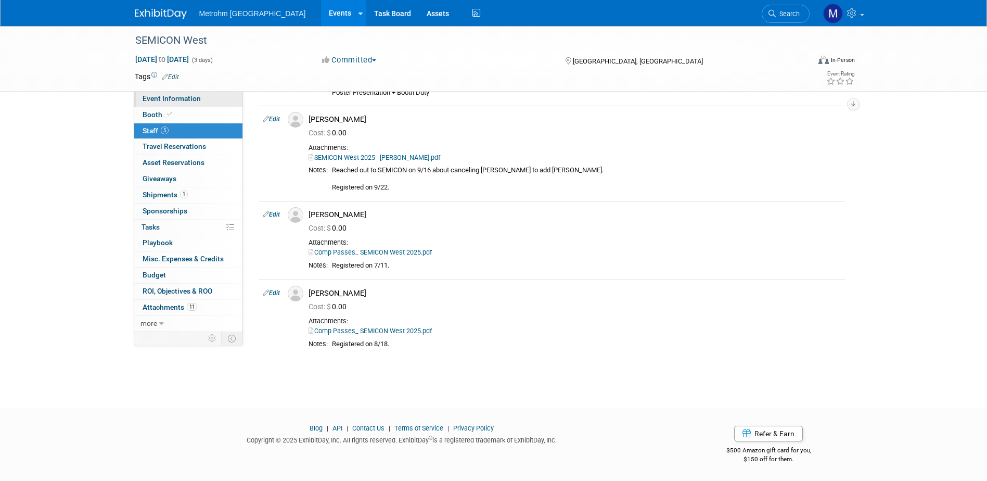
click at [209, 103] on link "Event Information" at bounding box center [188, 99] width 108 height 16
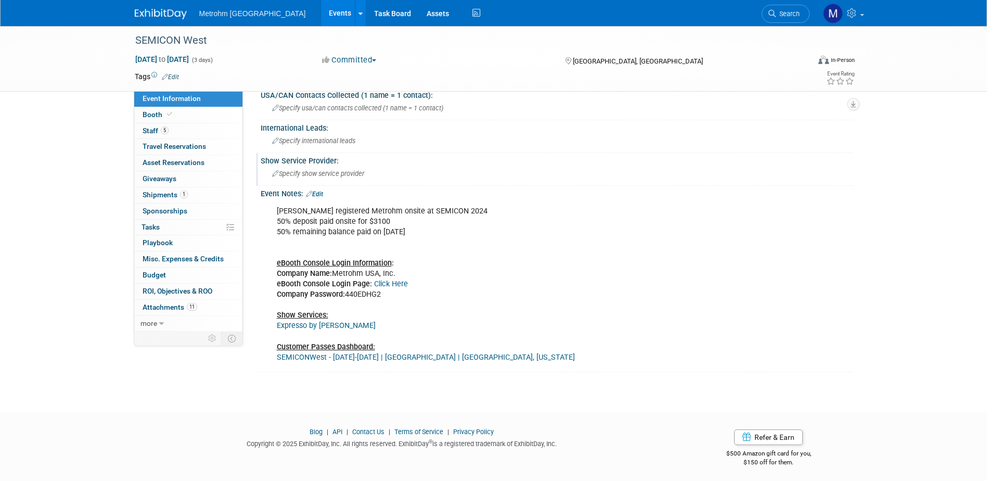
scroll to position [720, 0]
click at [313, 319] on link "Expresso by GES" at bounding box center [326, 323] width 99 height 9
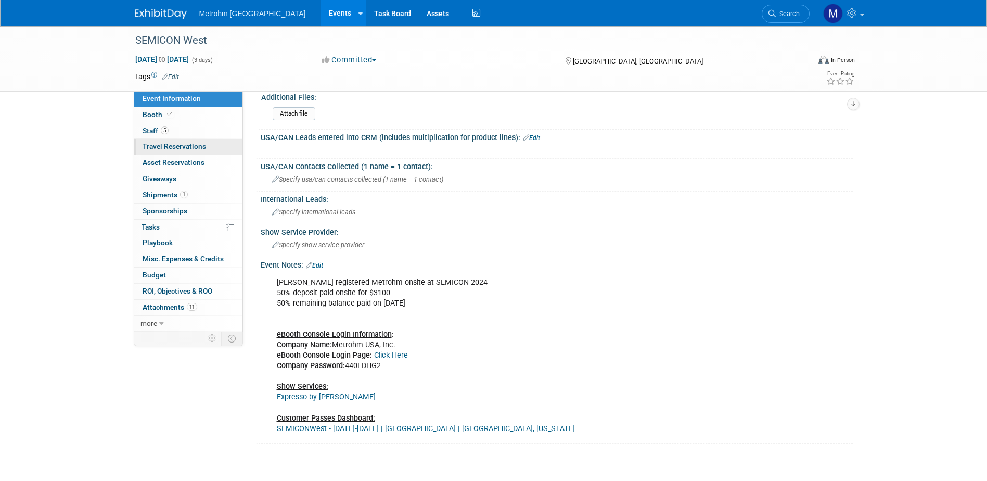
scroll to position [564, 0]
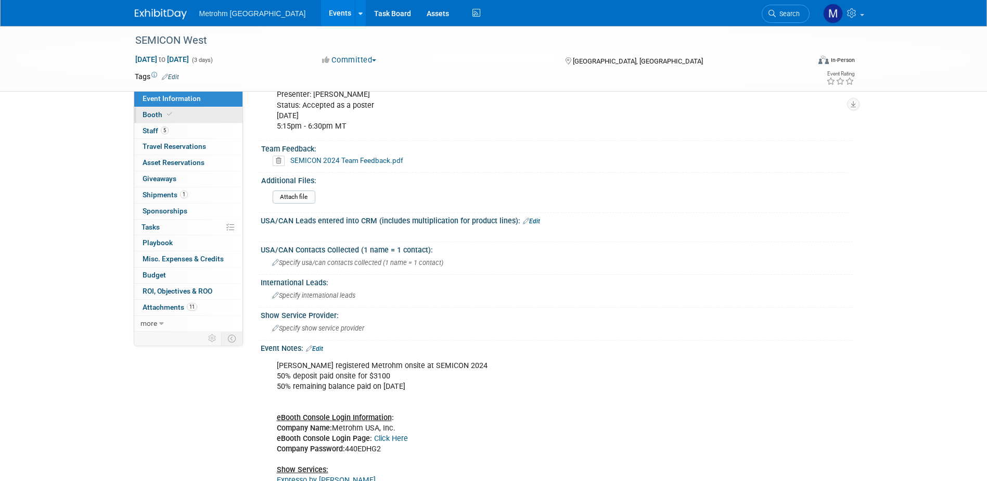
click at [203, 122] on link "Booth" at bounding box center [188, 115] width 108 height 16
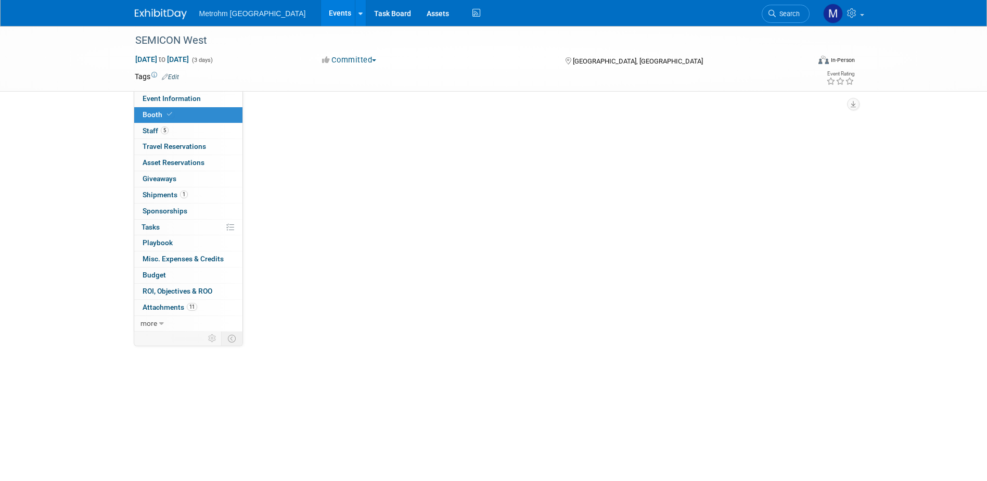
scroll to position [0, 0]
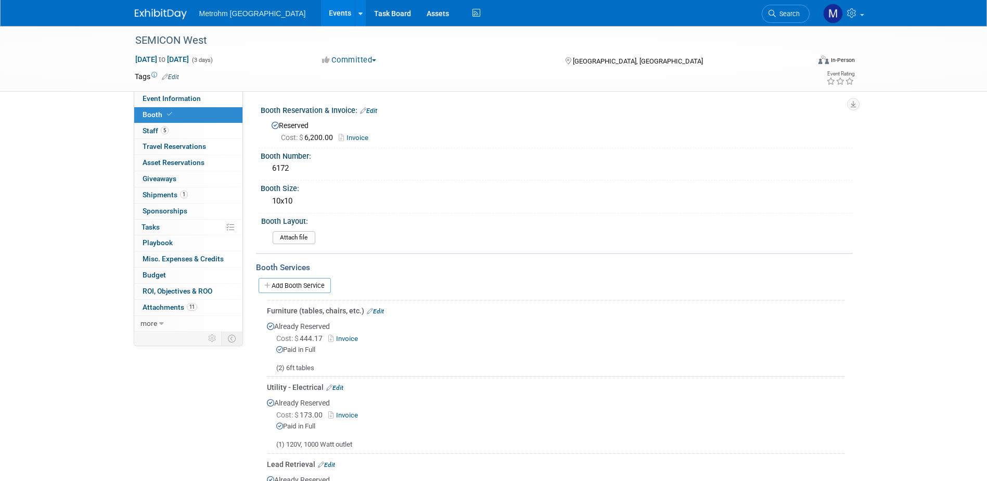
drag, startPoint x: 165, startPoint y: 101, endPoint x: 175, endPoint y: 112, distance: 14.7
click at [165, 101] on span "Event Information" at bounding box center [172, 98] width 58 height 8
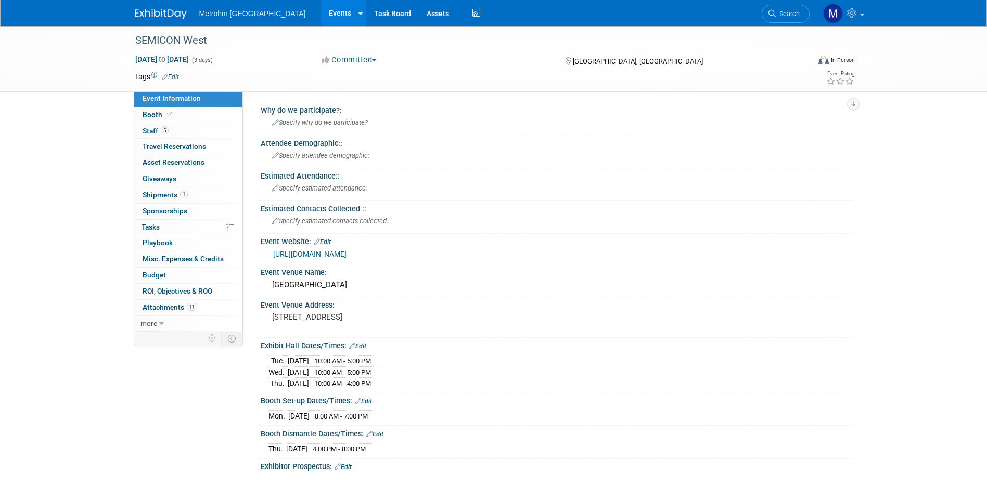
scroll to position [52, 0]
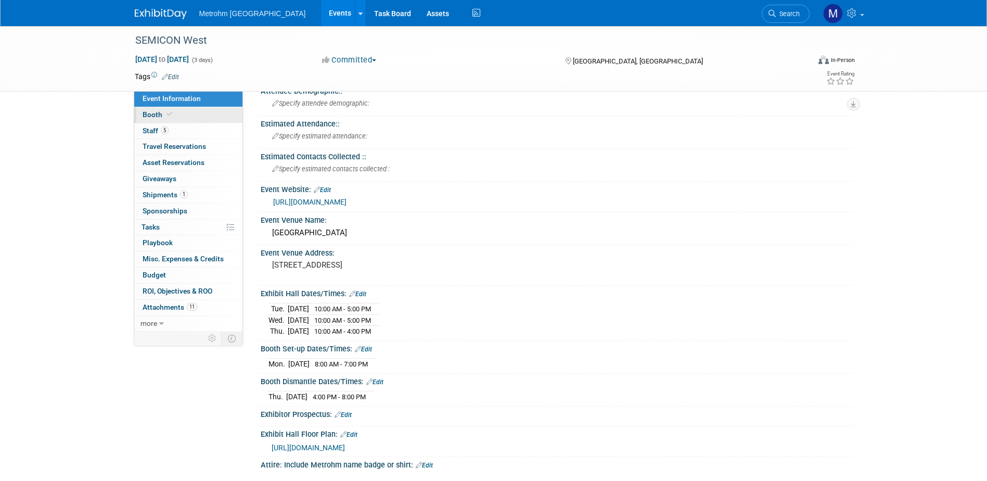
click at [167, 115] on icon at bounding box center [169, 114] width 5 height 6
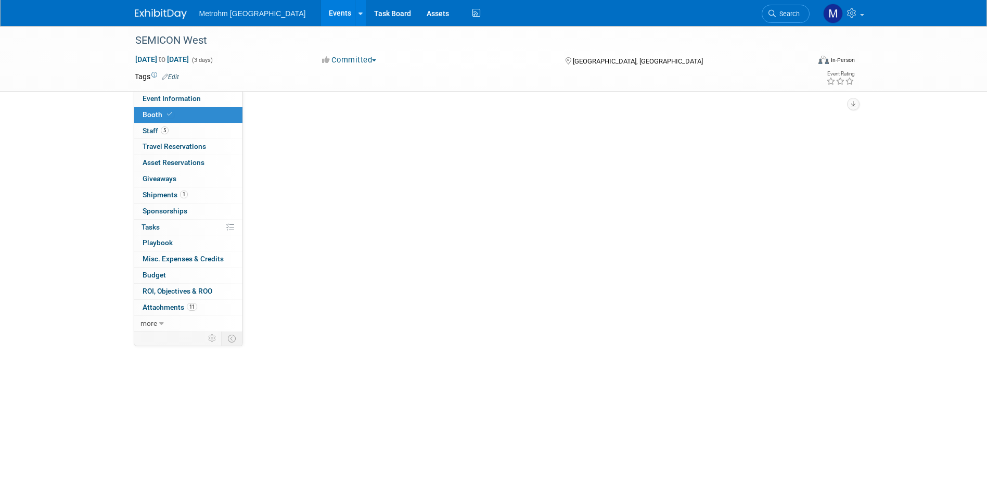
scroll to position [0, 0]
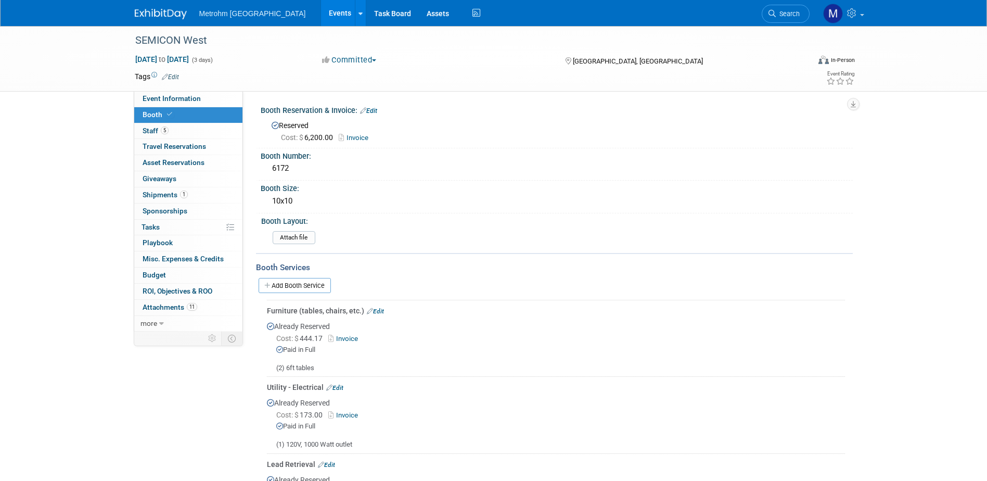
click at [376, 312] on link "Edit" at bounding box center [375, 310] width 17 height 7
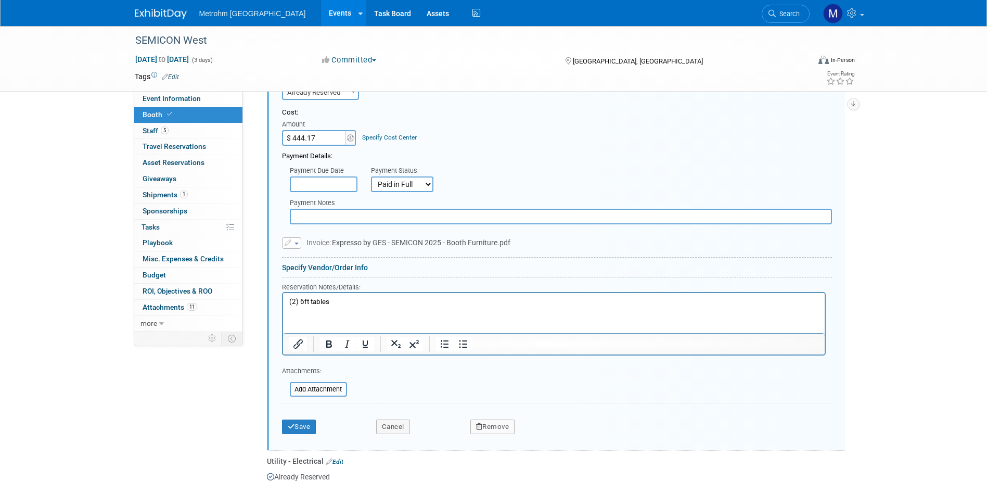
scroll to position [233, 0]
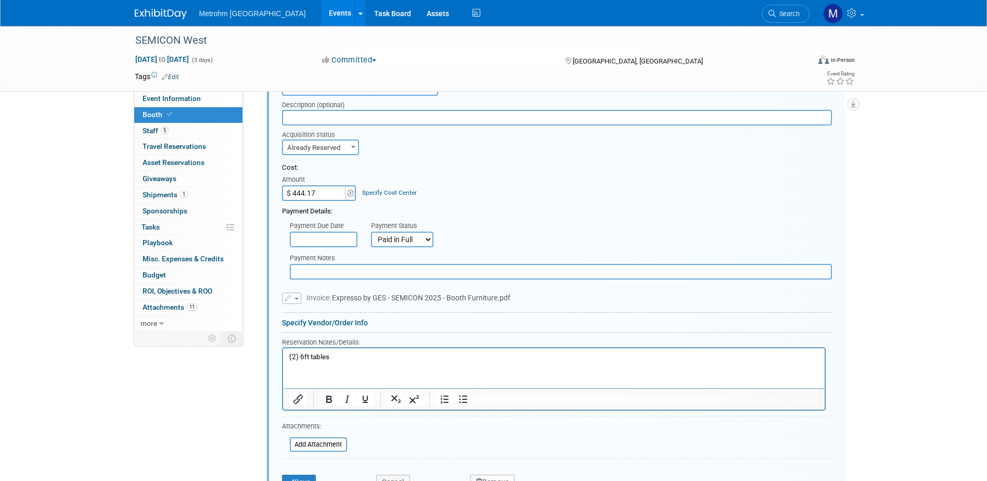
click at [393, 361] on html "(2) 6ft tables" at bounding box center [552, 354] width 541 height 14
click at [396, 352] on p "(2) 6ft tables" at bounding box center [553, 357] width 529 height 10
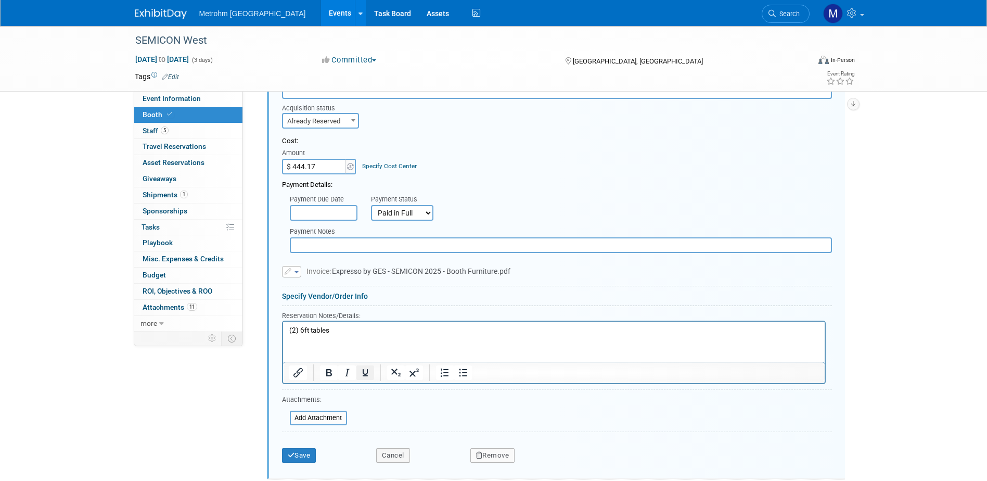
scroll to position [260, 0]
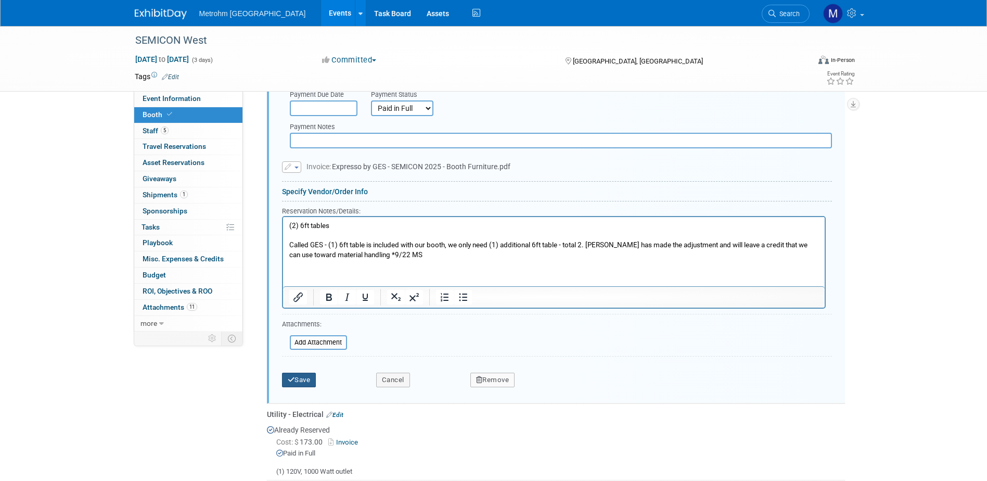
click at [294, 377] on button "Save" at bounding box center [299, 379] width 34 height 15
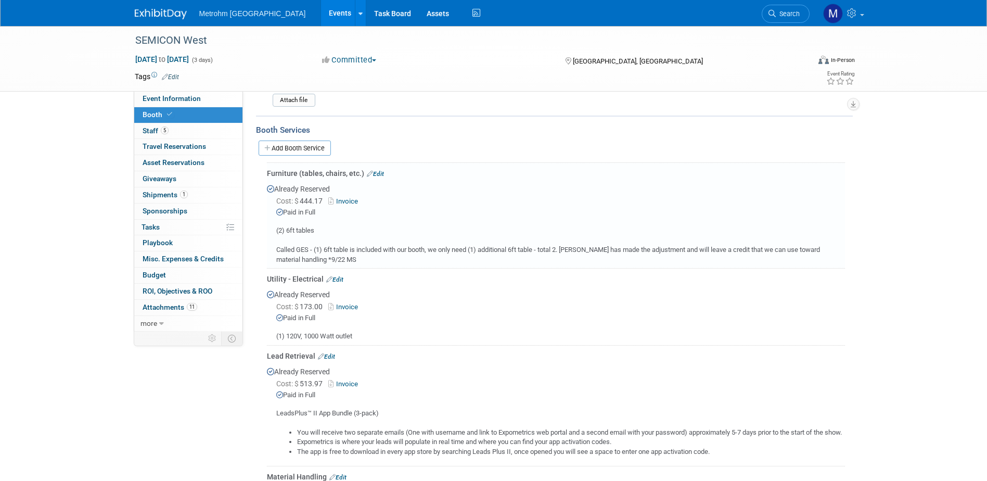
scroll to position [77, 0]
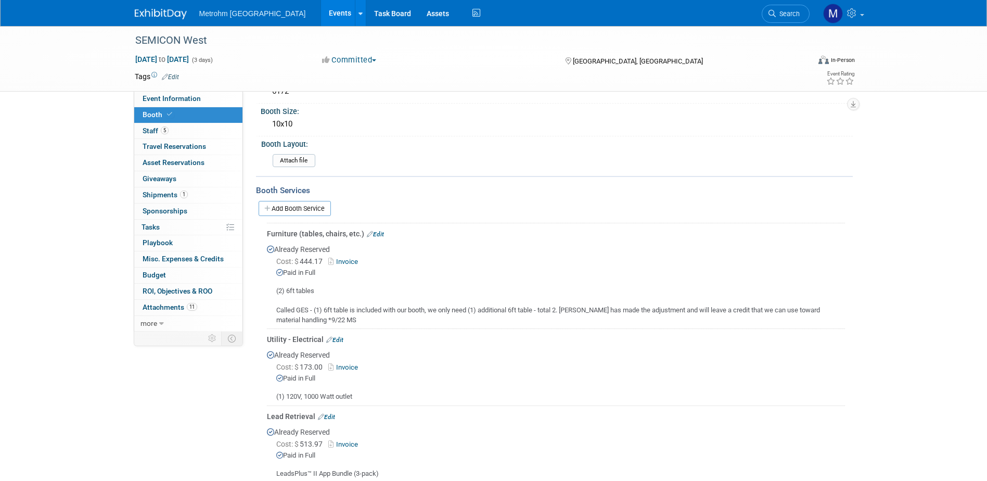
click at [348, 260] on link "Invoice" at bounding box center [345, 261] width 34 height 8
click at [380, 232] on link "Edit" at bounding box center [375, 233] width 17 height 7
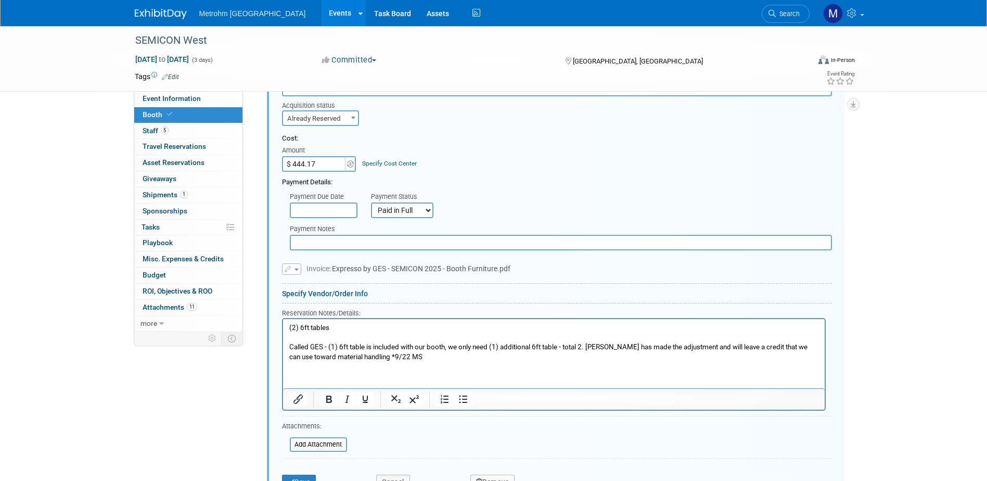
scroll to position [285, 0]
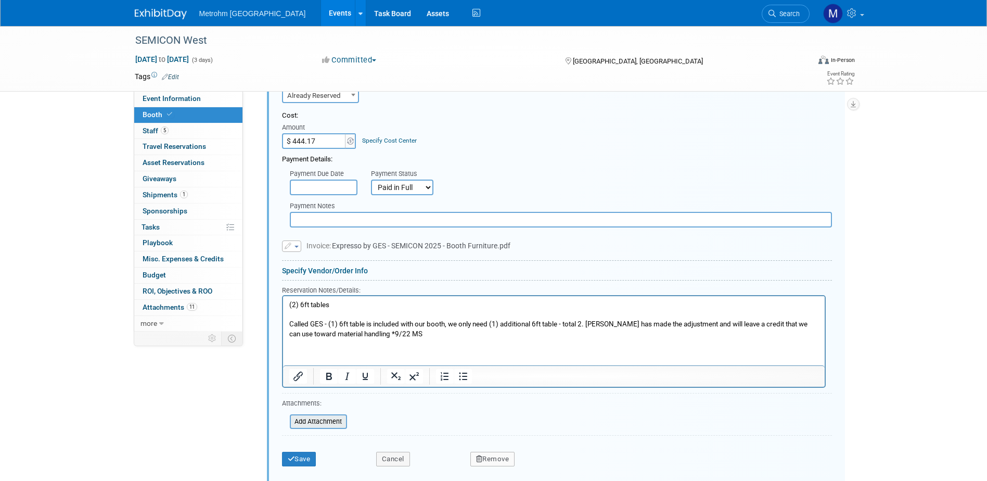
click at [315, 417] on input "file" at bounding box center [284, 421] width 124 height 12
click at [329, 414] on div "Add Attachment" at bounding box center [318, 421] width 57 height 15
click at [329, 417] on input "file" at bounding box center [284, 421] width 124 height 12
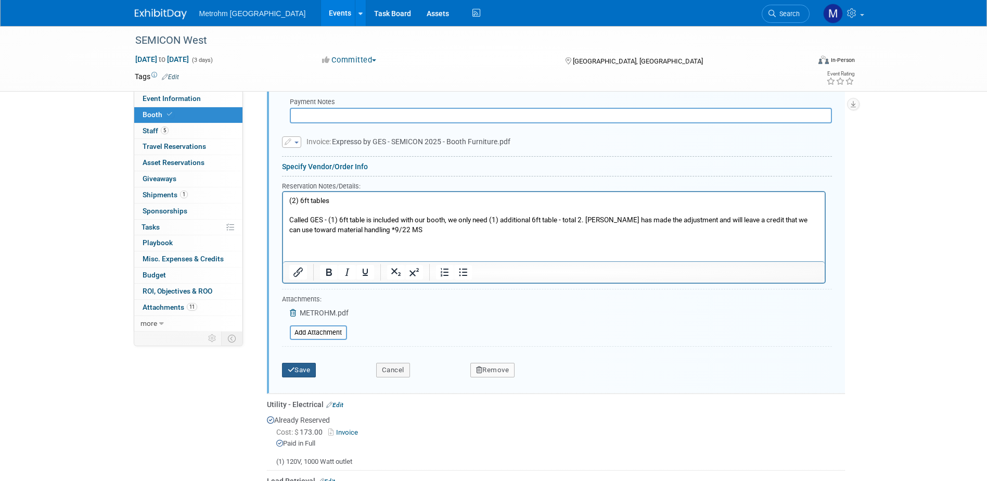
click at [295, 370] on button "Save" at bounding box center [299, 370] width 34 height 15
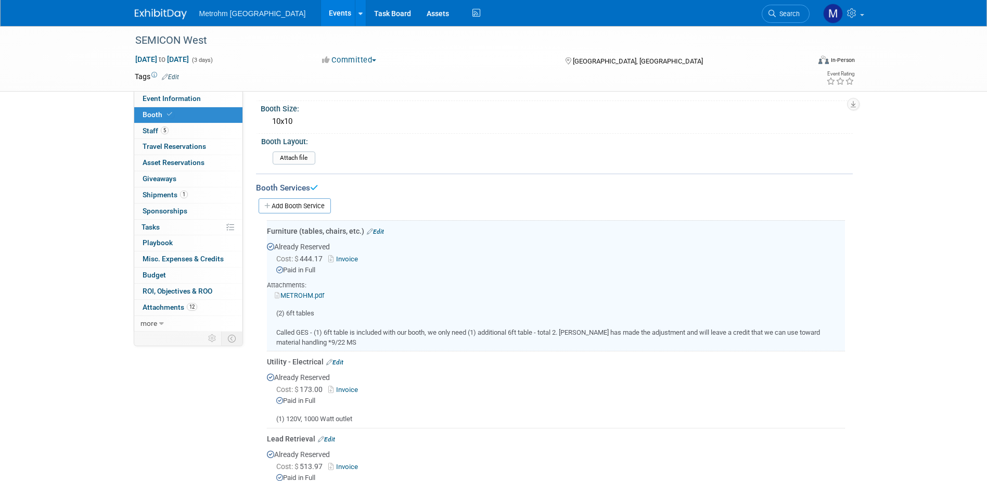
scroll to position [77, 0]
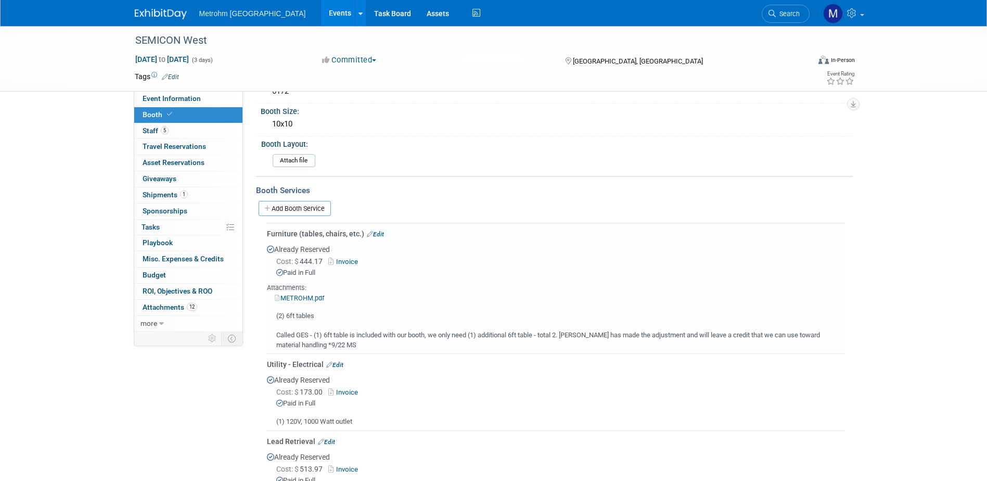
click at [313, 297] on link "METROHM.pdf" at bounding box center [299, 298] width 49 height 8
click at [196, 94] on span "Event Information" at bounding box center [172, 98] width 58 height 8
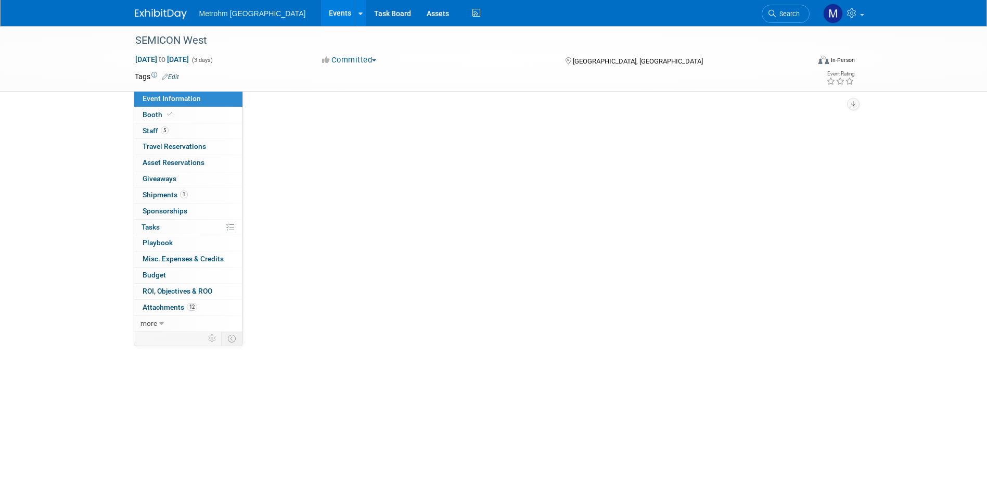
scroll to position [0, 0]
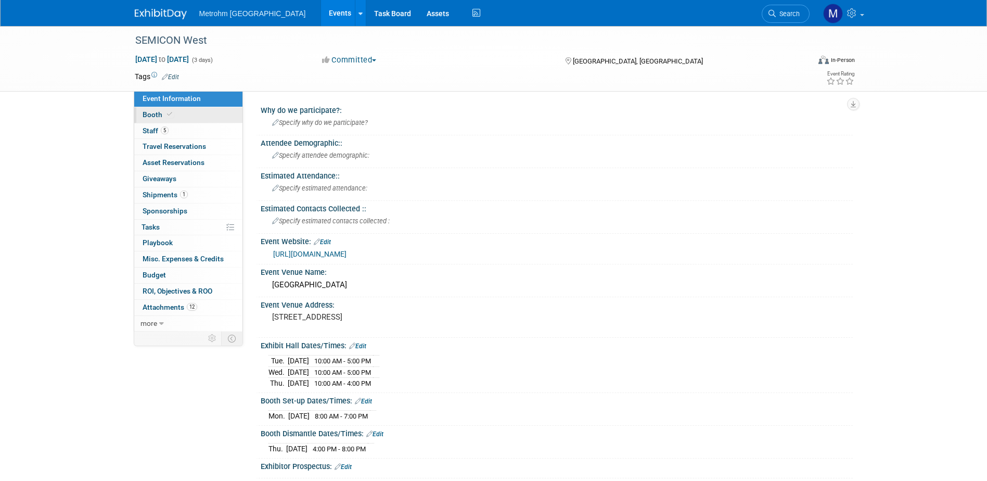
click at [174, 116] on link "Booth" at bounding box center [188, 115] width 108 height 16
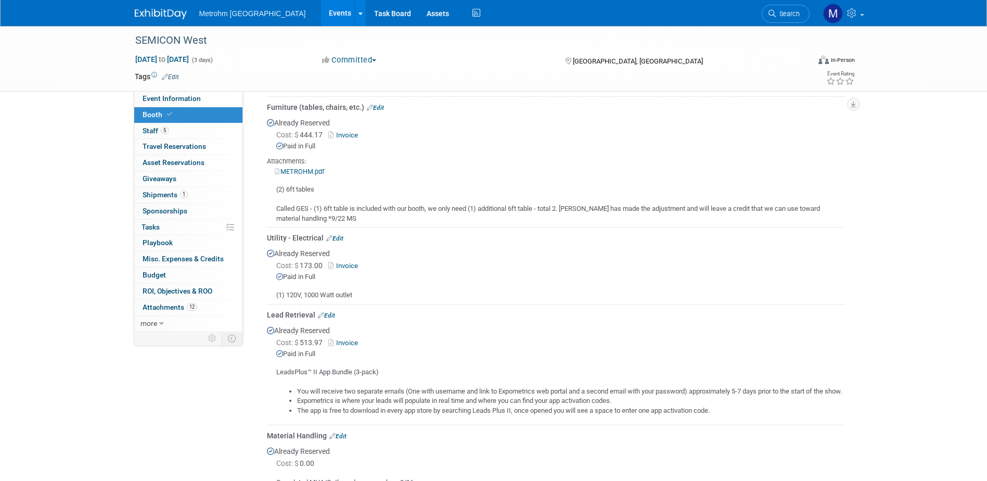
scroll to position [208, 0]
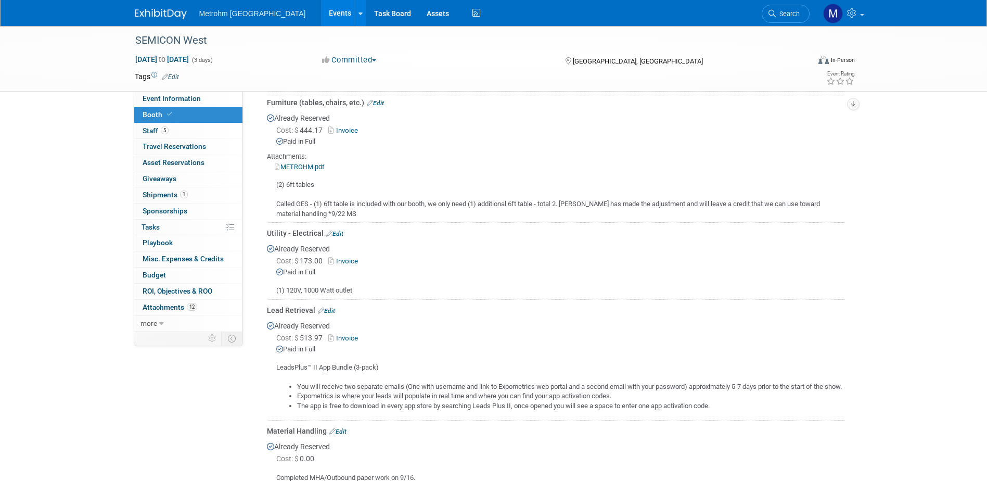
click at [379, 99] on link "Edit" at bounding box center [375, 102] width 17 height 7
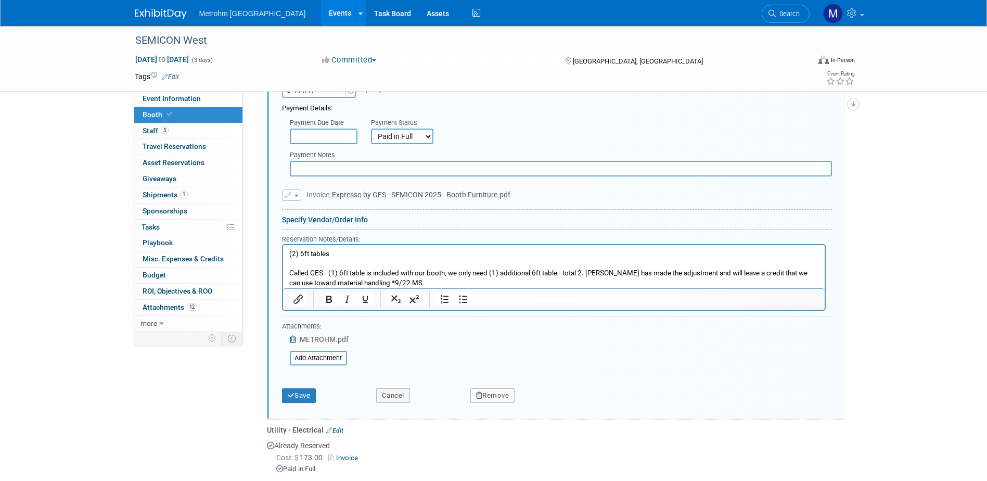
scroll to position [337, 0]
click at [322, 360] on input "file" at bounding box center [284, 357] width 124 height 12
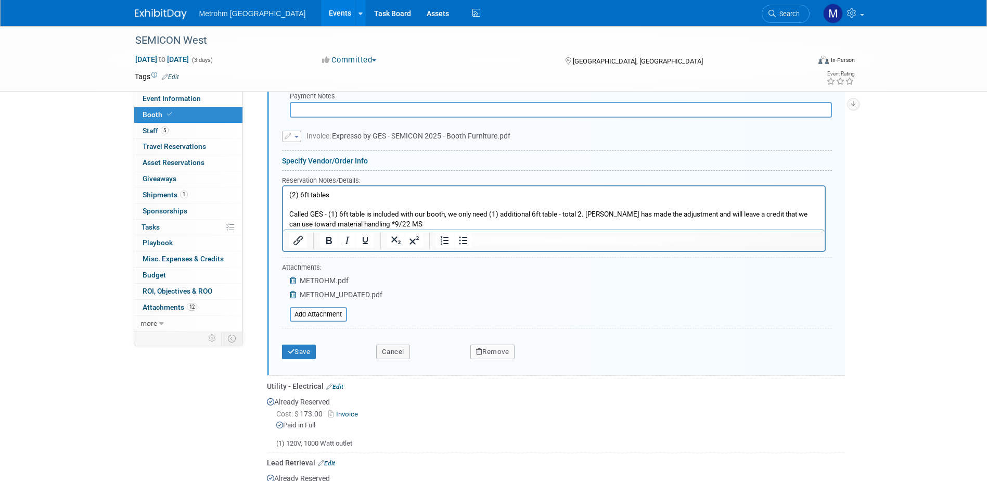
scroll to position [493, 0]
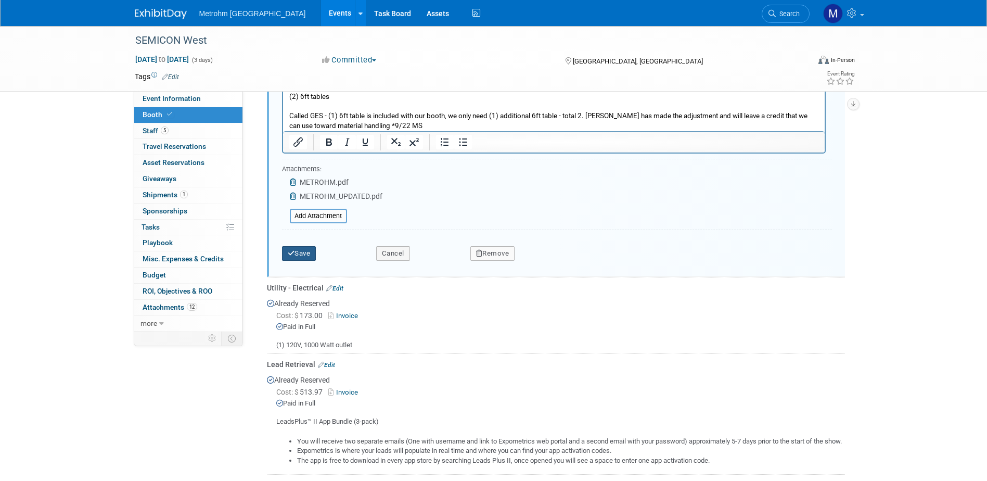
click at [294, 257] on button "Save" at bounding box center [299, 253] width 34 height 15
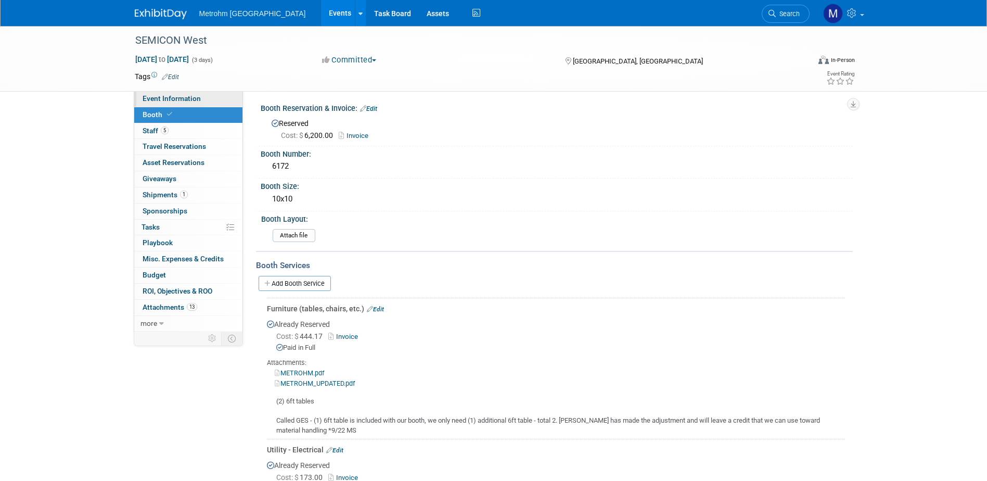
scroll to position [0, 0]
click at [136, 4] on div at bounding box center [167, 9] width 64 height 19
click at [139, 8] on link at bounding box center [167, 9] width 64 height 8
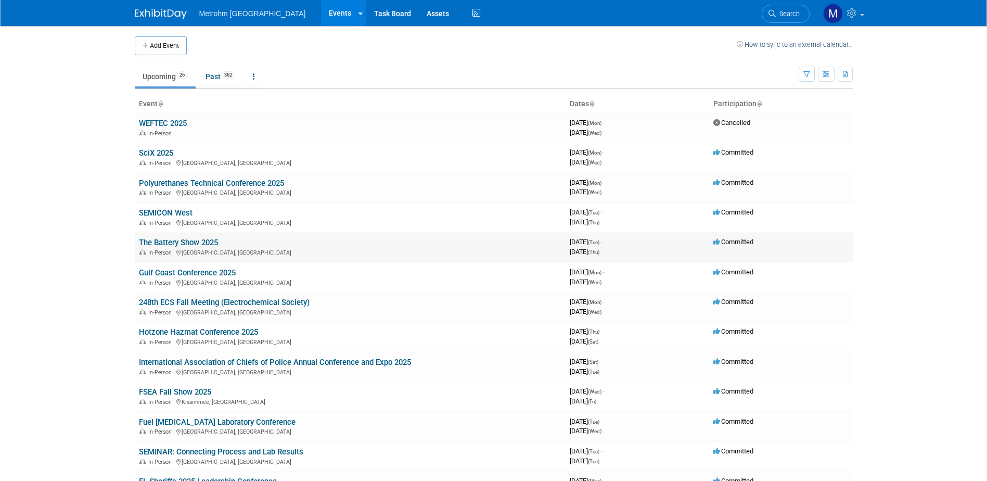
click at [179, 245] on link "The Battery Show 2025" at bounding box center [178, 242] width 79 height 9
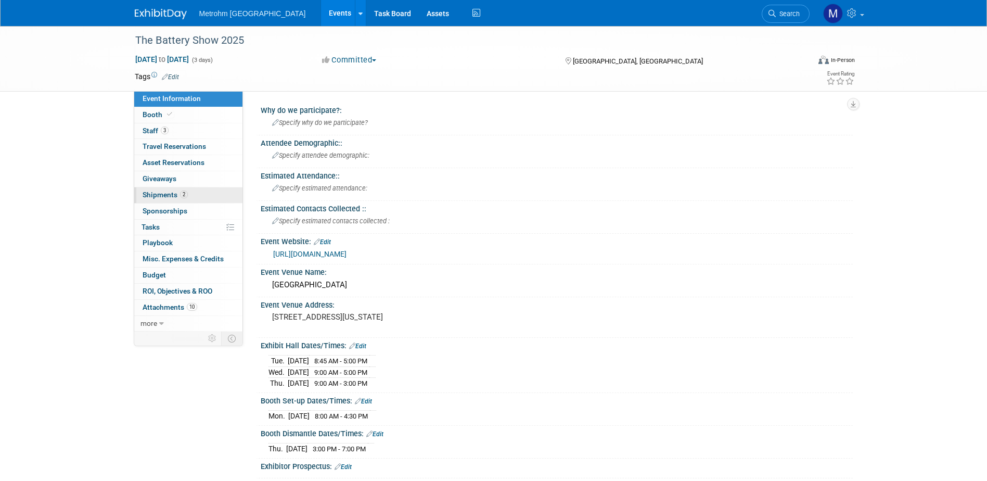
click at [200, 193] on link "2 Shipments 2" at bounding box center [188, 195] width 108 height 16
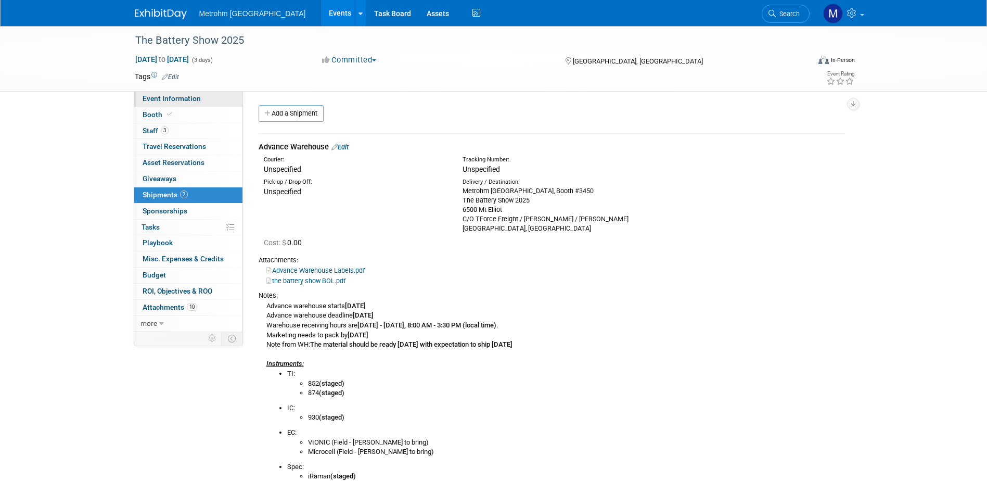
click at [196, 95] on span "Event Information" at bounding box center [172, 98] width 58 height 8
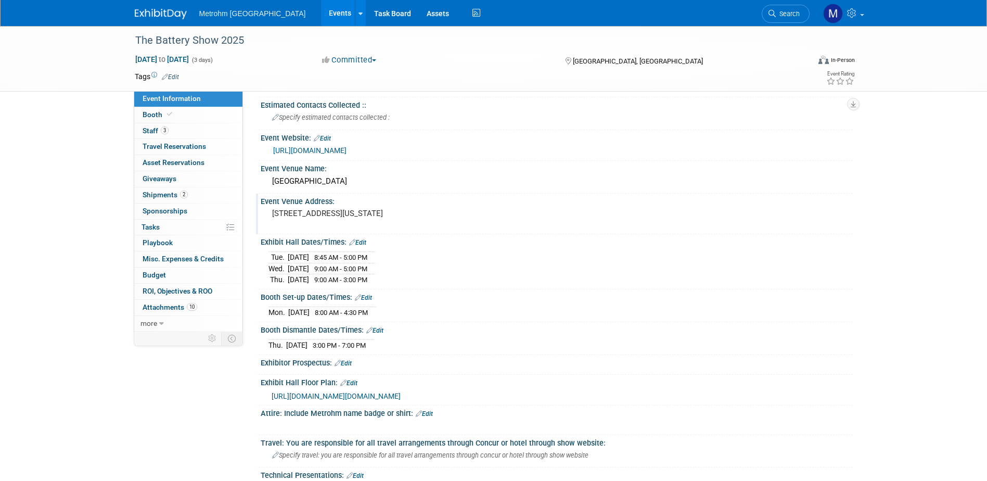
scroll to position [104, 0]
drag, startPoint x: 159, startPoint y: 112, endPoint x: 167, endPoint y: 117, distance: 9.8
click at [159, 111] on span "Booth" at bounding box center [159, 114] width 32 height 8
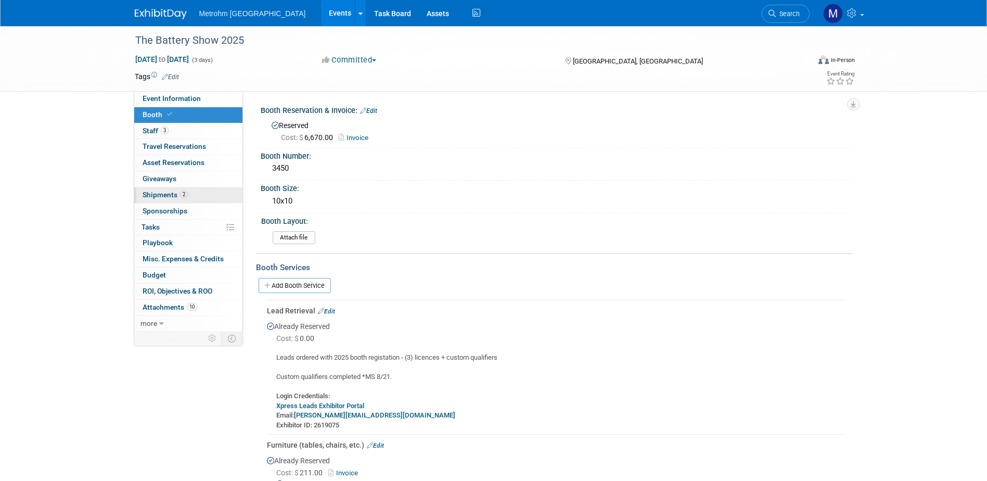
click at [199, 192] on link "2 Shipments 2" at bounding box center [188, 195] width 108 height 16
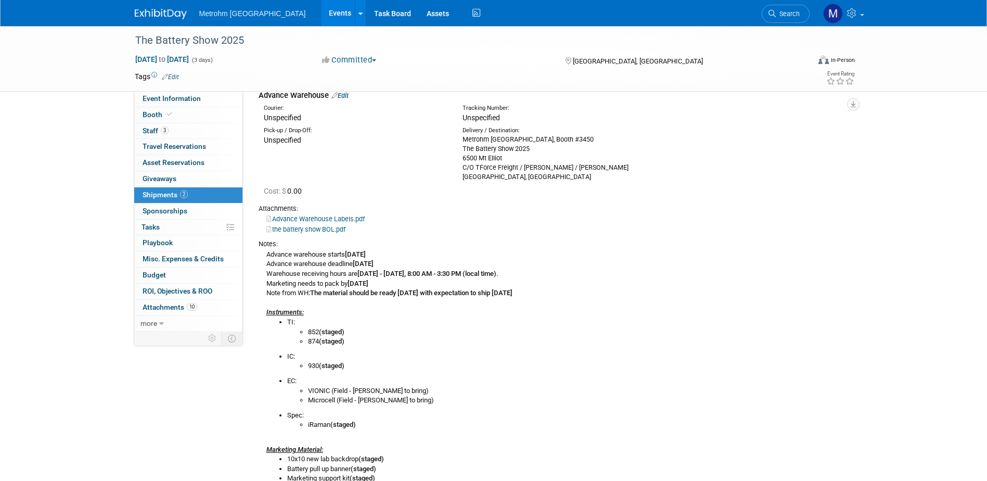
scroll to position [156, 0]
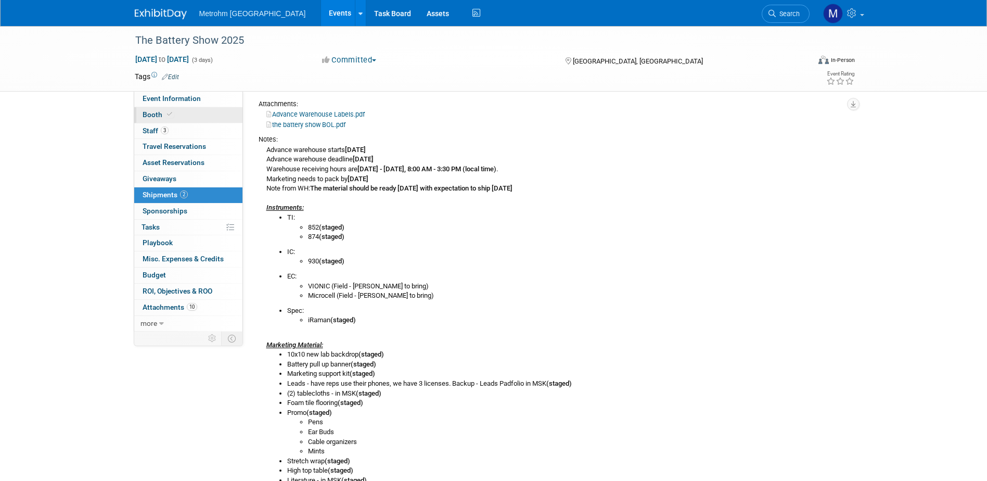
click at [170, 118] on span "Booth" at bounding box center [159, 114] width 32 height 8
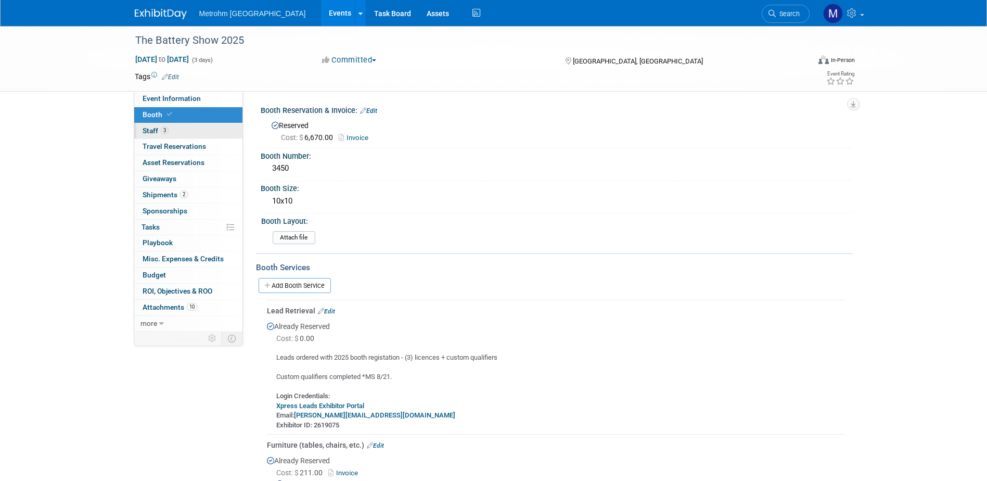
click at [203, 128] on link "3 Staff 3" at bounding box center [188, 131] width 108 height 16
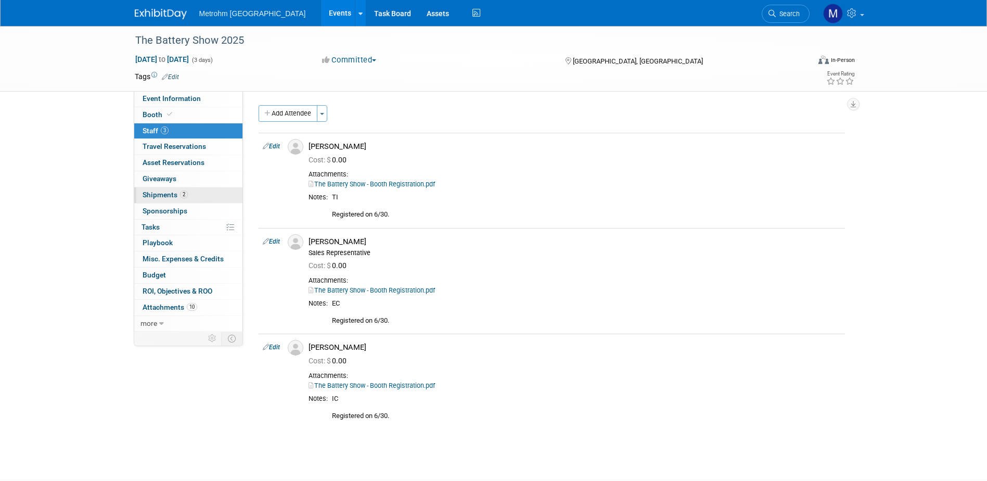
click at [183, 195] on span "2" at bounding box center [184, 194] width 8 height 8
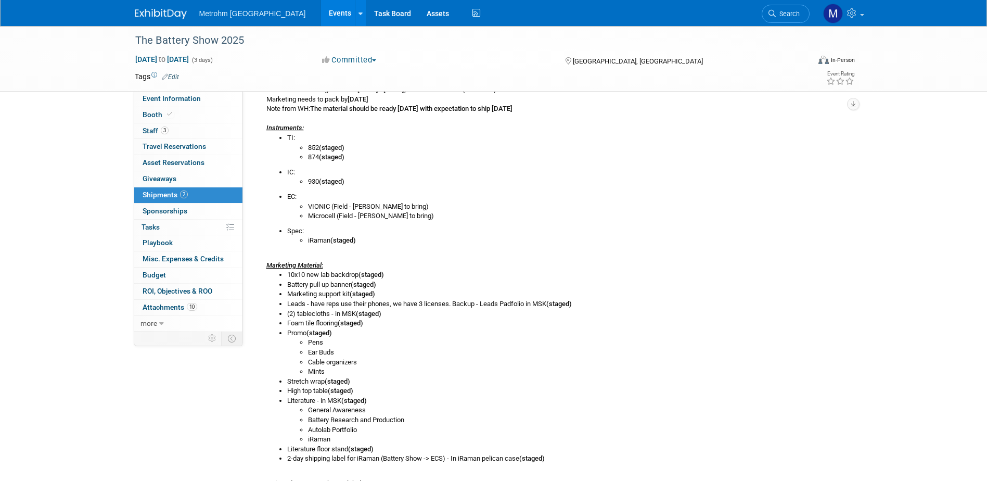
scroll to position [260, 0]
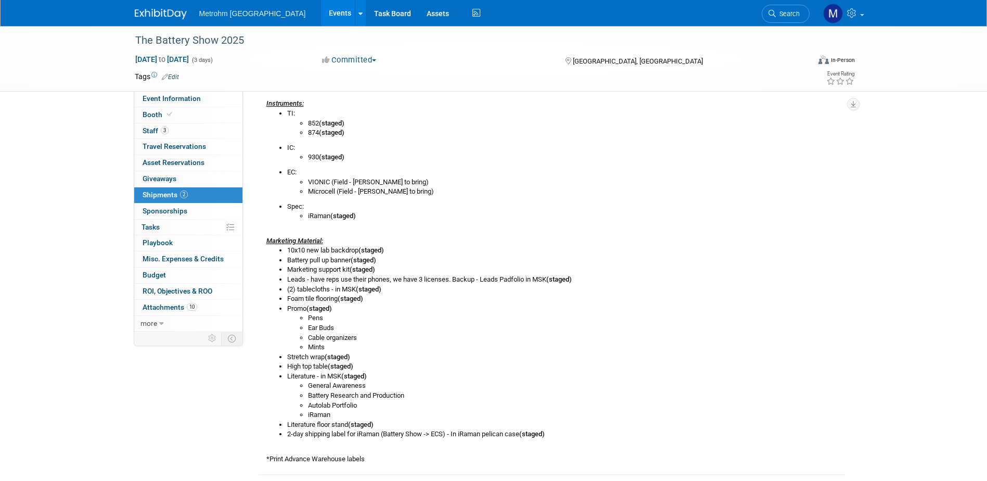
click at [366, 271] on b "(staged)" at bounding box center [362, 269] width 25 height 8
click at [368, 276] on li "Leads - have reps use their phones, we have 3 licenses. Backup - Leads Padfolio…" at bounding box center [566, 280] width 558 height 10
click at [171, 116] on span at bounding box center [169, 114] width 9 height 8
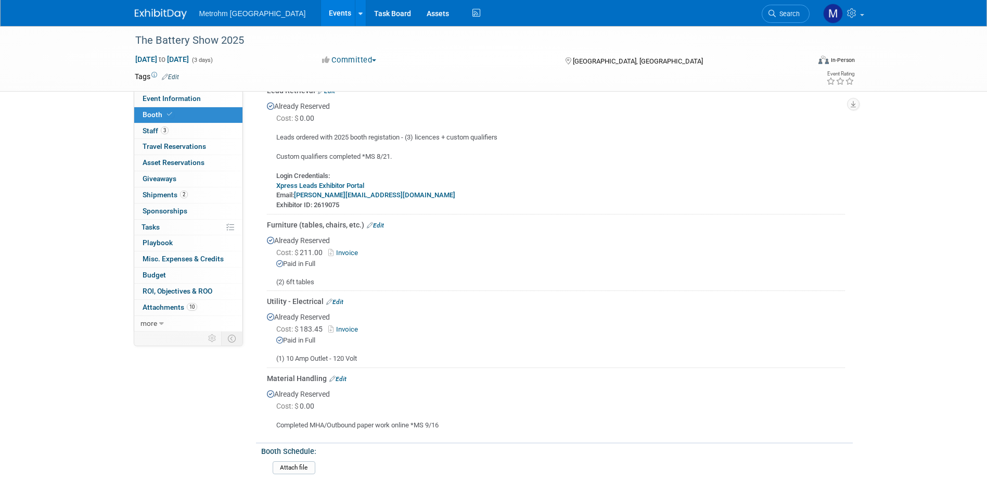
scroll to position [208, 0]
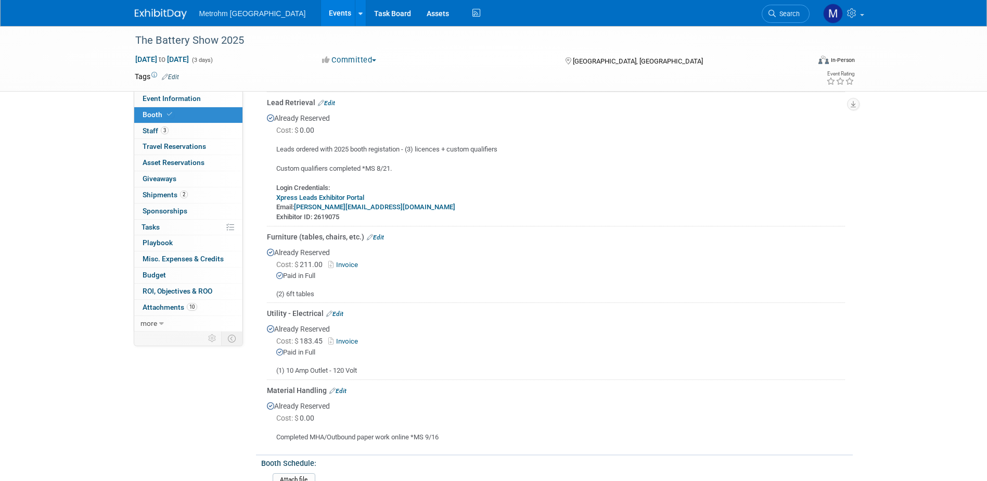
click at [344, 199] on link "Xpress Leads Exhibitor Portal" at bounding box center [320, 197] width 88 height 8
click at [175, 112] on link "Booth" at bounding box center [188, 115] width 108 height 16
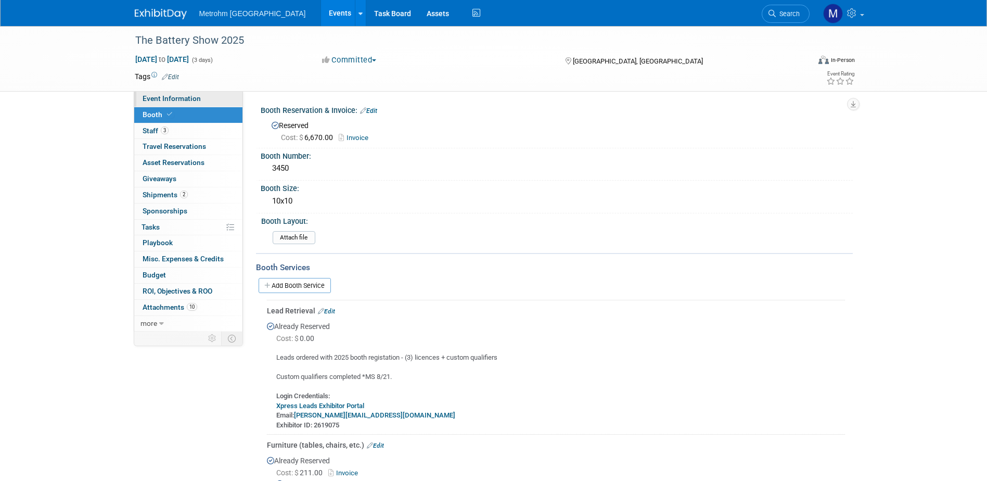
click at [176, 99] on span "Event Information" at bounding box center [172, 98] width 58 height 8
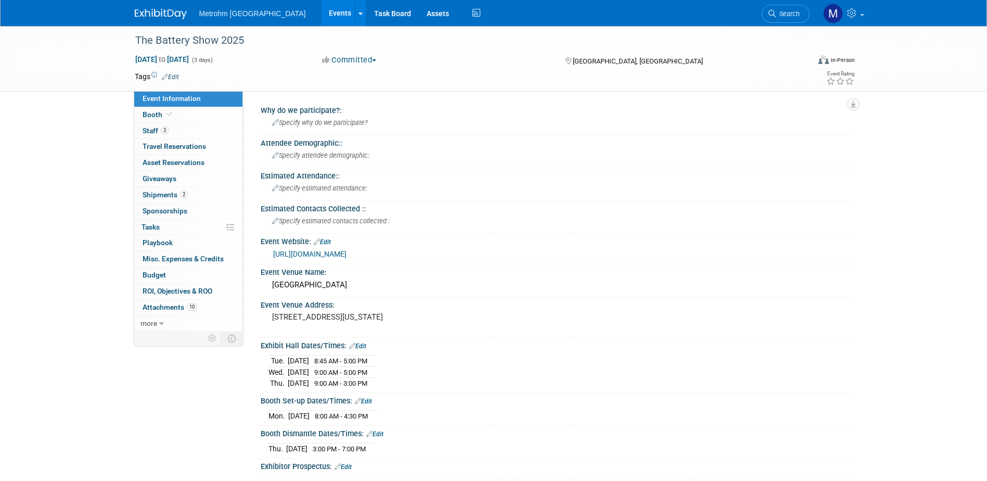
scroll to position [52, 0]
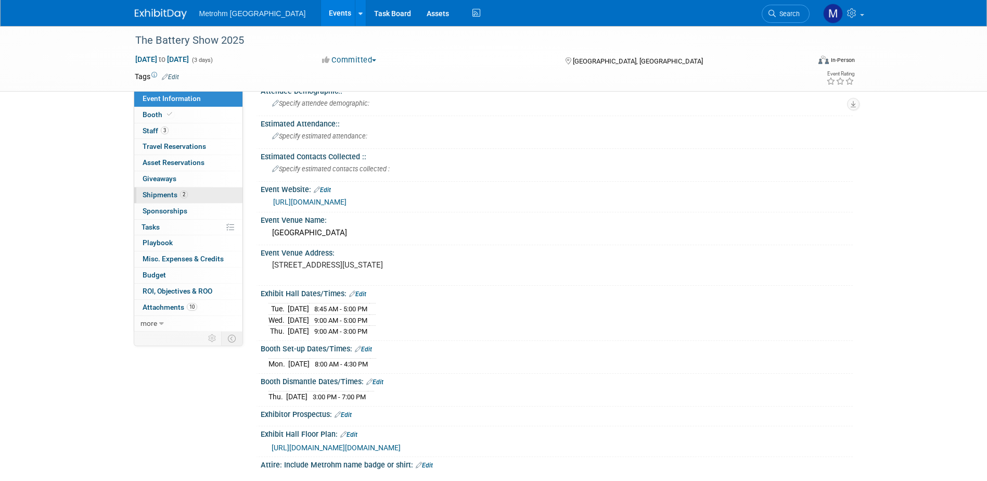
click at [219, 187] on link "2 Shipments 2" at bounding box center [188, 195] width 108 height 16
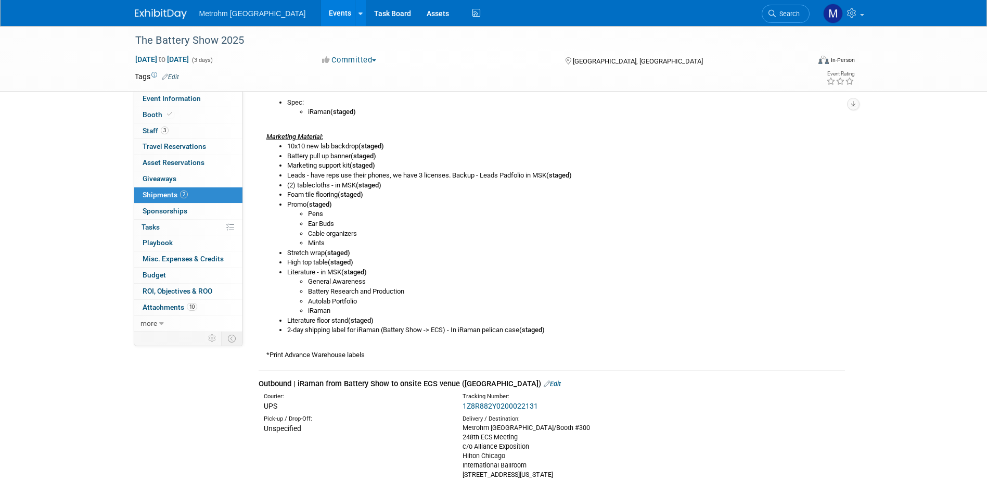
scroll to position [520, 0]
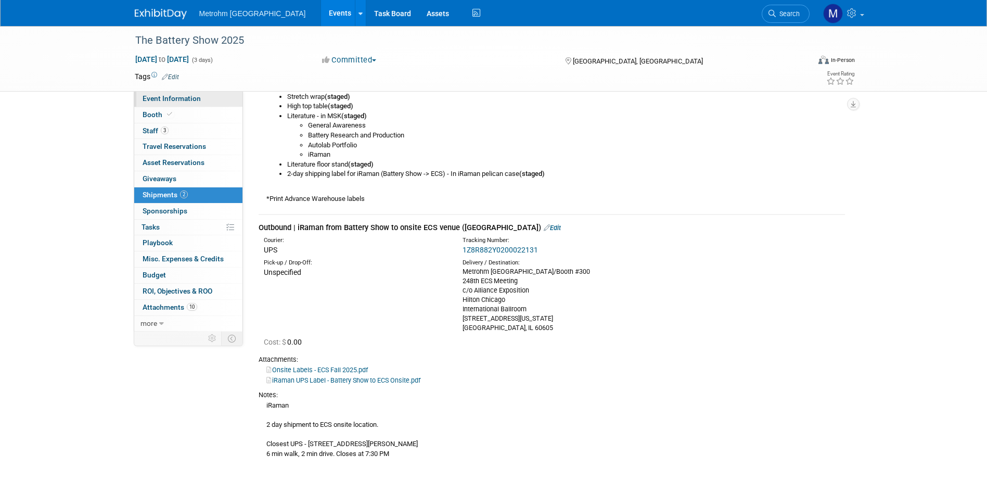
click at [148, 98] on span "Event Information" at bounding box center [172, 98] width 58 height 8
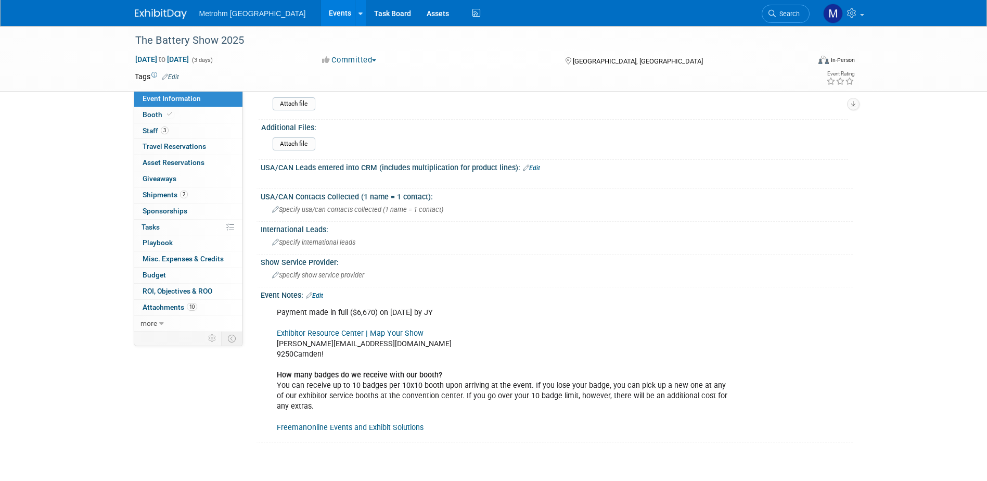
click at [378, 431] on link "FreemanOnline Events and Exhibit Solutions" at bounding box center [350, 427] width 147 height 9
click at [146, 6] on link at bounding box center [167, 9] width 64 height 8
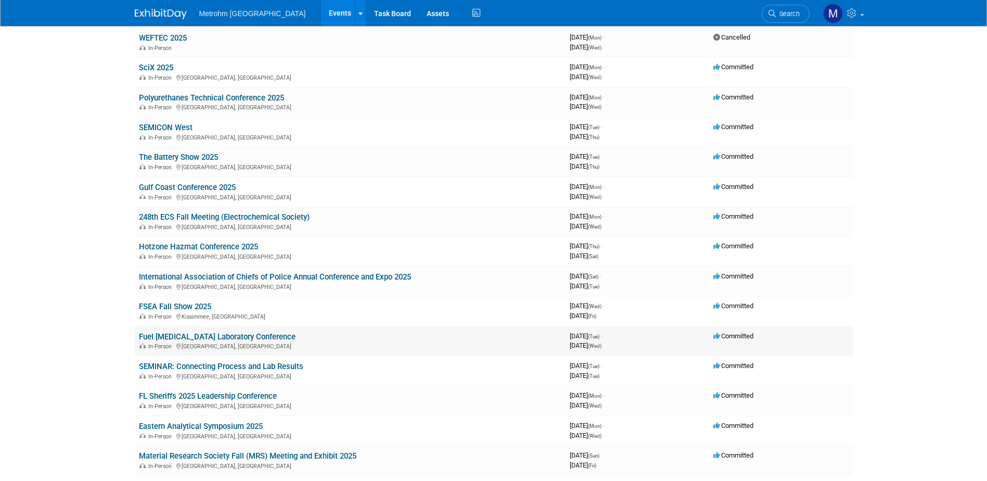
scroll to position [104, 0]
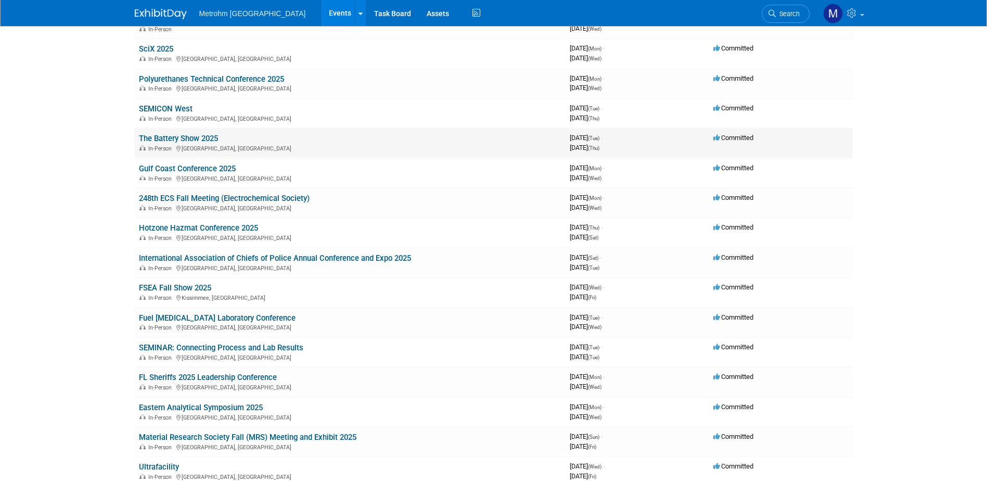
click at [205, 141] on link "The Battery Show 2025" at bounding box center [178, 138] width 79 height 9
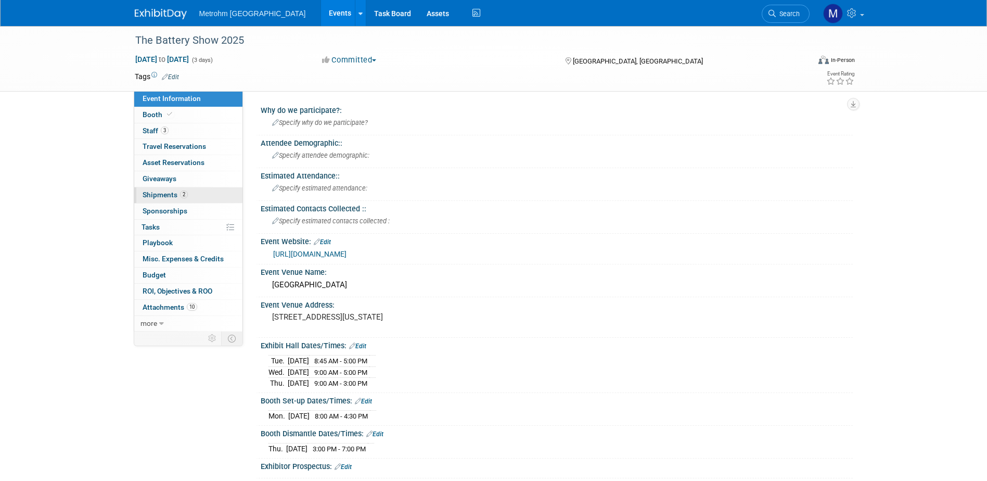
click at [207, 191] on link "2 Shipments 2" at bounding box center [188, 195] width 108 height 16
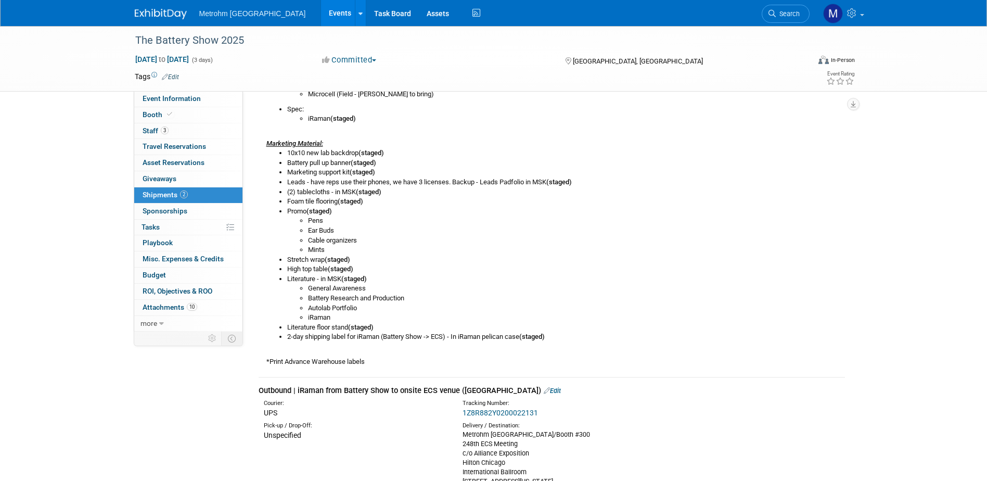
scroll to position [364, 0]
